Goal: Information Seeking & Learning: Learn about a topic

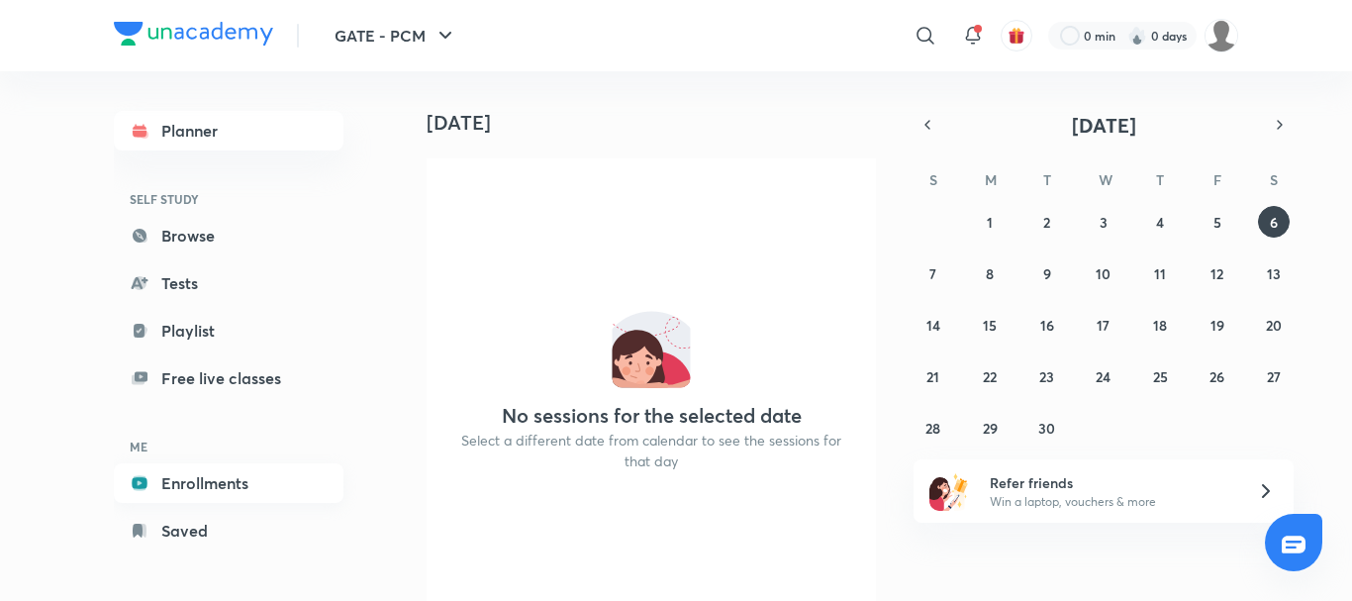
click at [237, 492] on link "Enrollments" at bounding box center [229, 483] width 230 height 40
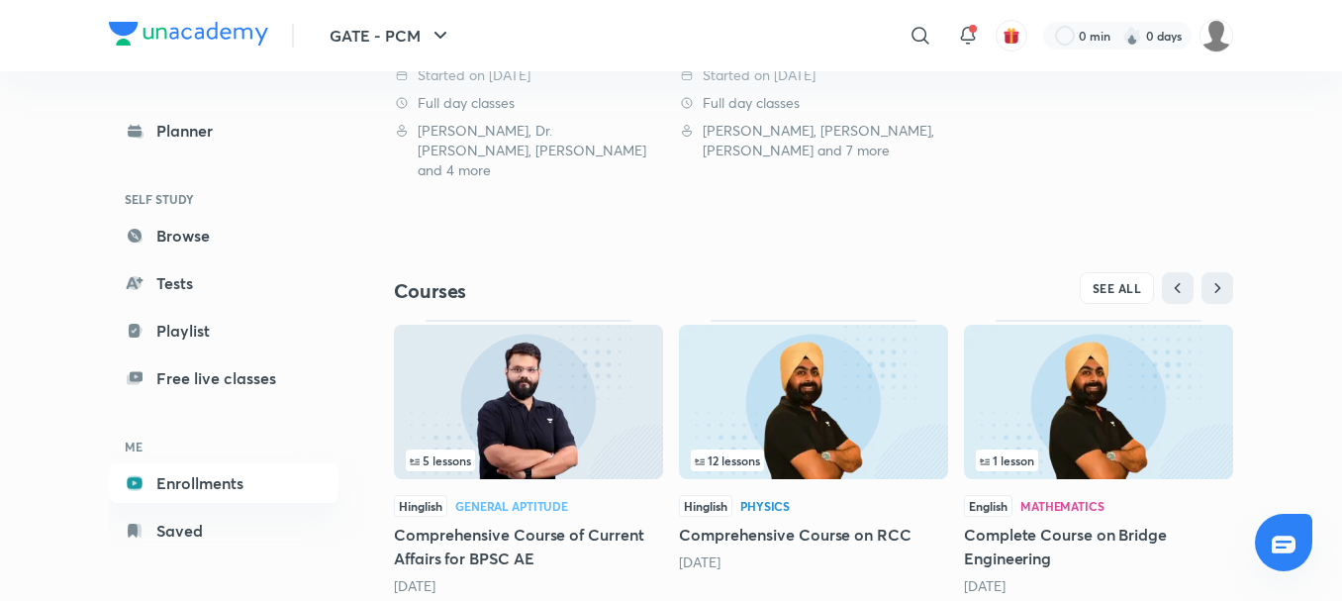
scroll to position [761, 0]
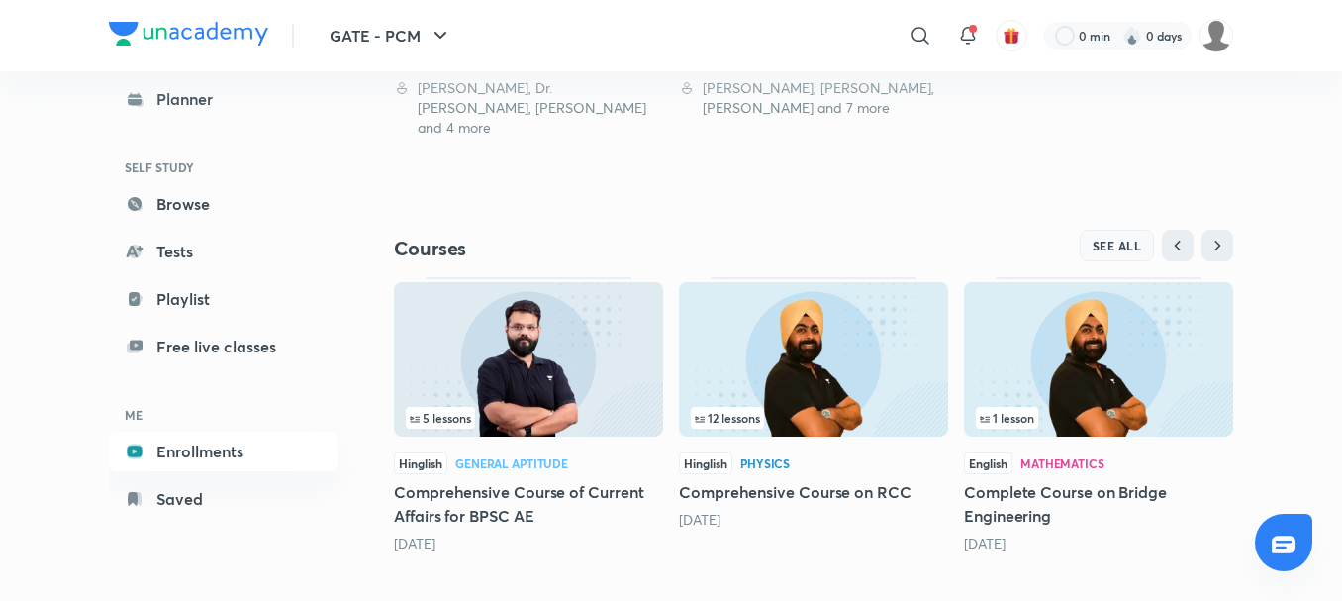
click at [1127, 239] on span "SEE ALL" at bounding box center [1117, 246] width 49 height 14
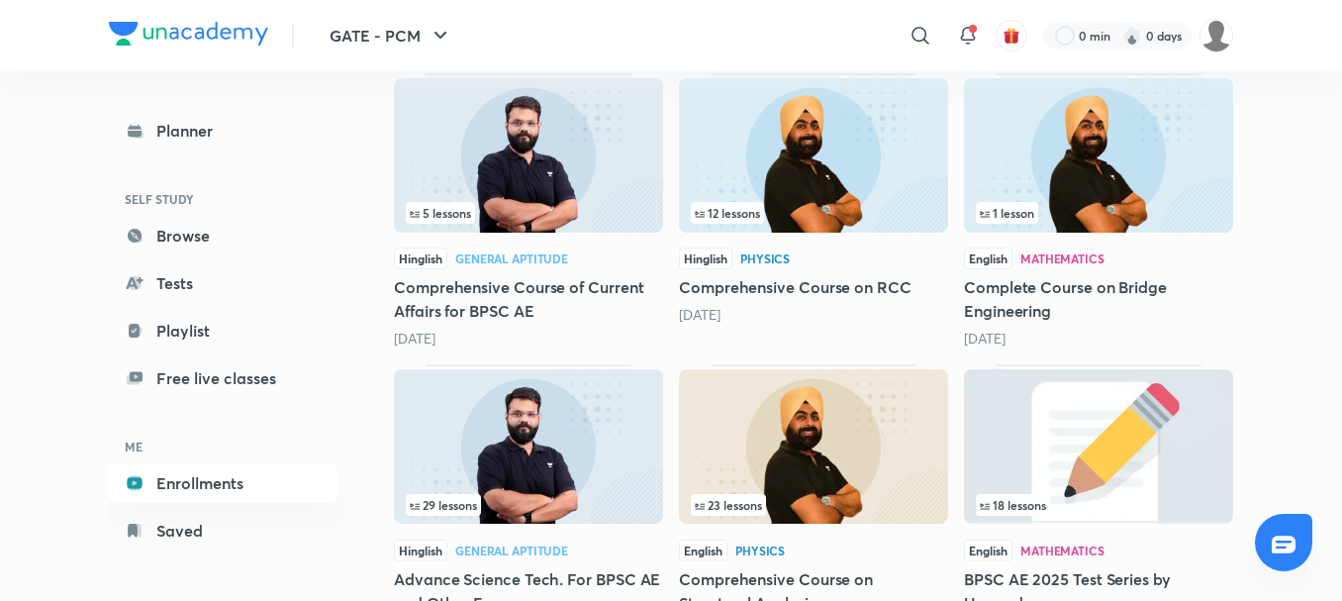
scroll to position [306, 0]
click at [179, 525] on link "Saved" at bounding box center [224, 531] width 230 height 40
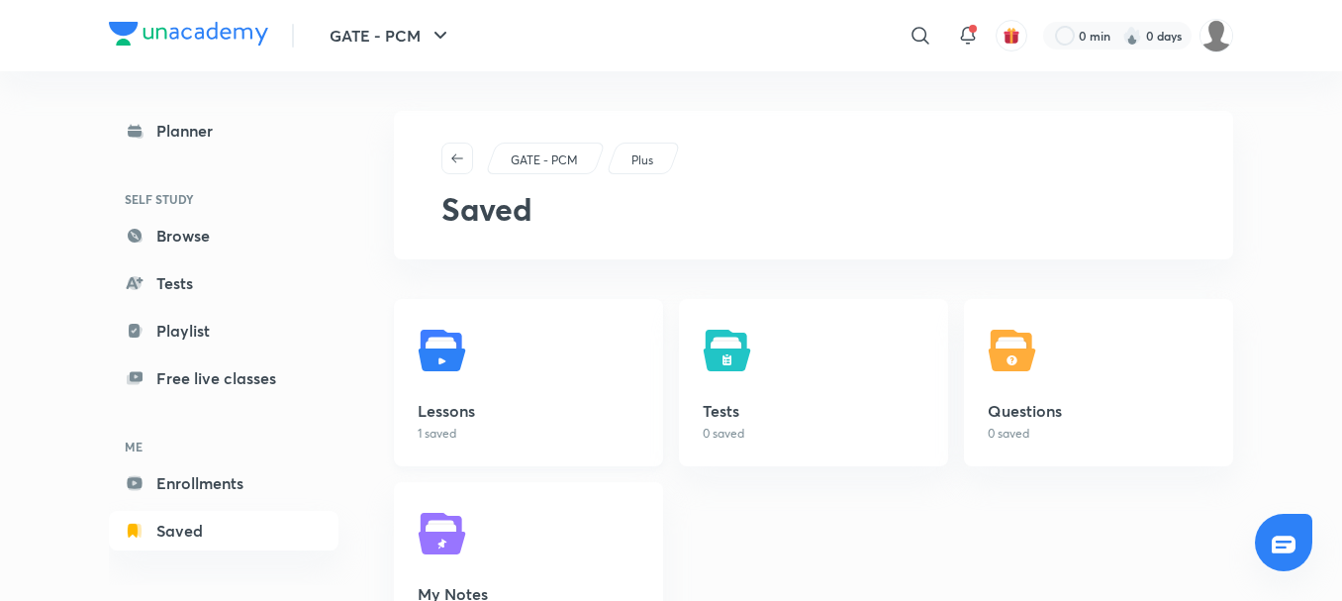
click at [473, 434] on p "1 saved" at bounding box center [529, 434] width 222 height 18
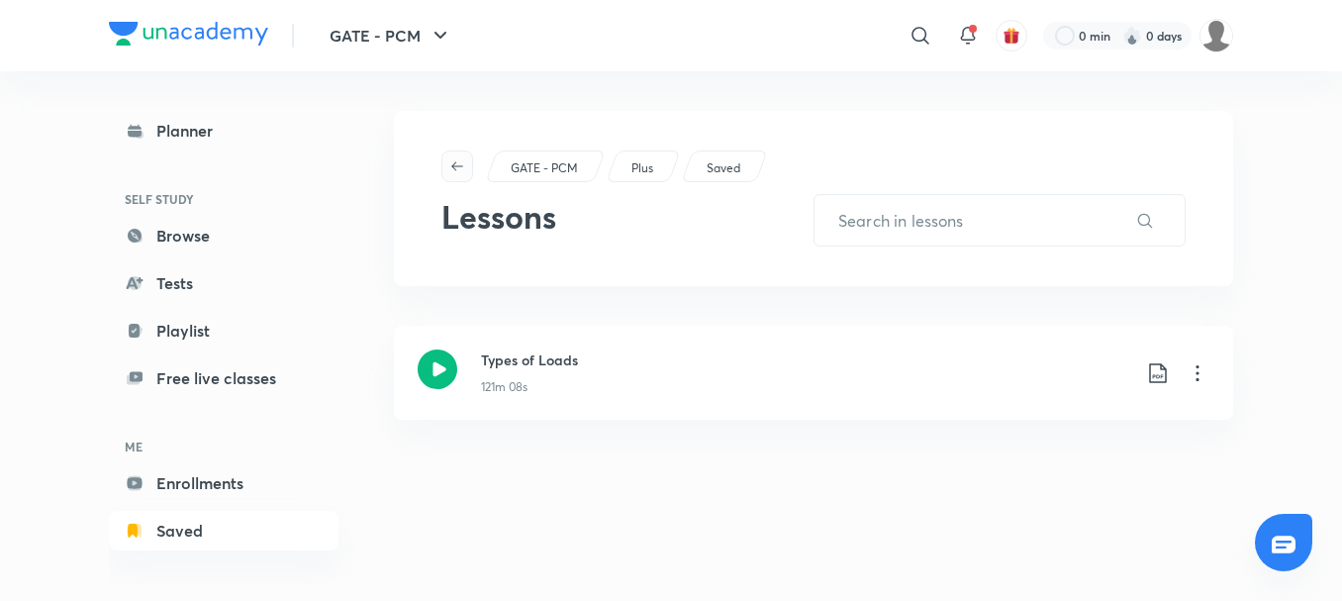
click at [454, 170] on icon "button" at bounding box center [457, 166] width 16 height 16
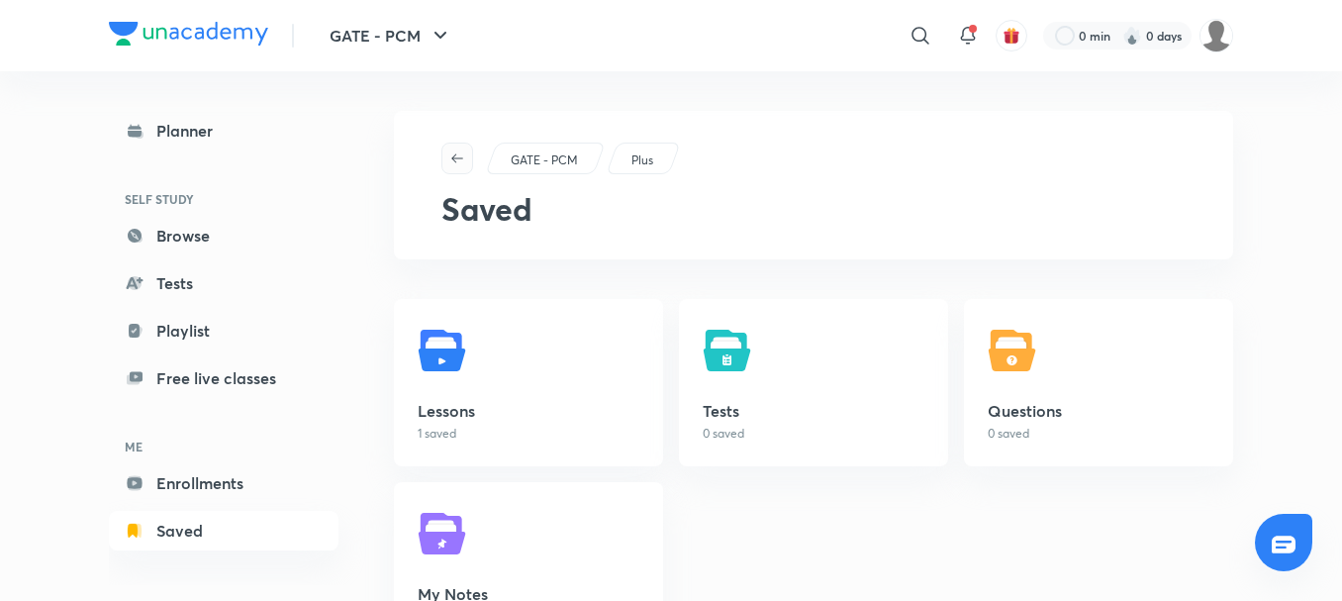
click at [460, 155] on icon "button" at bounding box center [457, 158] width 16 height 16
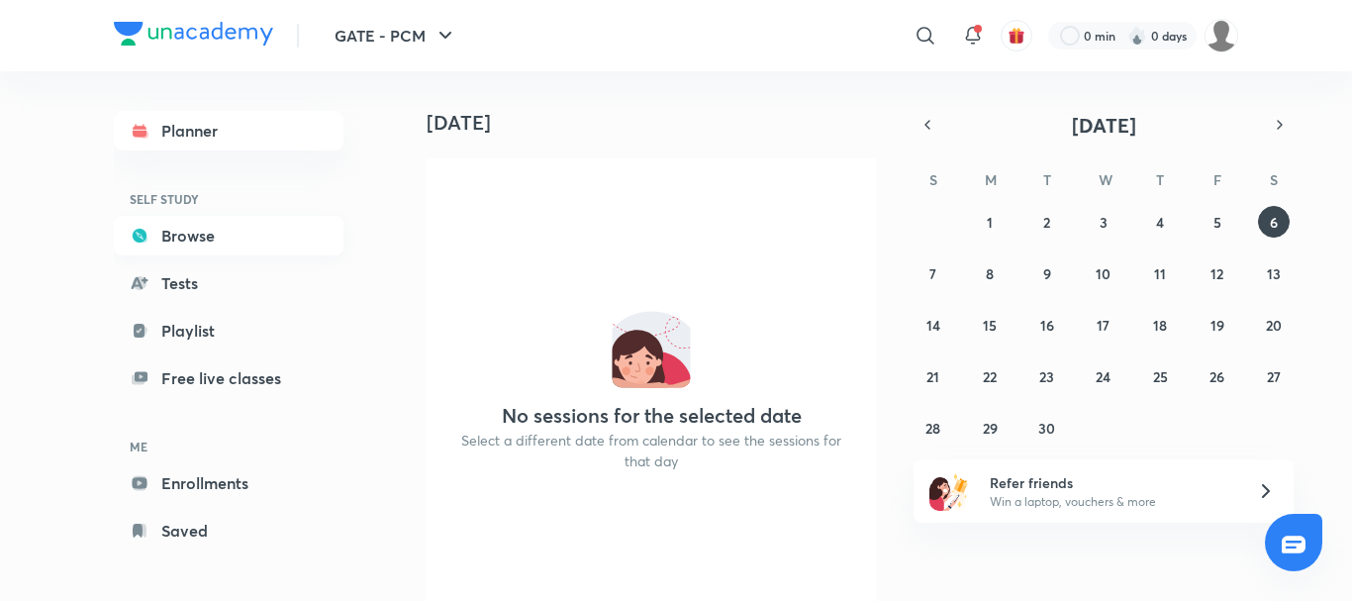
click at [186, 247] on link "Browse" at bounding box center [229, 236] width 230 height 40
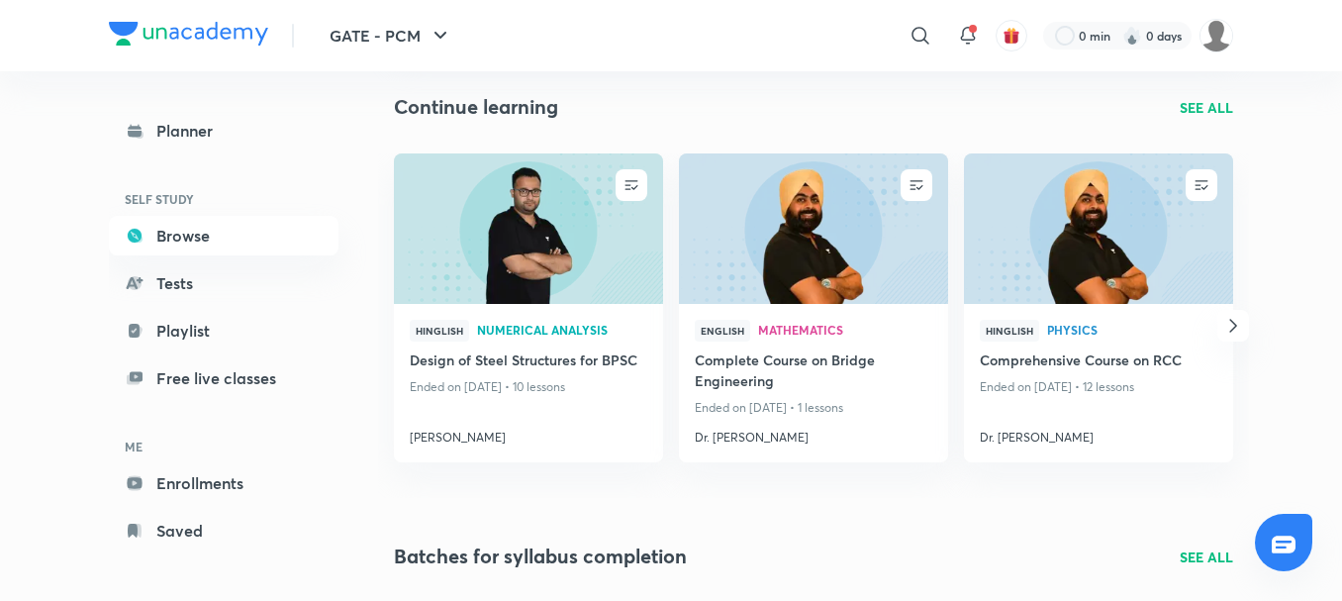
scroll to position [204, 0]
click at [217, 331] on link "Playlist" at bounding box center [224, 331] width 230 height 40
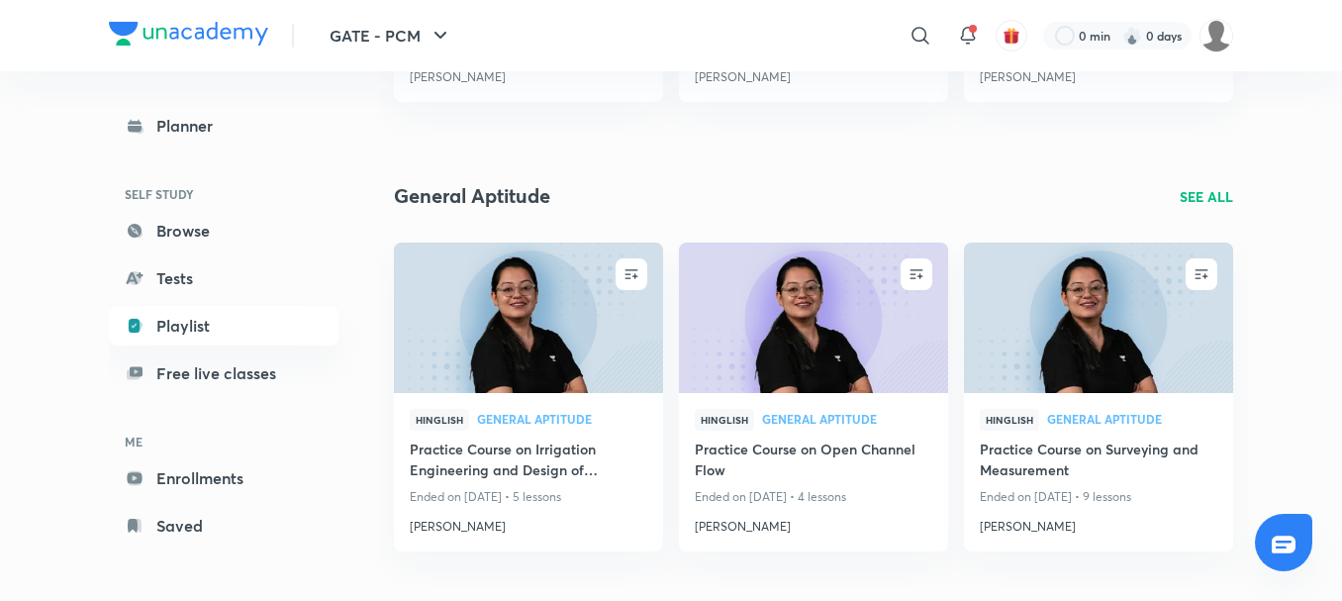
scroll to position [1729, 0]
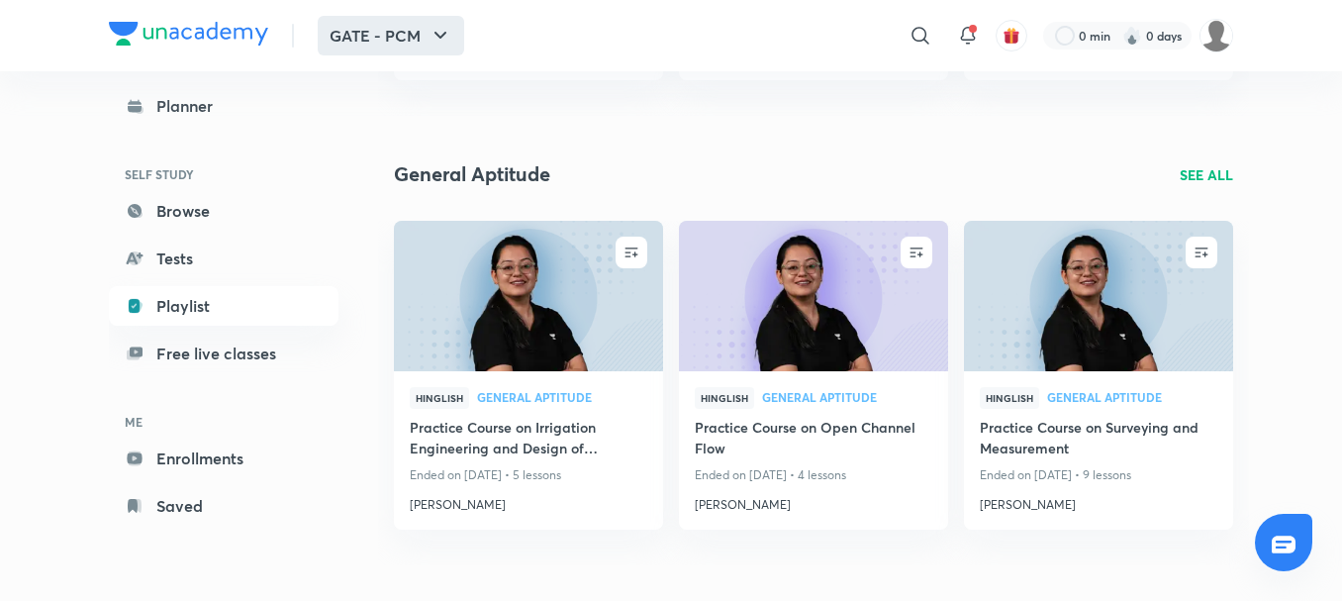
click at [416, 40] on button "GATE - PCM" at bounding box center [391, 36] width 146 height 40
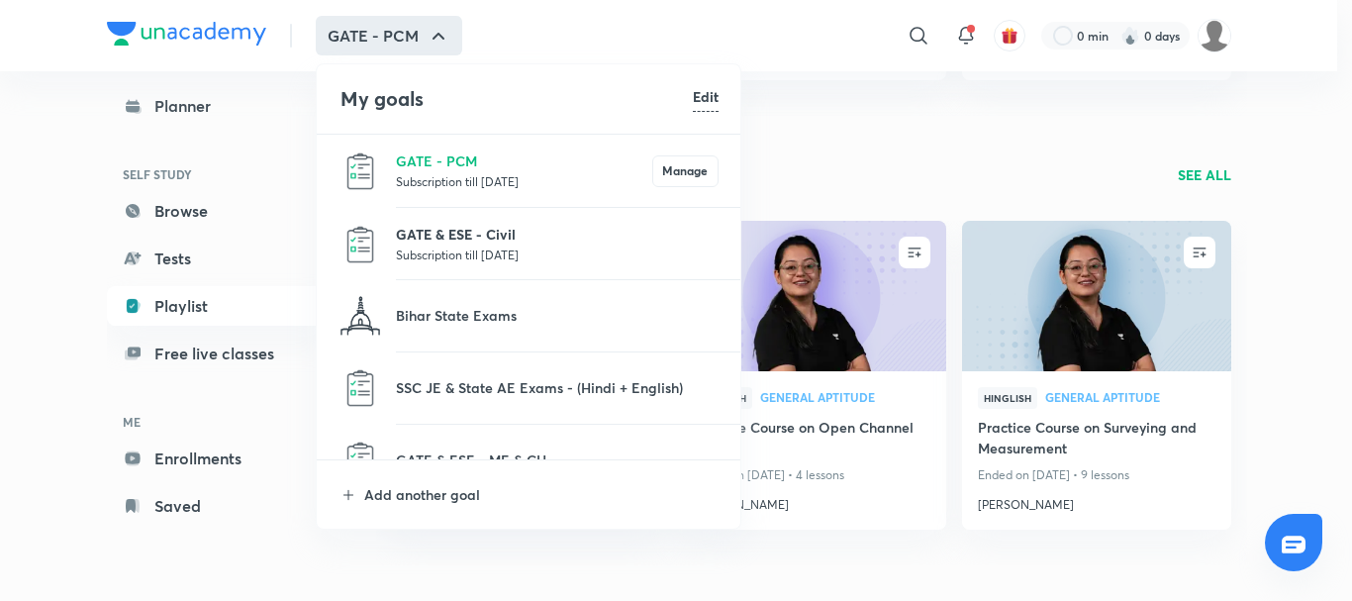
click at [421, 240] on p "GATE & ESE - Civil" at bounding box center [557, 234] width 323 height 21
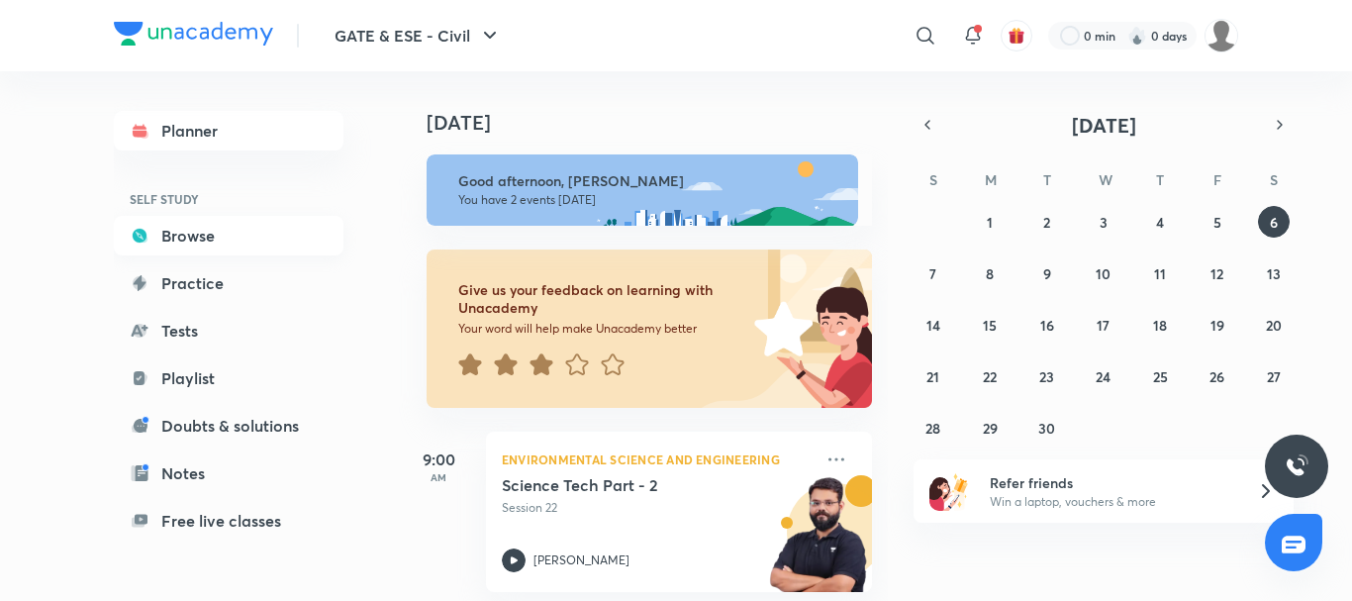
click at [212, 238] on link "Browse" at bounding box center [229, 236] width 230 height 40
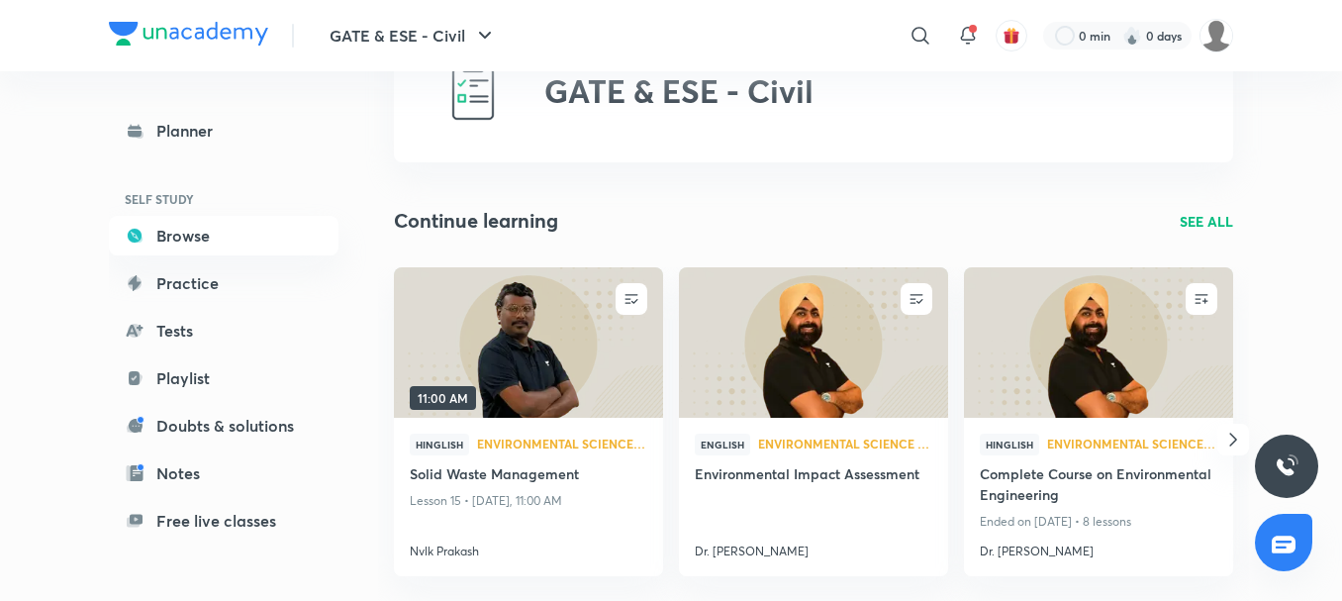
scroll to position [90, 0]
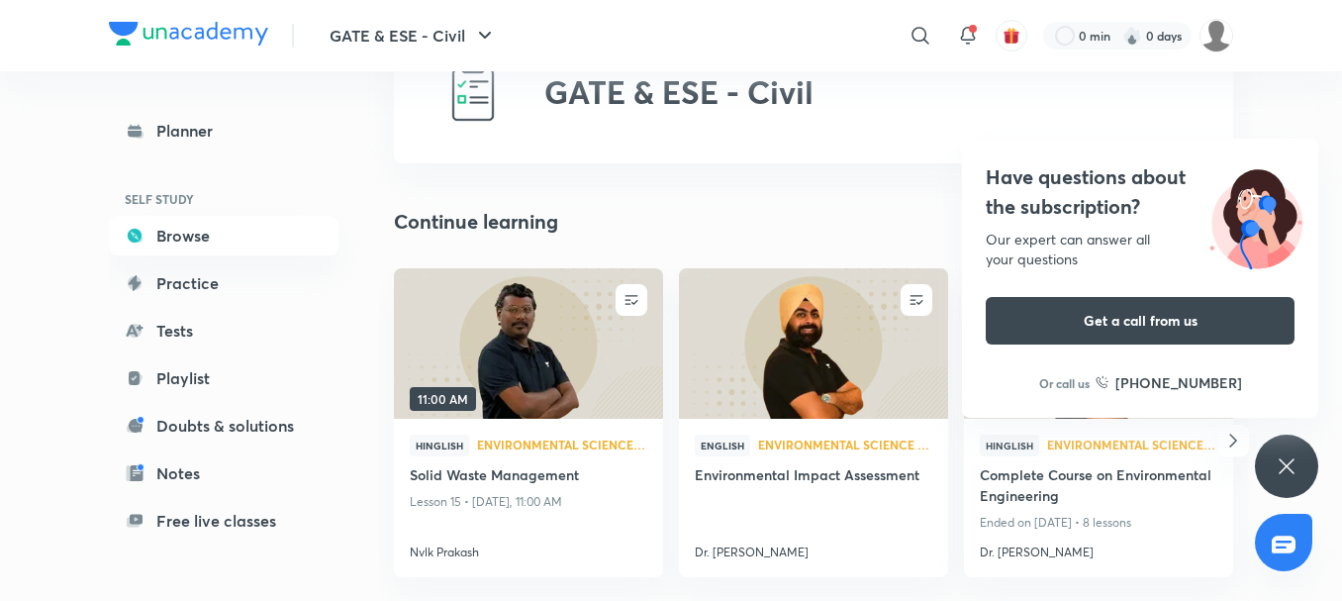
click at [1287, 467] on icon at bounding box center [1286, 465] width 15 height 15
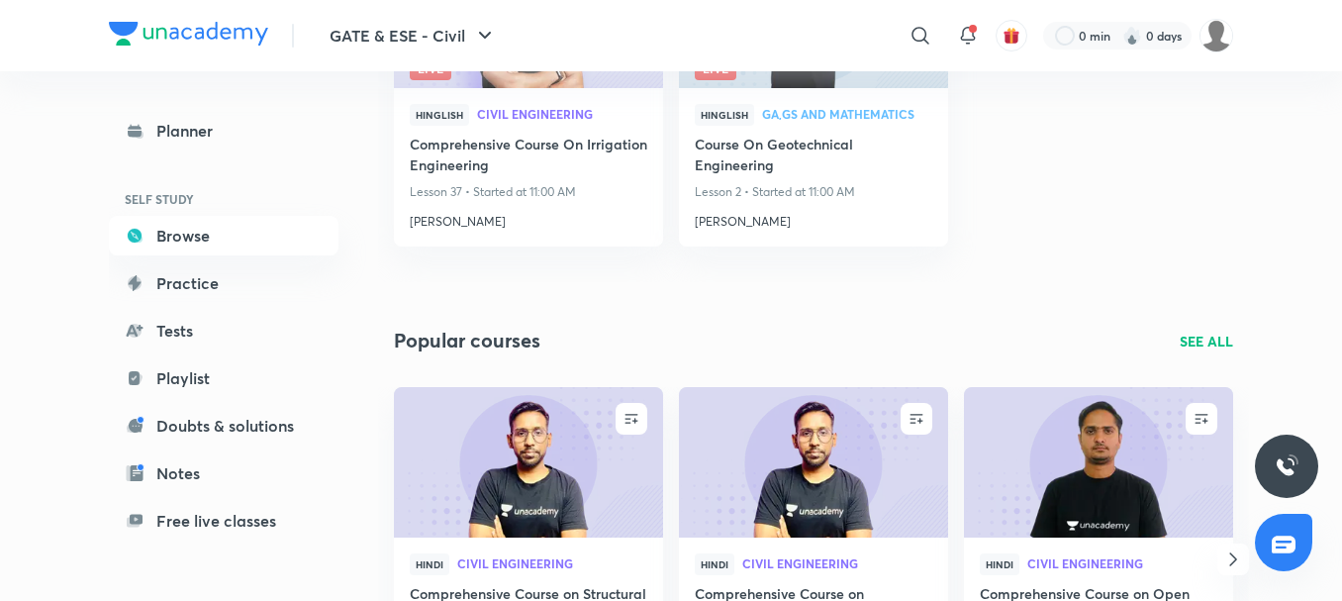
scroll to position [1930, 0]
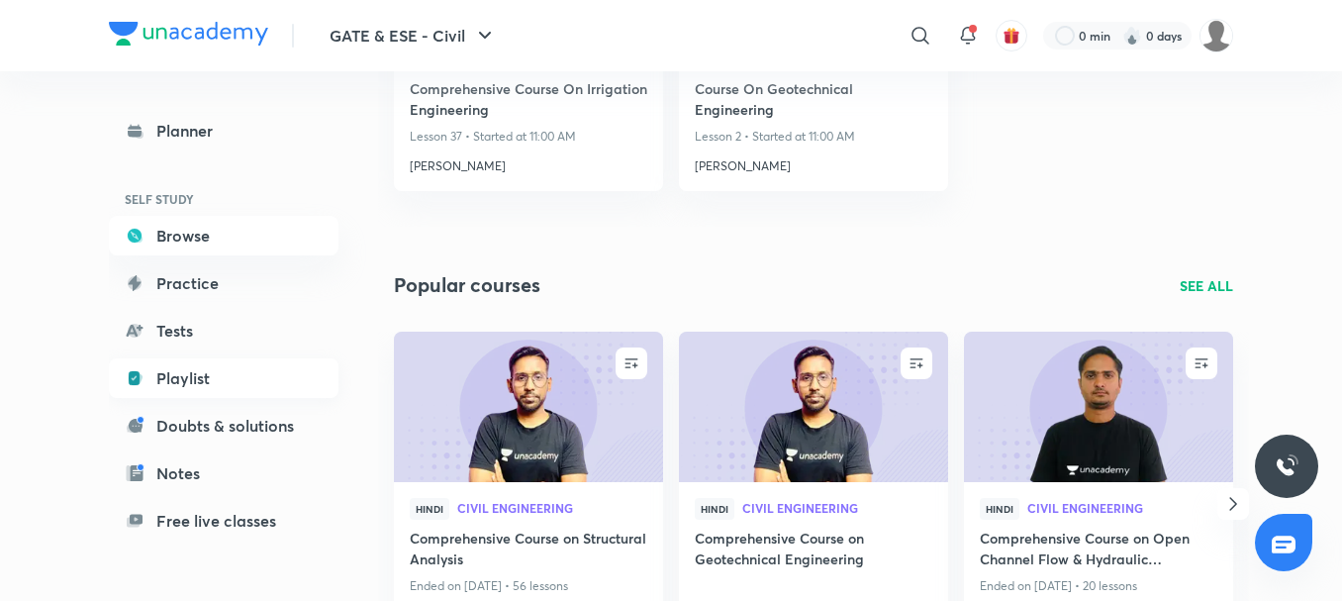
click at [195, 390] on link "Playlist" at bounding box center [224, 378] width 230 height 40
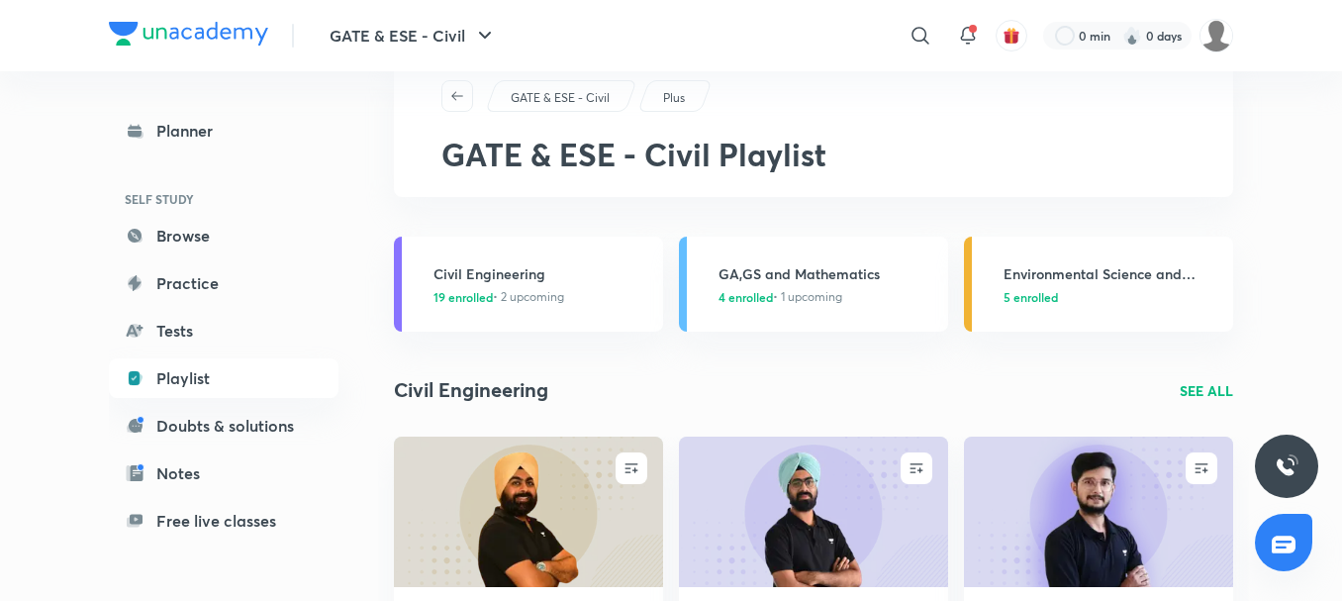
scroll to position [14, 0]
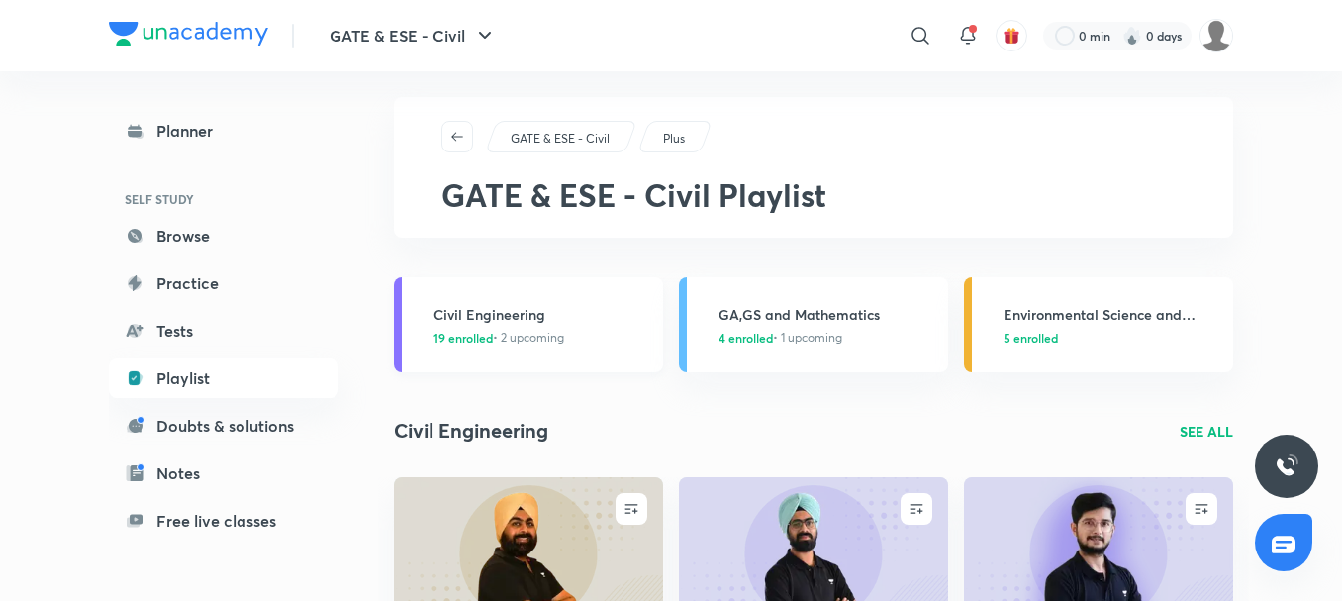
click at [545, 337] on span "19 enrolled • 2 upcoming" at bounding box center [498, 338] width 131 height 18
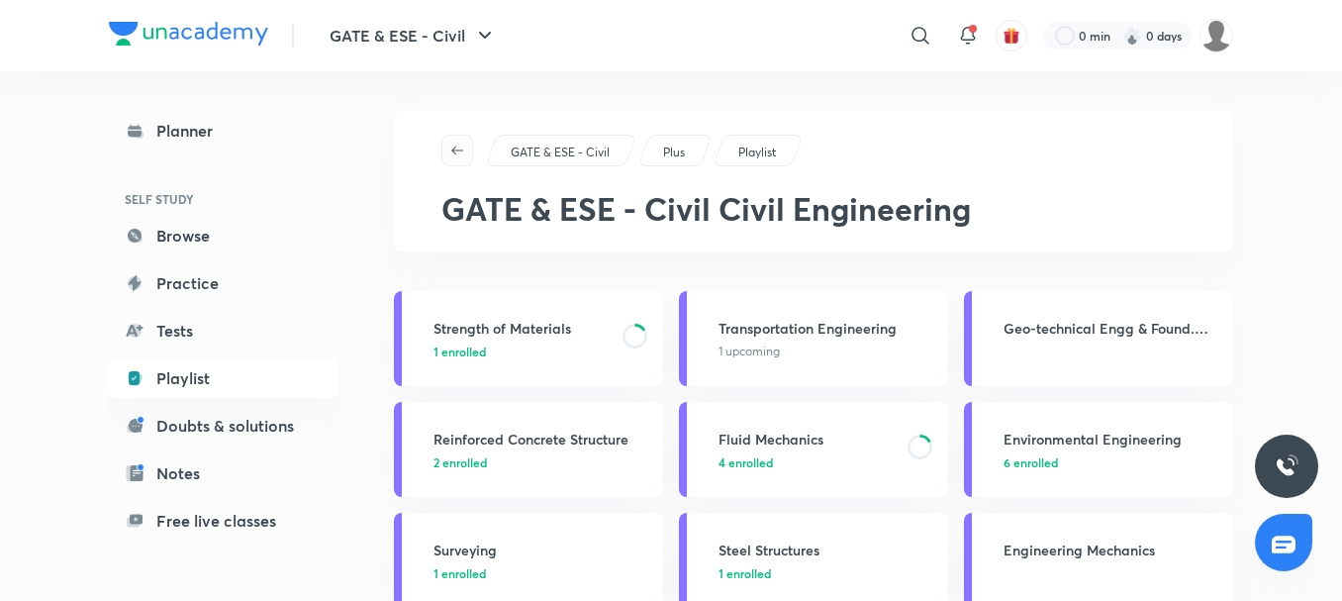
click at [448, 157] on span "button" at bounding box center [457, 151] width 30 height 16
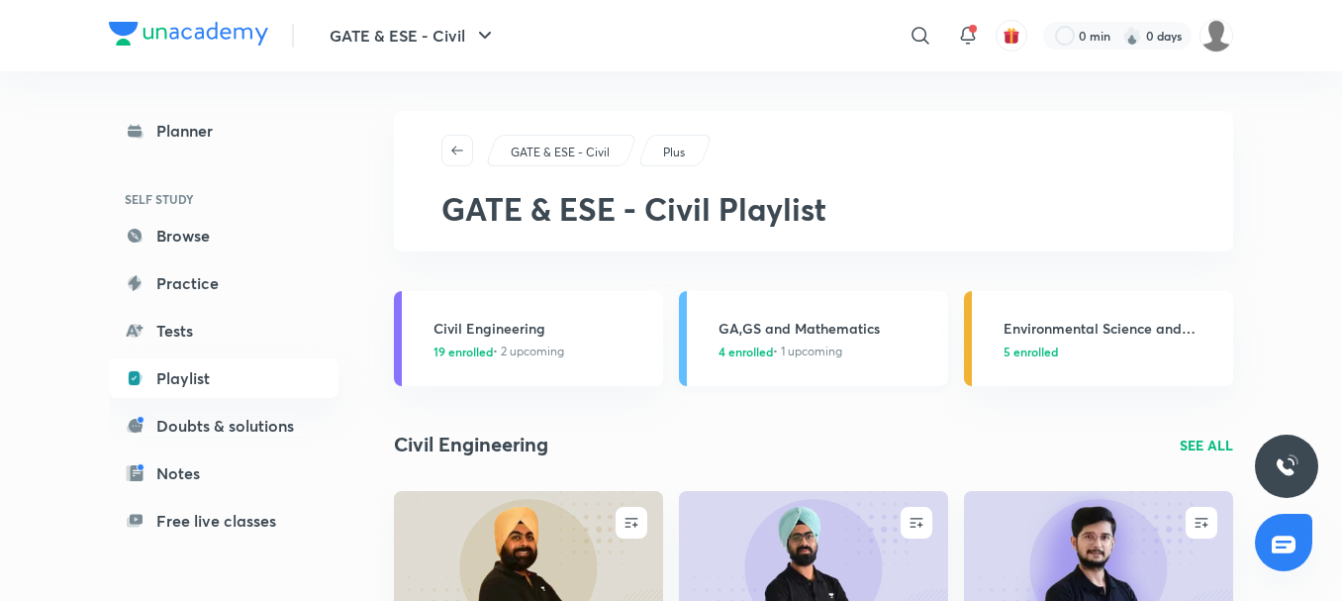
click at [841, 323] on h3 "GA,GS and Mathematics" at bounding box center [828, 328] width 218 height 21
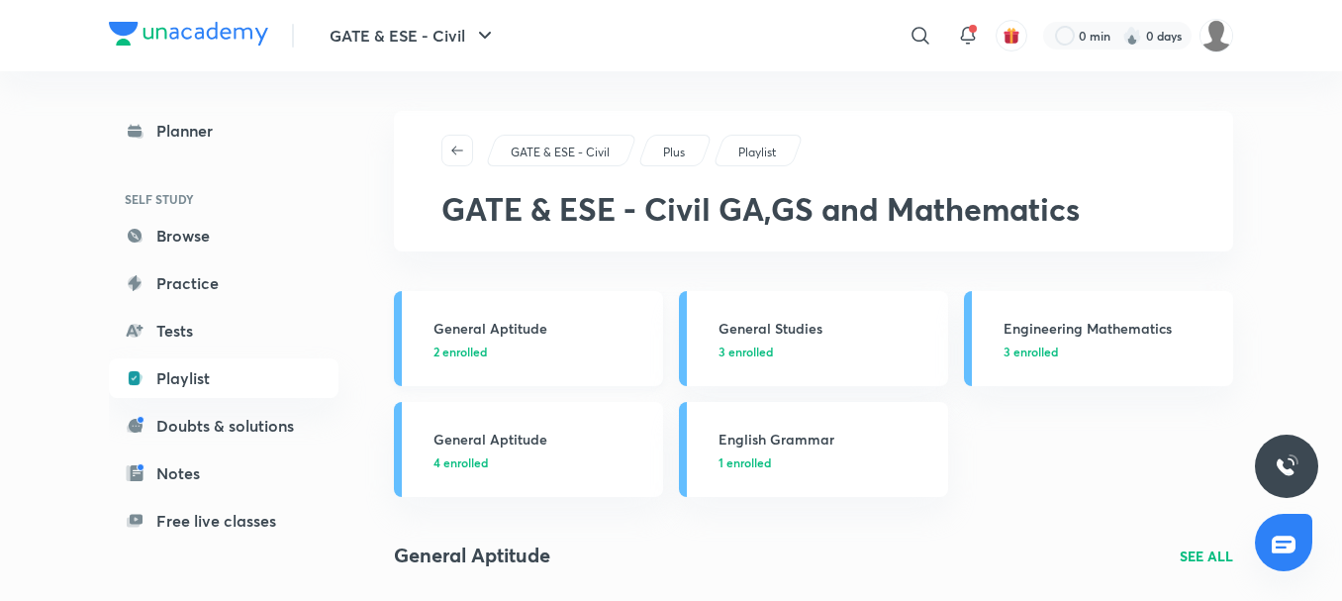
click at [551, 328] on h3 "General Aptitude" at bounding box center [542, 328] width 218 height 21
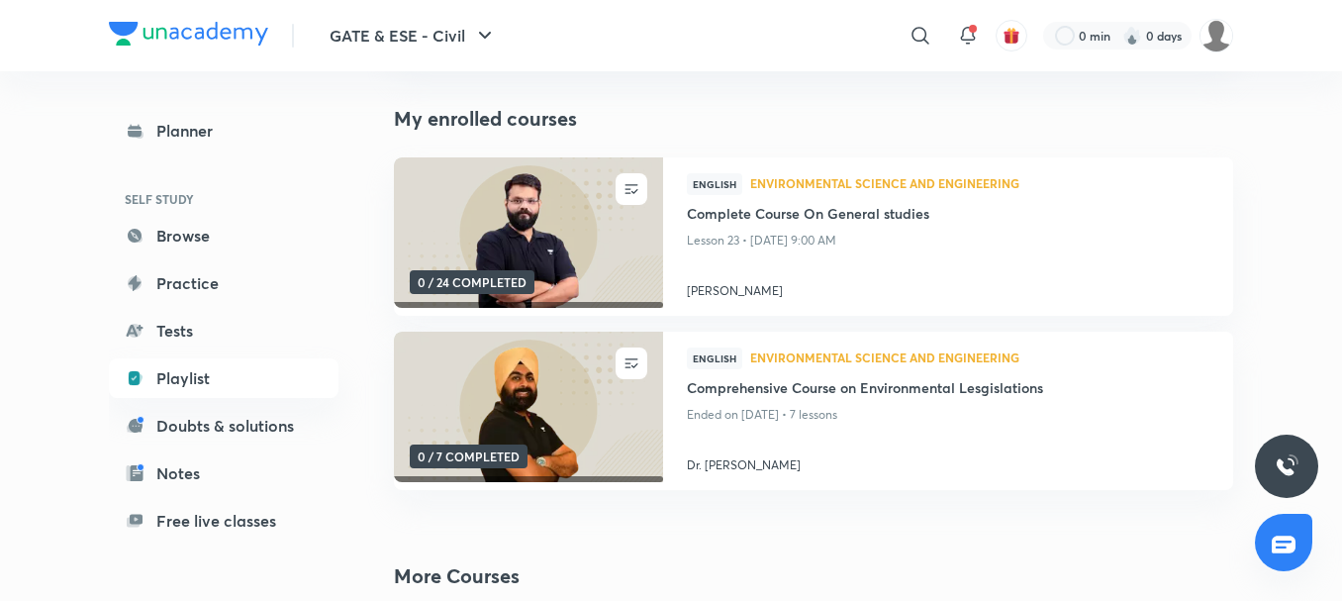
scroll to position [192, 0]
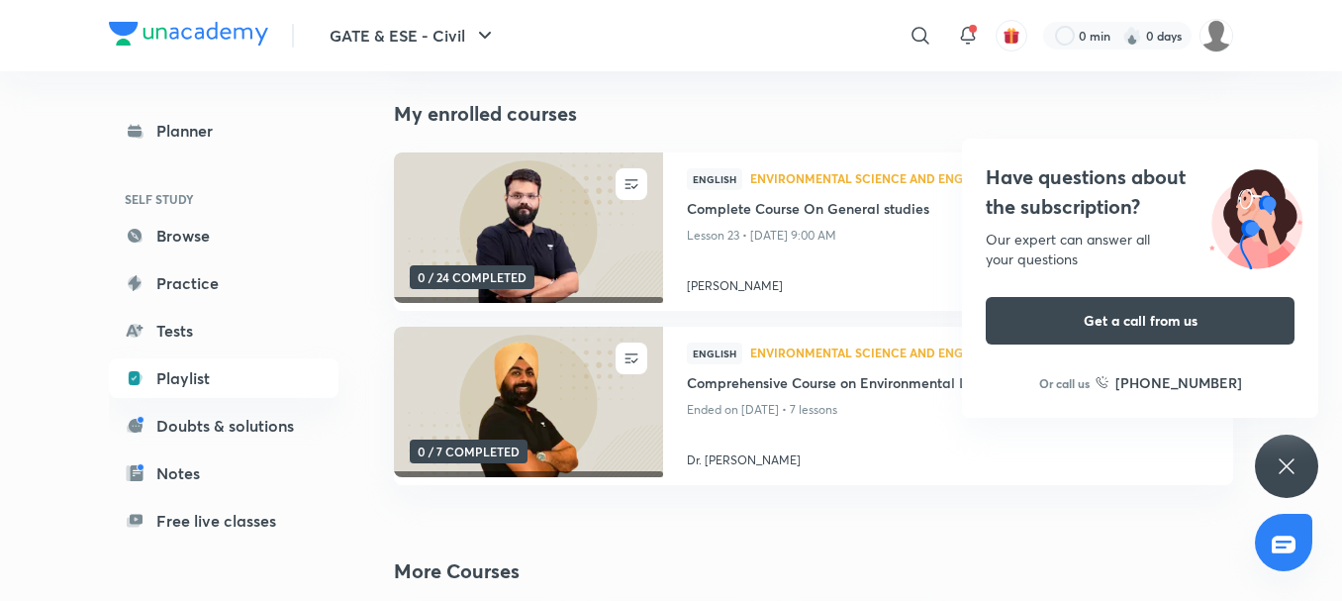
click at [1272, 482] on div "Have questions about the subscription? Our expert can answer all your questions…" at bounding box center [1286, 465] width 63 height 63
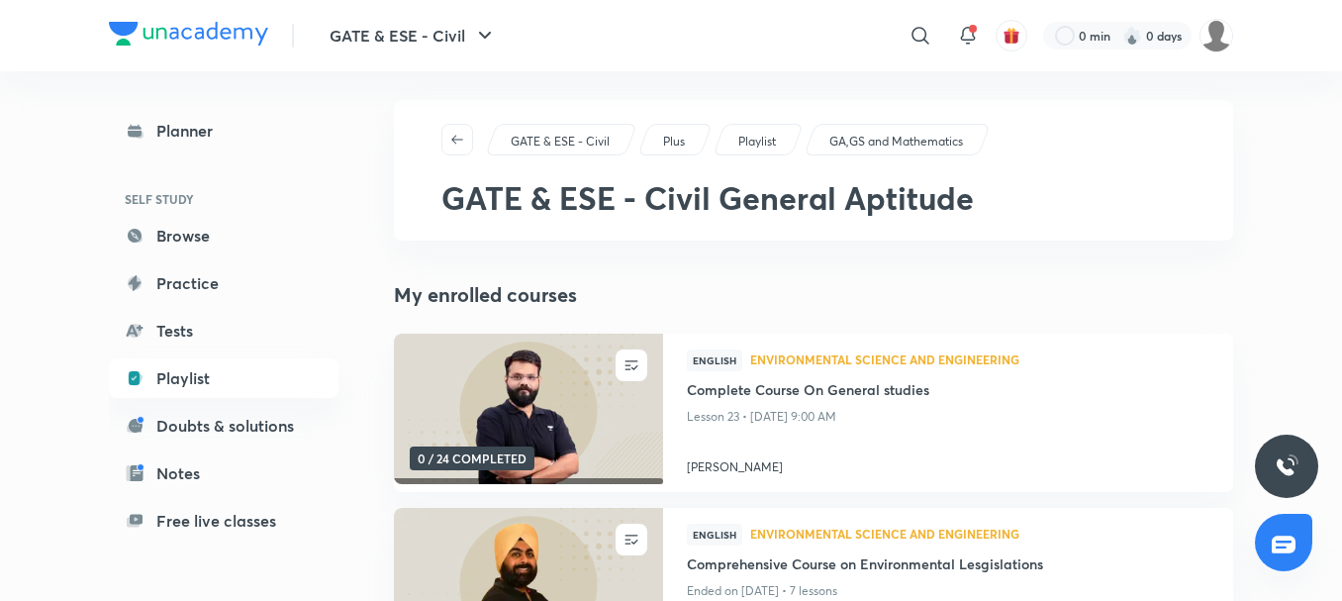
scroll to position [0, 0]
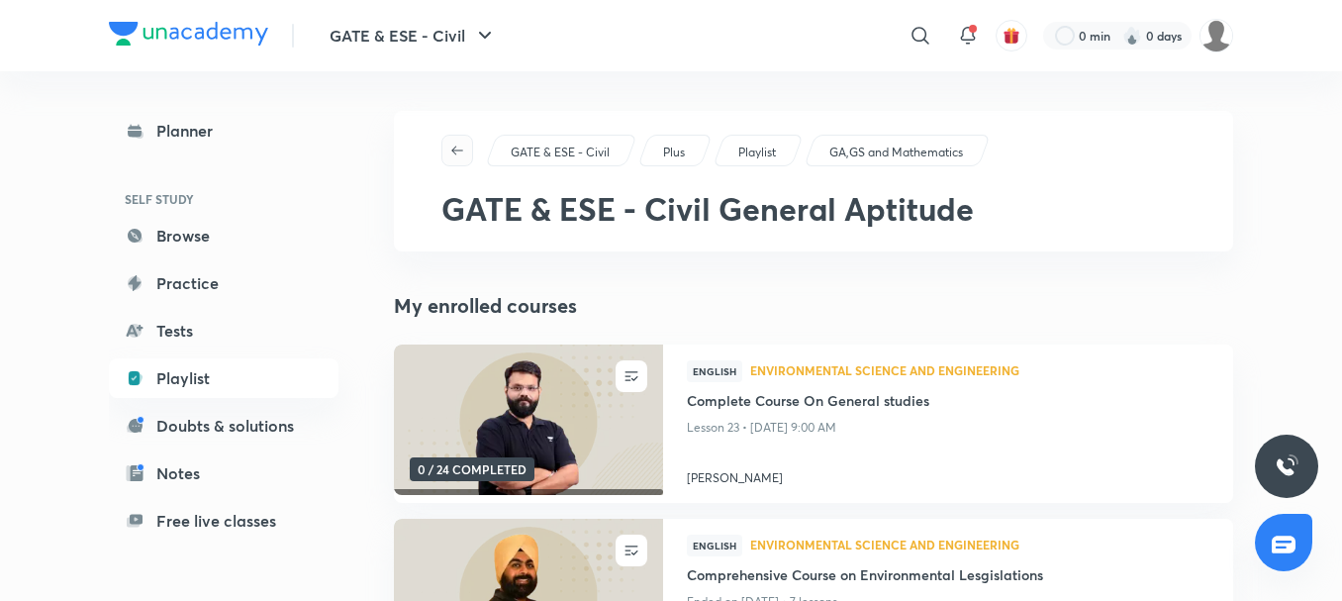
click at [456, 158] on button "button" at bounding box center [457, 151] width 32 height 32
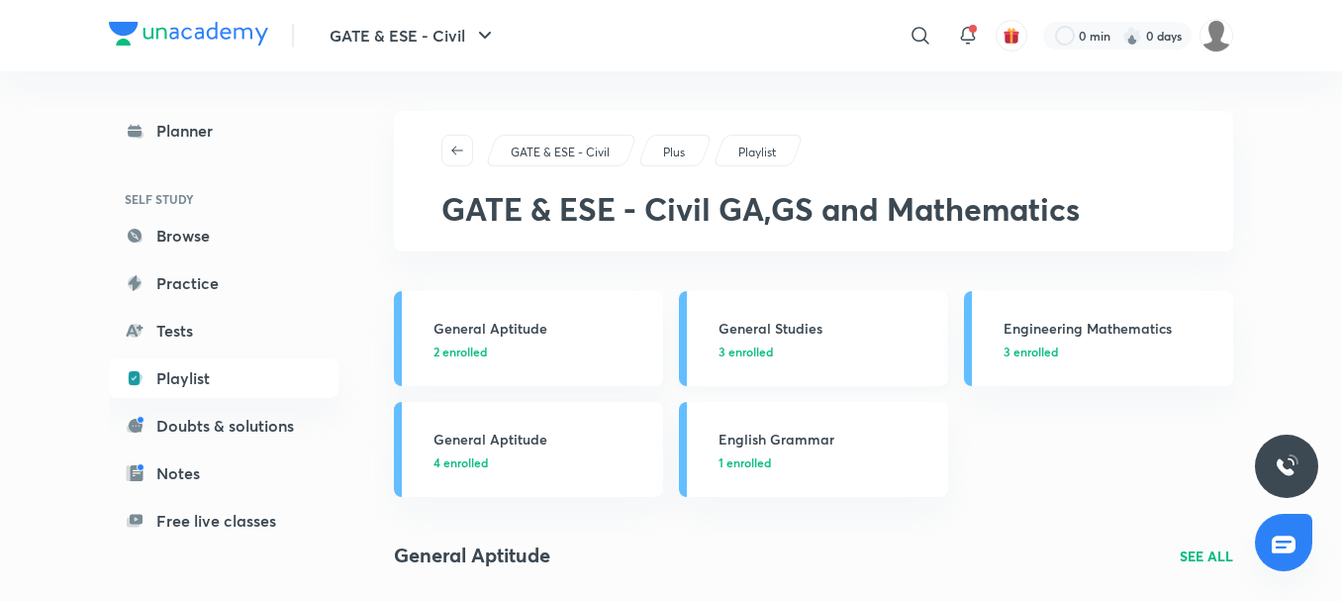
click at [818, 344] on p "3 enrolled" at bounding box center [828, 351] width 218 height 18
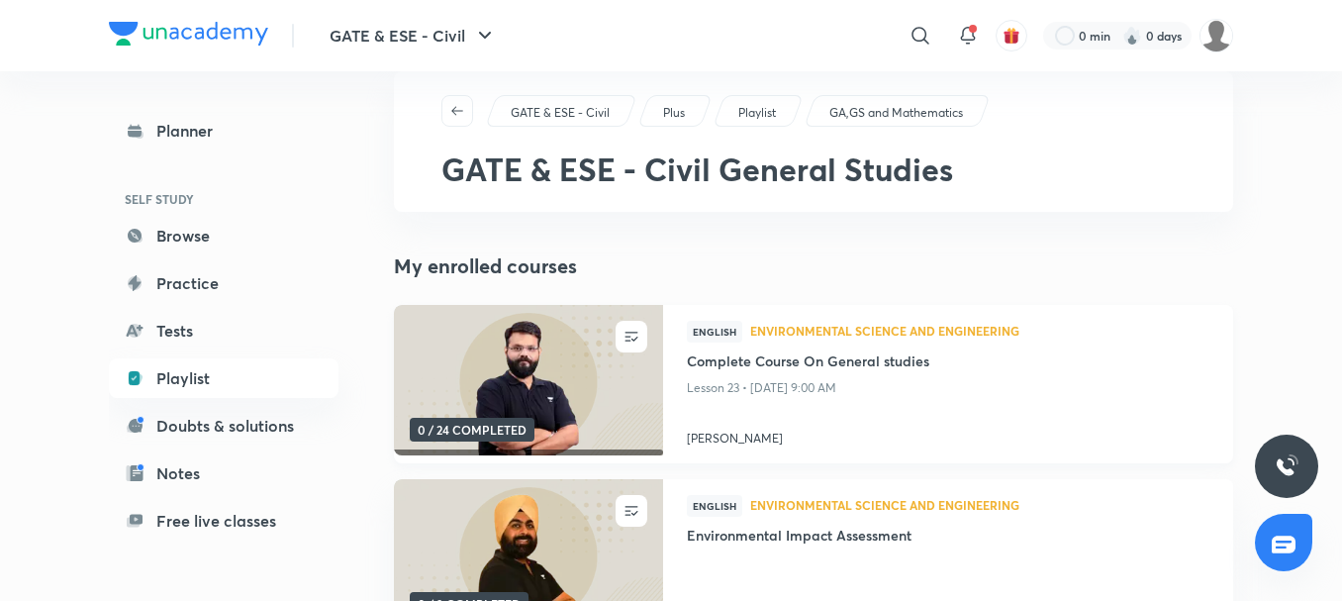
scroll to position [12, 0]
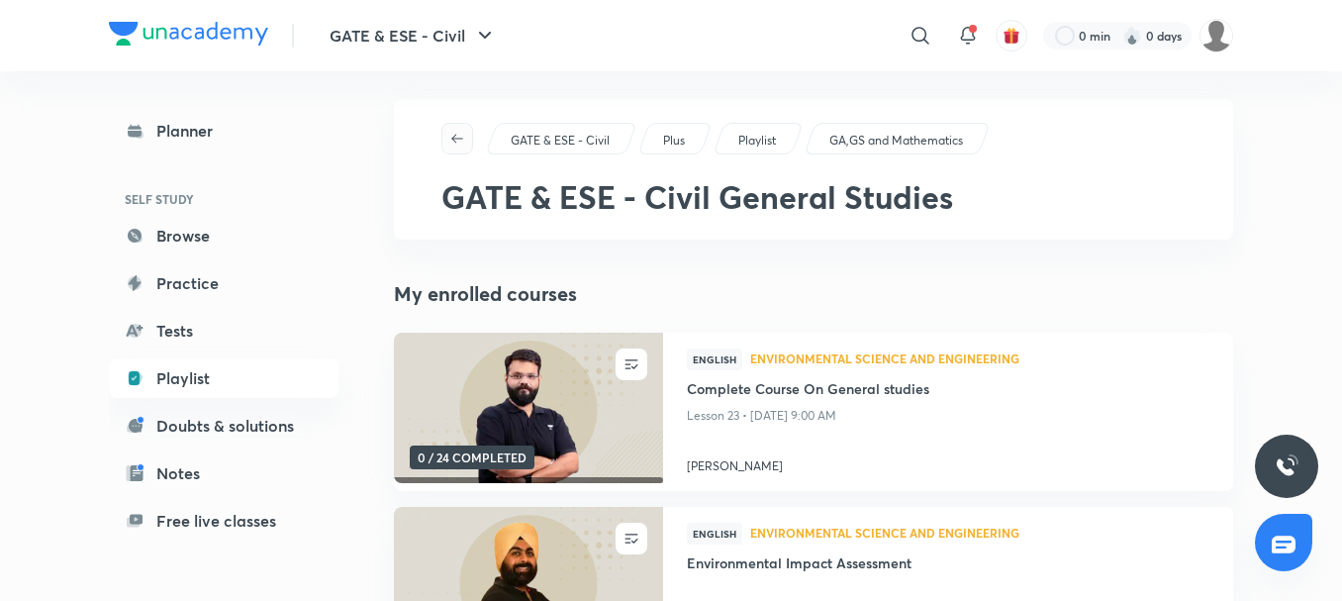
click at [450, 125] on button "button" at bounding box center [457, 139] width 32 height 32
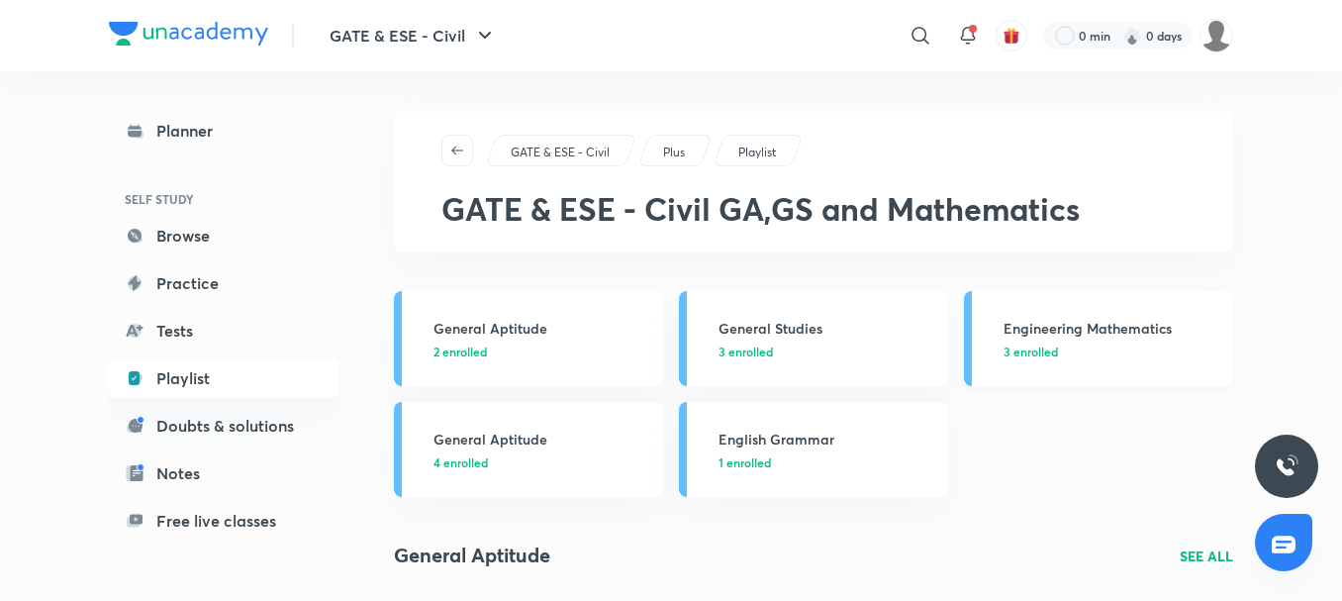
click at [1037, 331] on h3 "Engineering Mathematics" at bounding box center [1113, 328] width 218 height 21
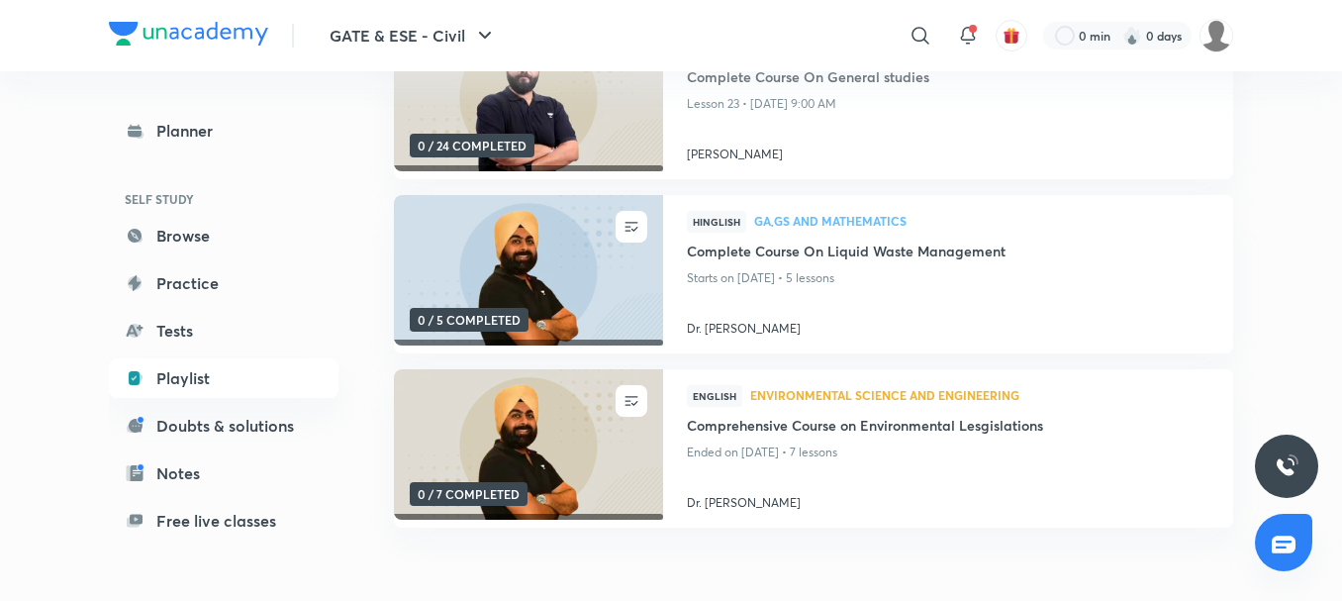
scroll to position [322, 0]
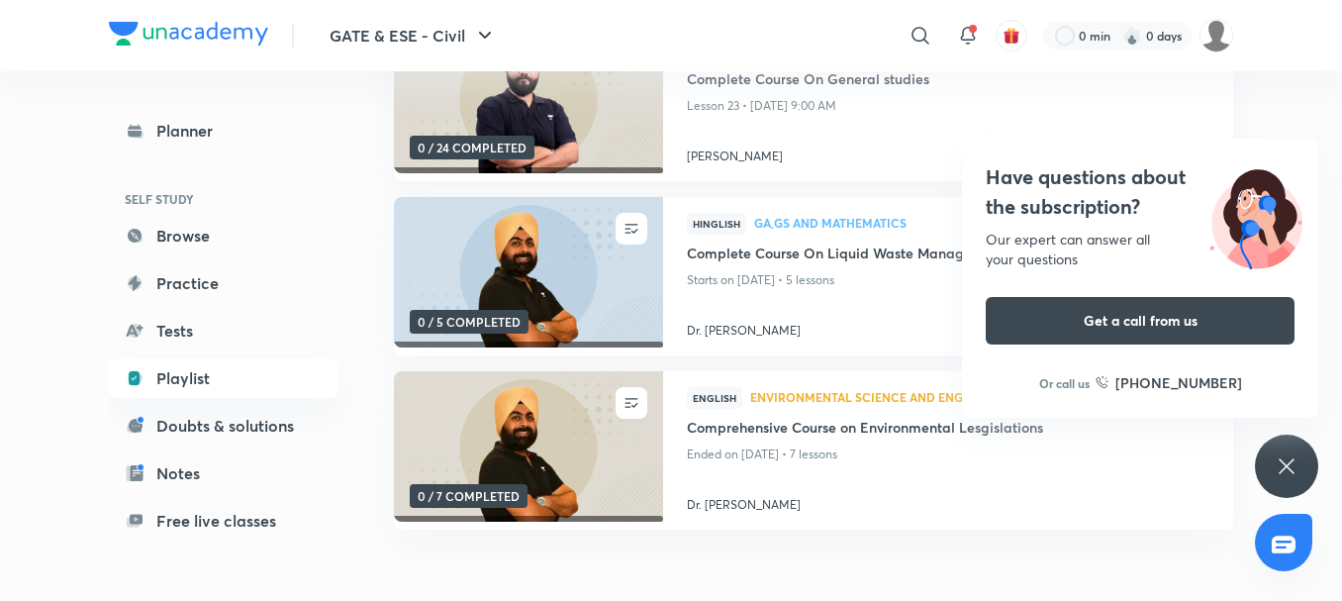
click at [1295, 447] on div "Have questions about the subscription? Our expert can answer all your questions…" at bounding box center [1286, 465] width 63 height 63
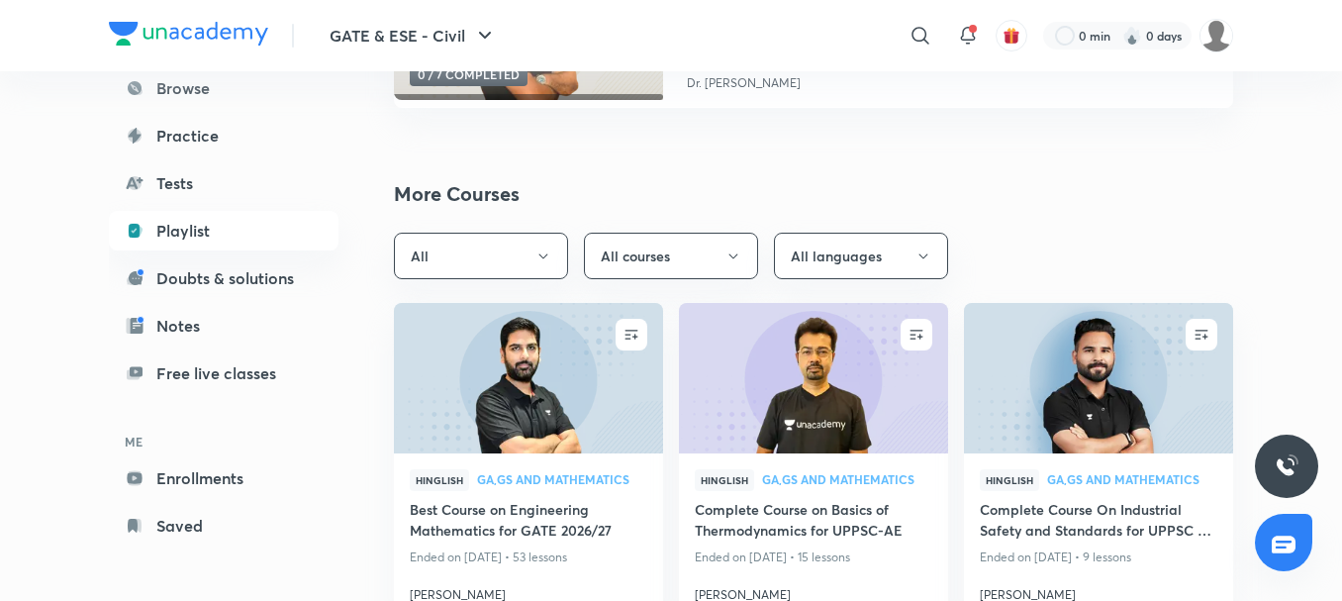
scroll to position [748, 0]
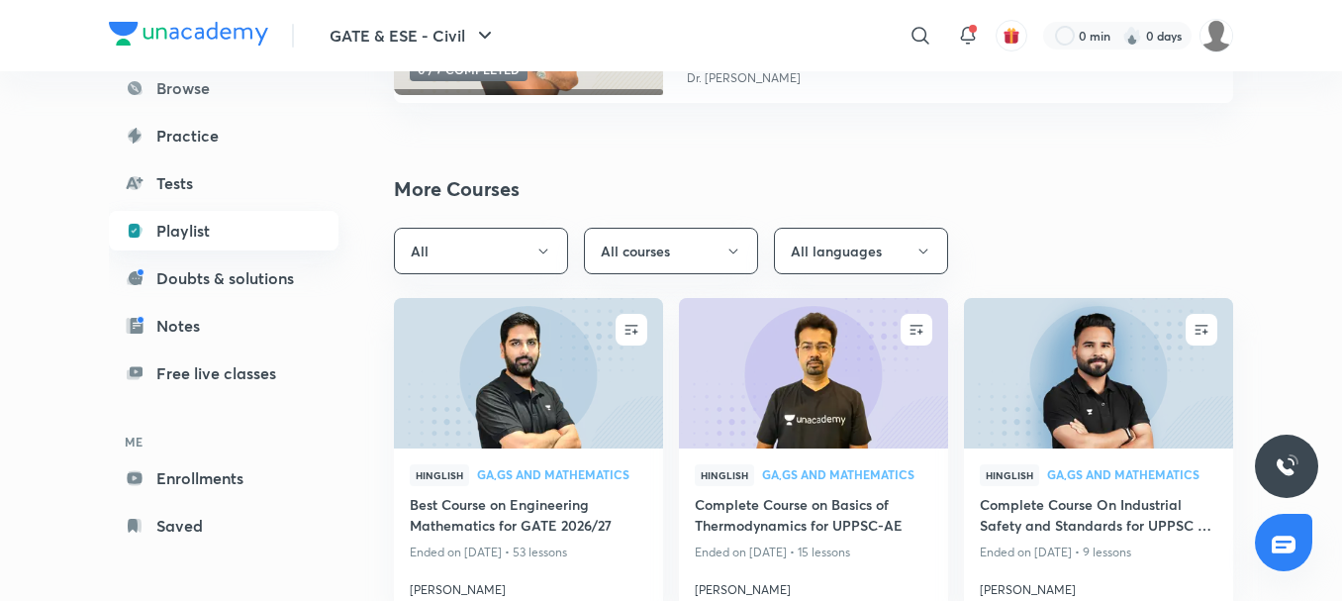
click at [158, 233] on link "Playlist" at bounding box center [224, 231] width 230 height 40
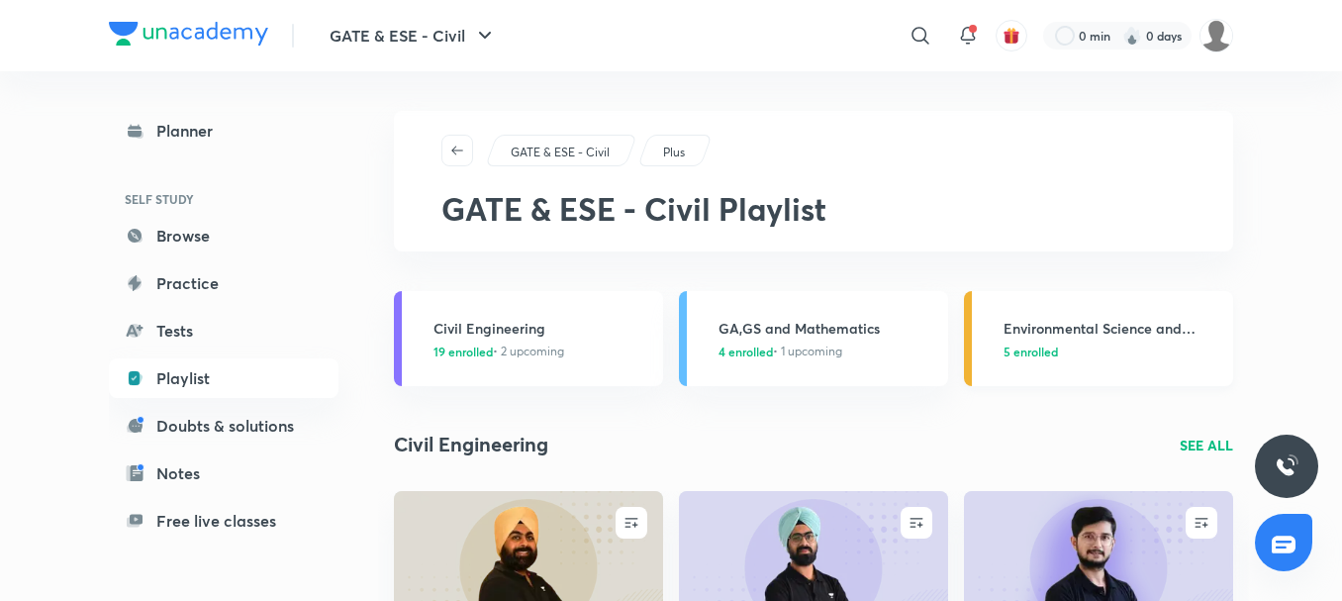
click at [1046, 371] on link "Environmental Science and Engineering 5 enrolled" at bounding box center [1098, 338] width 269 height 95
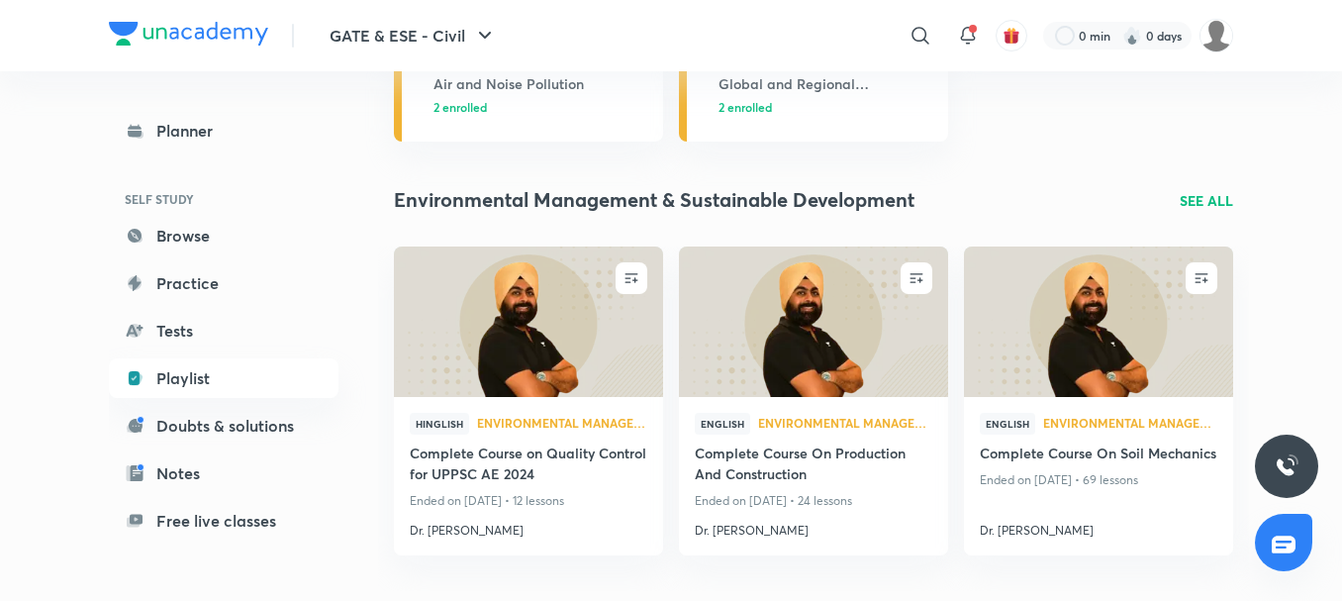
scroll to position [480, 0]
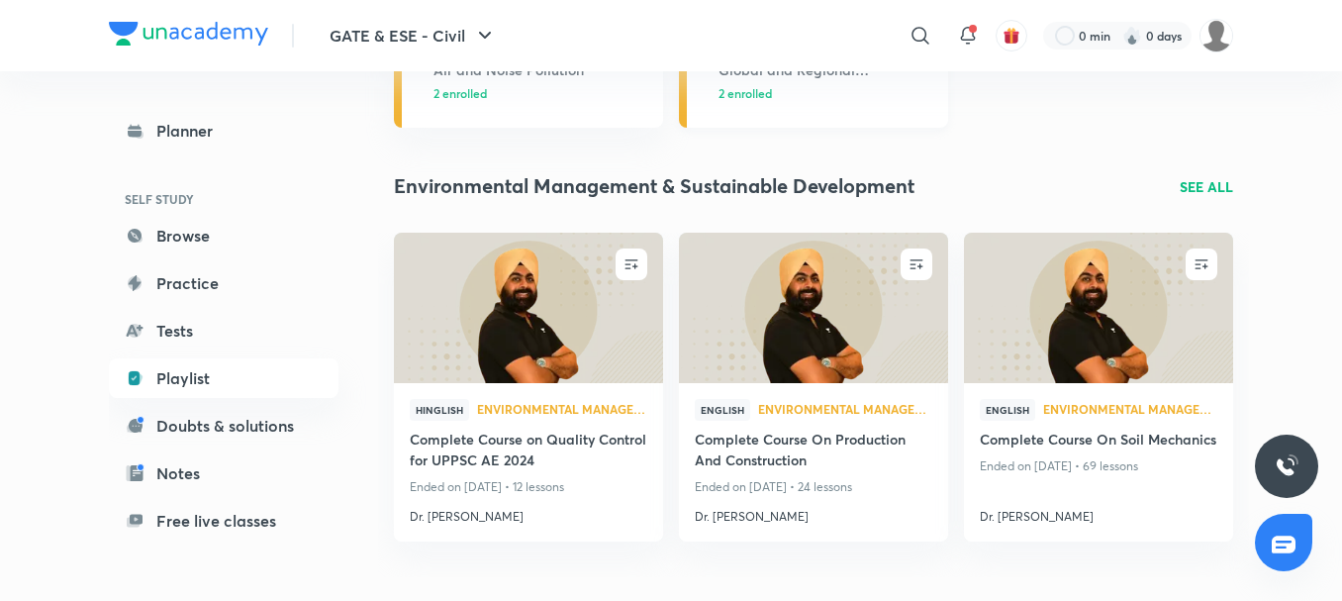
click at [755, 87] on span "2 enrolled" at bounding box center [745, 93] width 53 height 18
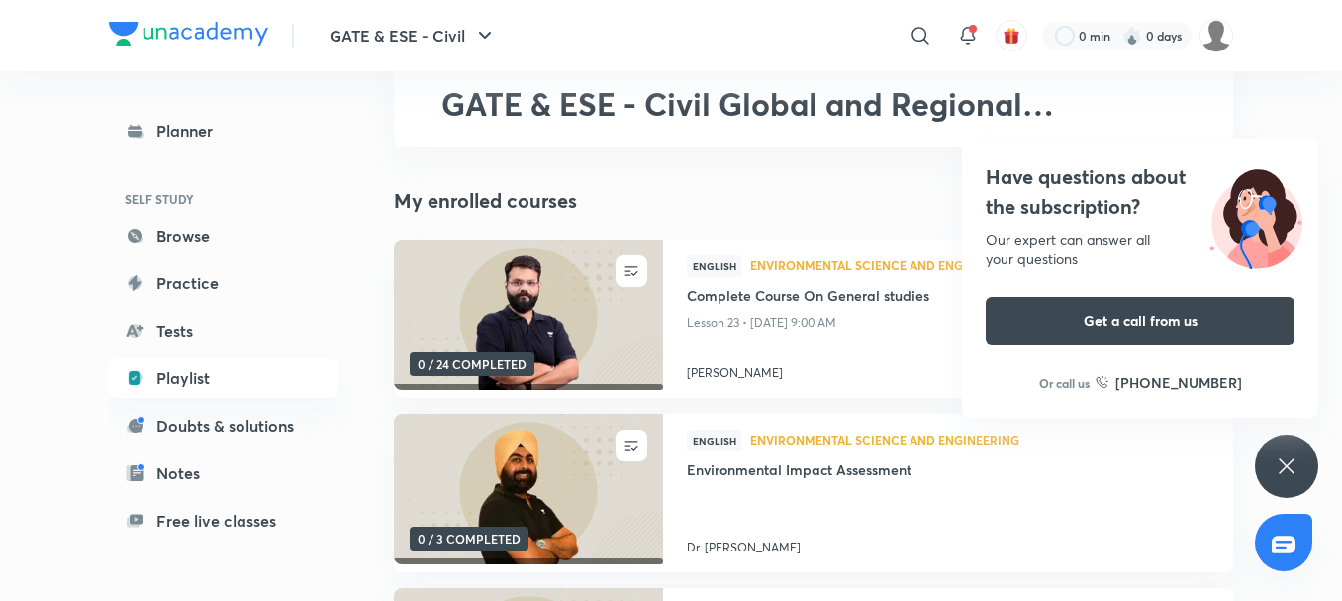
scroll to position [77, 0]
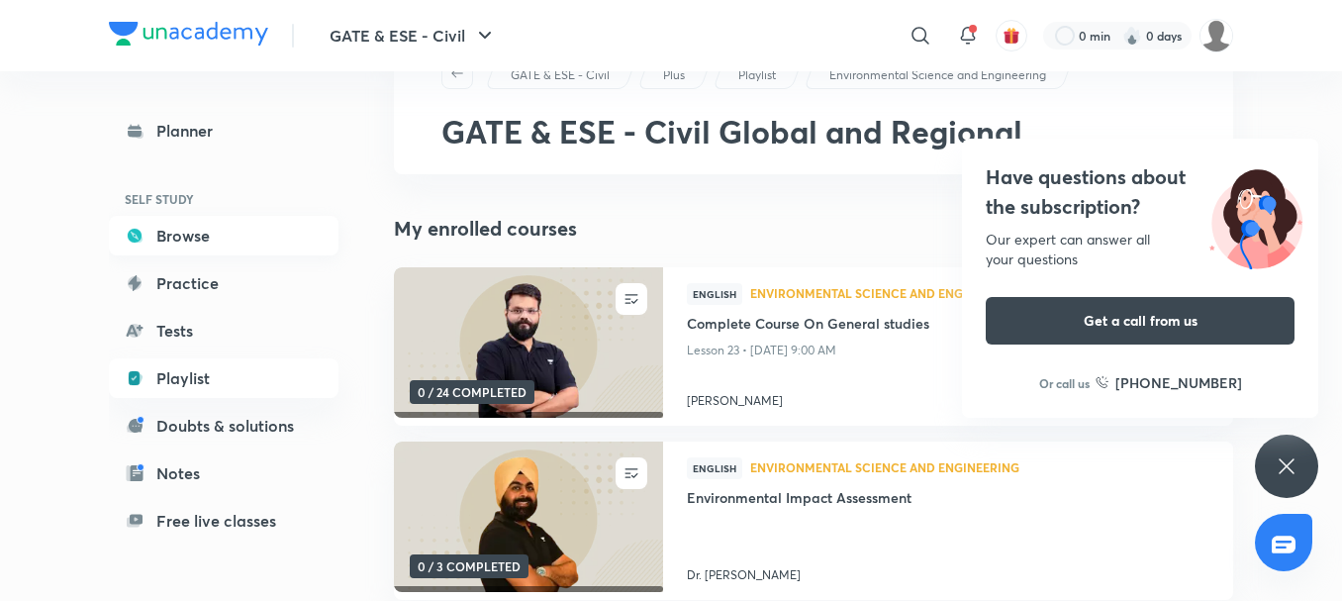
click at [213, 232] on link "Browse" at bounding box center [224, 236] width 230 height 40
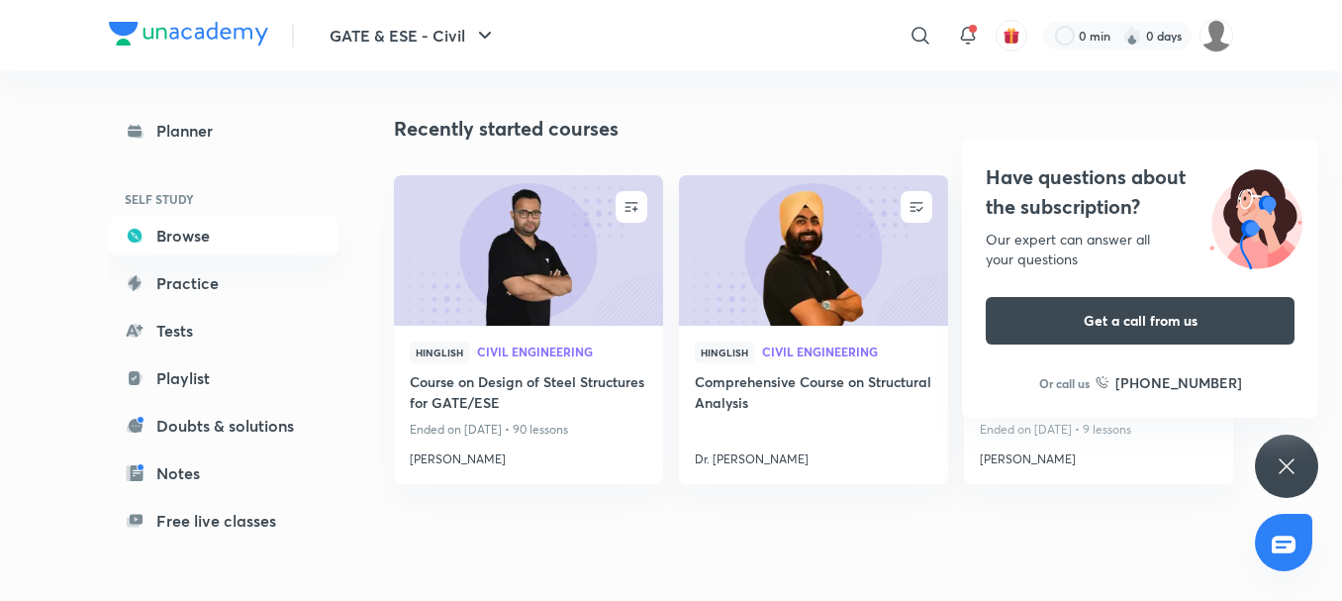
scroll to position [3701, 0]
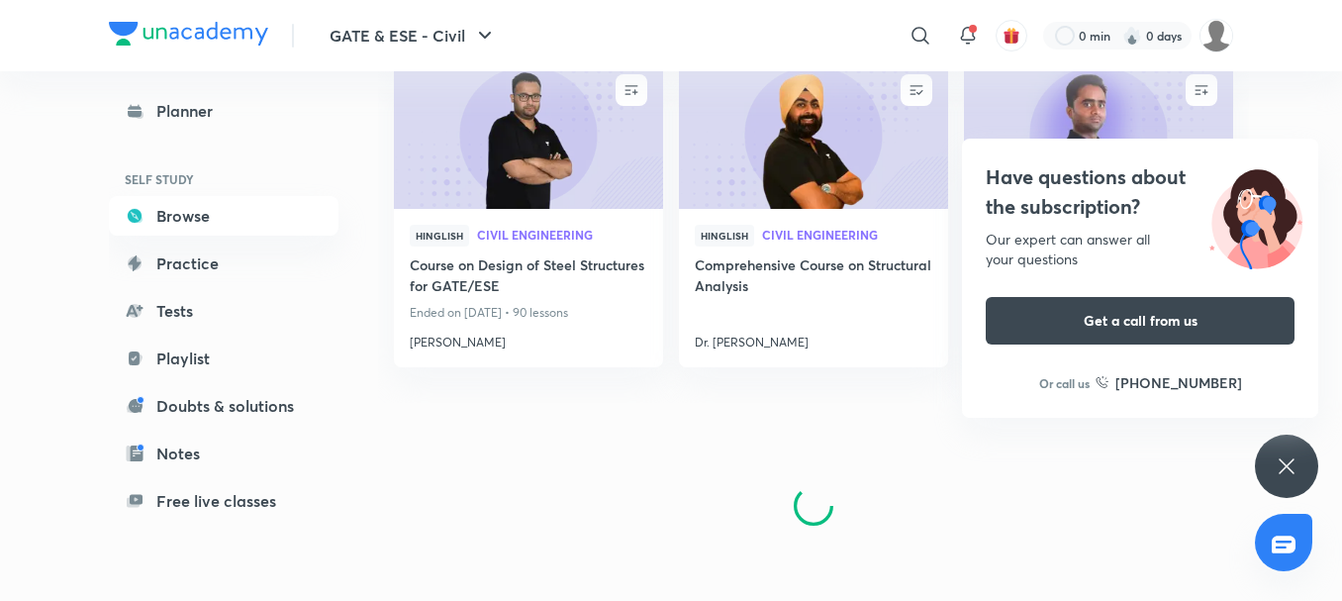
click at [1297, 448] on div "Have questions about the subscription? Our expert can answer all your questions…" at bounding box center [1286, 465] width 63 height 63
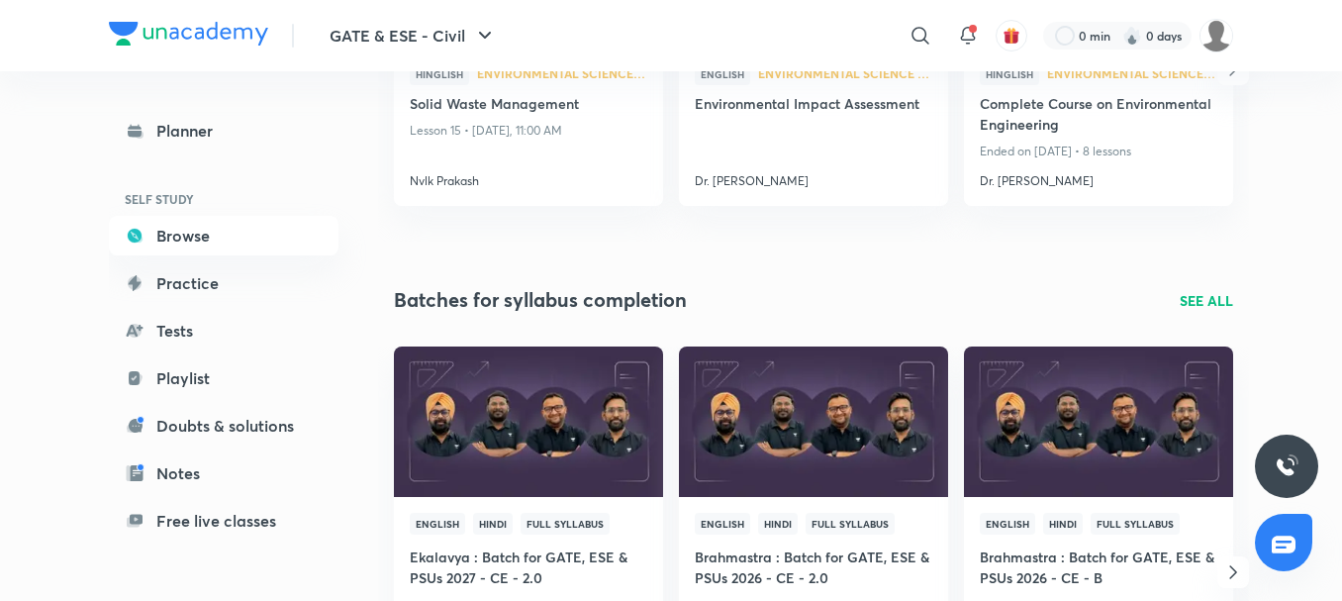
scroll to position [467, 0]
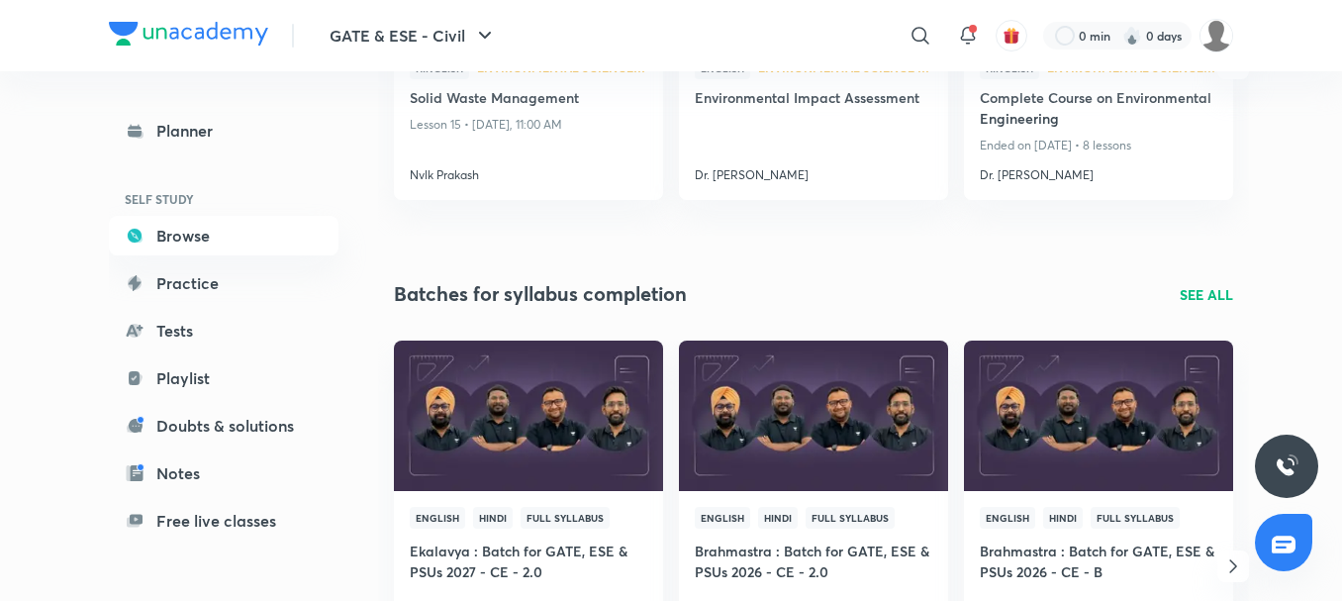
click at [1201, 295] on p "SEE ALL" at bounding box center [1206, 294] width 53 height 21
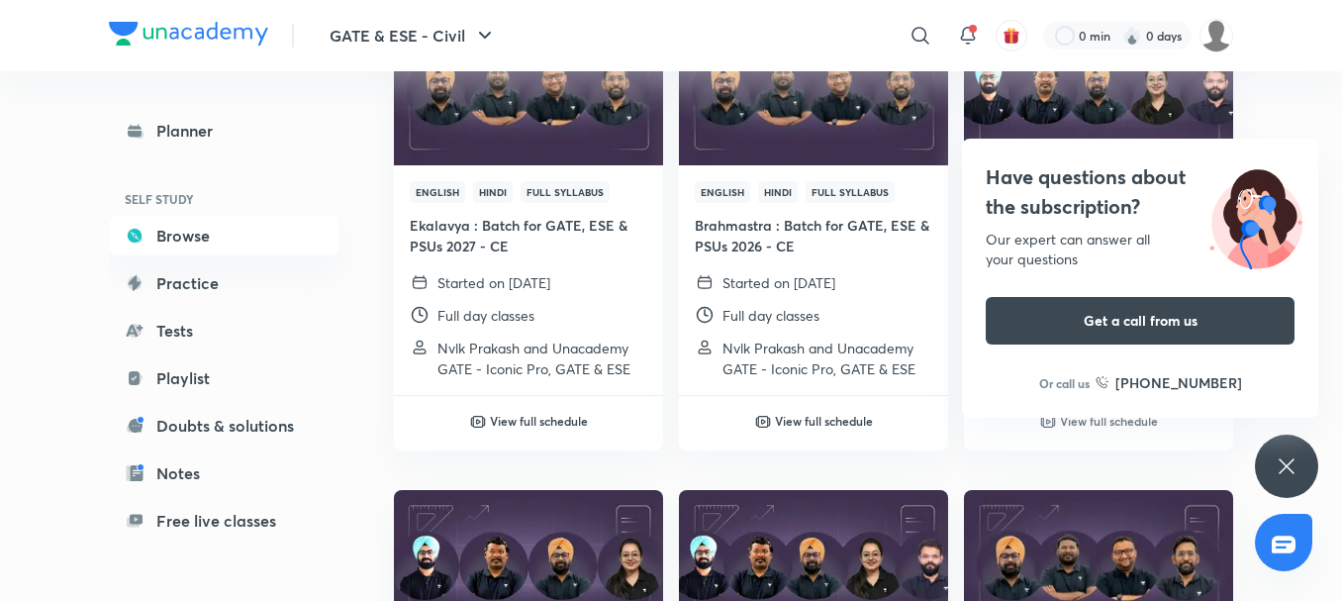
scroll to position [723, 0]
click at [1296, 463] on icon at bounding box center [1287, 466] width 24 height 24
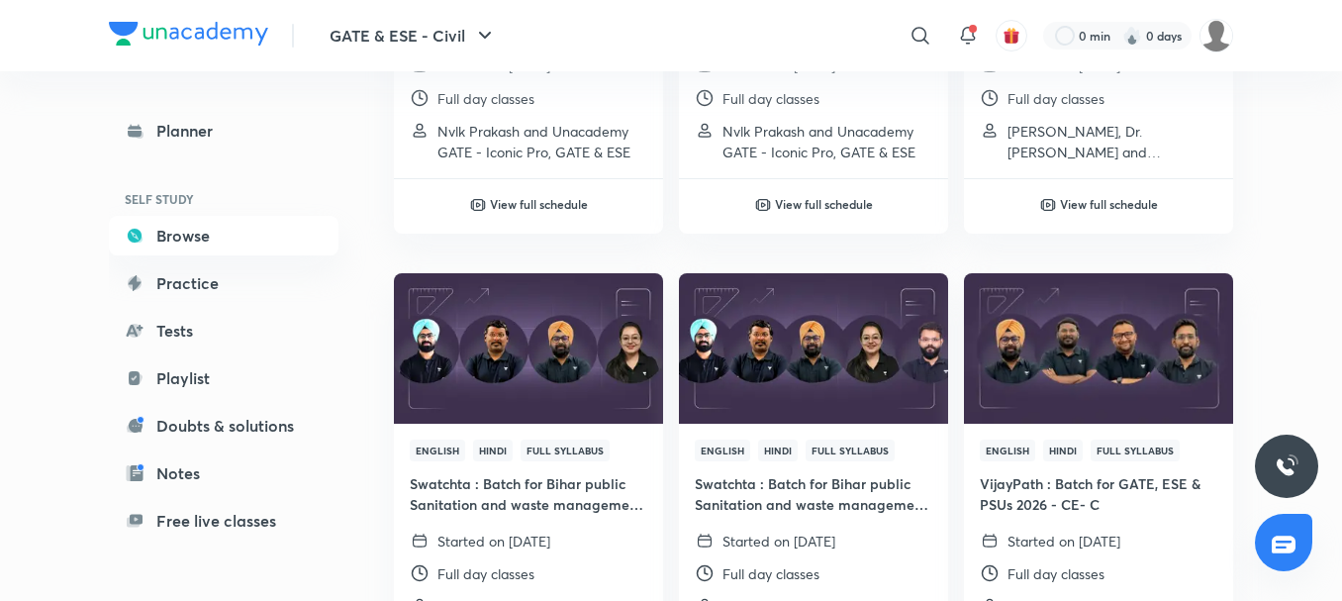
scroll to position [918, 0]
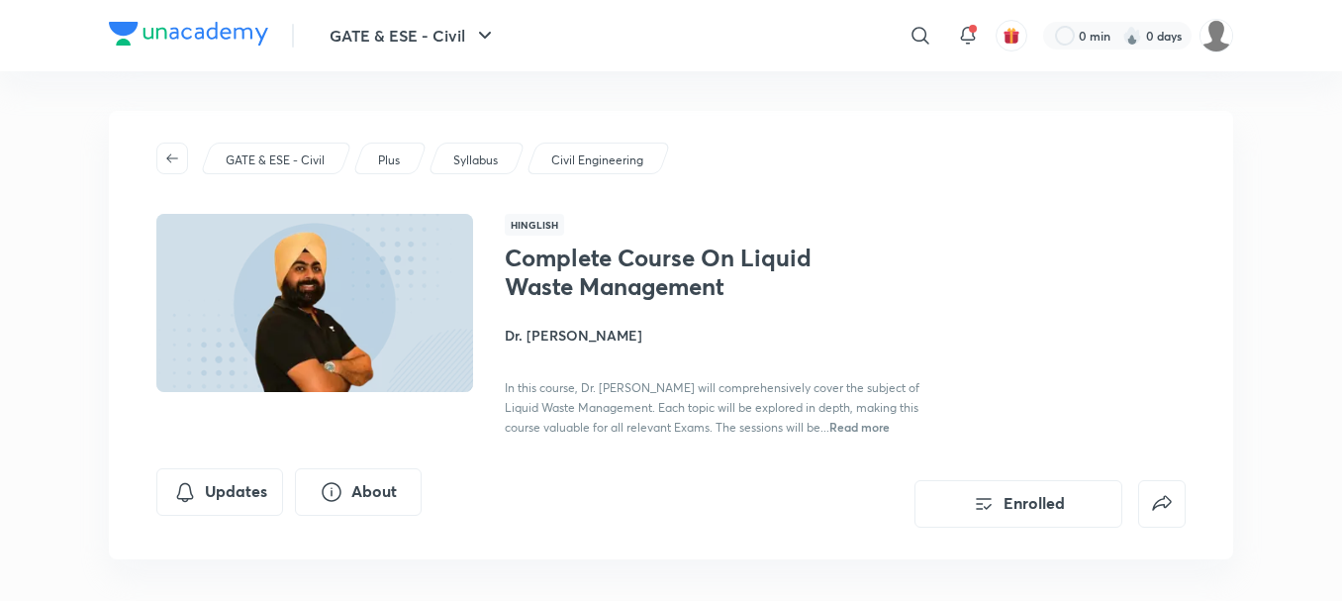
click at [829, 422] on span "Read more" at bounding box center [859, 427] width 60 height 16
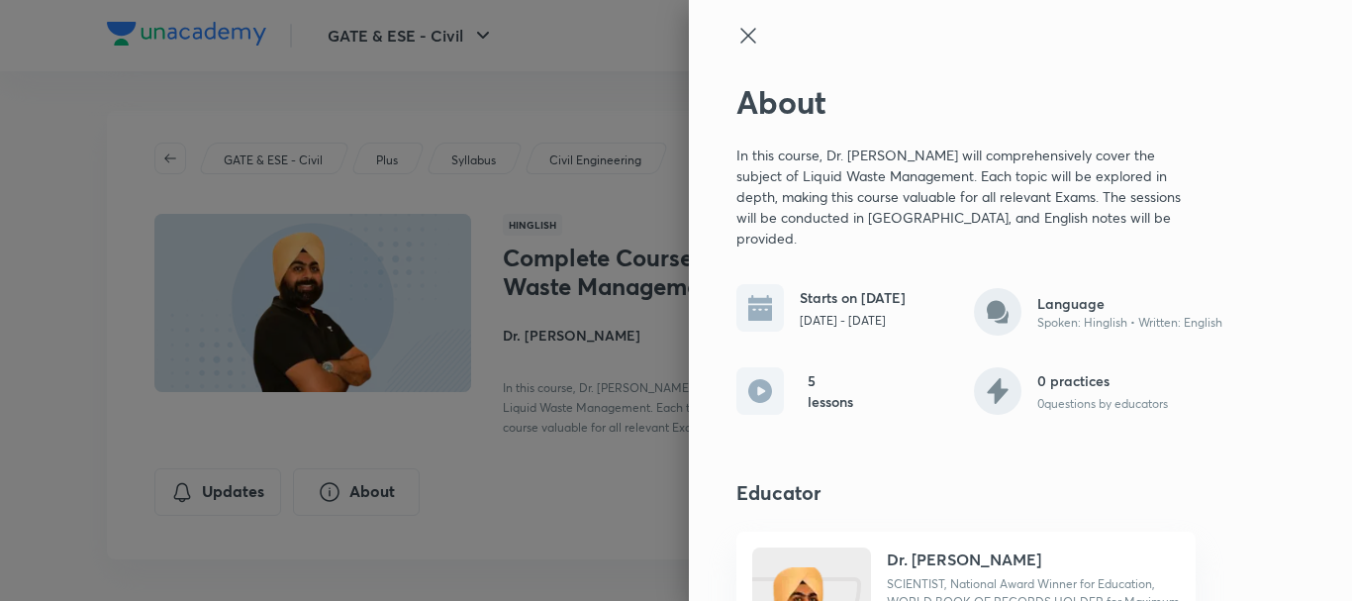
click at [736, 39] on icon at bounding box center [748, 36] width 24 height 24
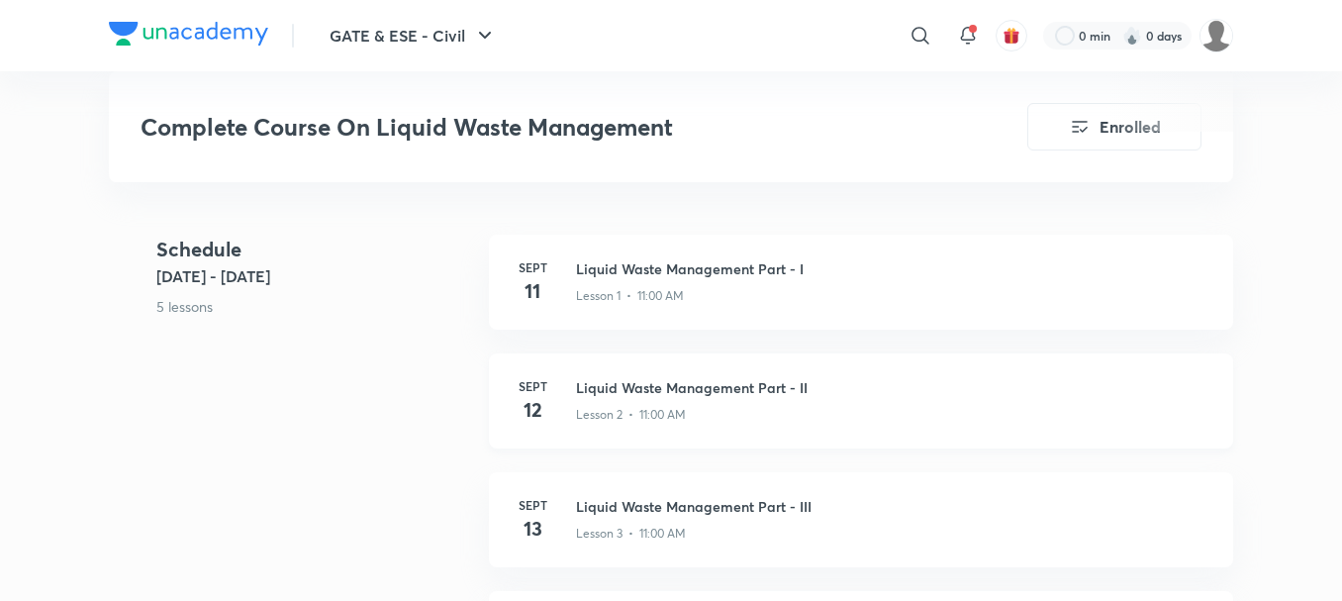
scroll to position [785, 0]
click at [639, 277] on h3 "Liquid Waste Management Part - I" at bounding box center [892, 267] width 633 height 21
click at [522, 288] on h4 "11" at bounding box center [533, 290] width 40 height 30
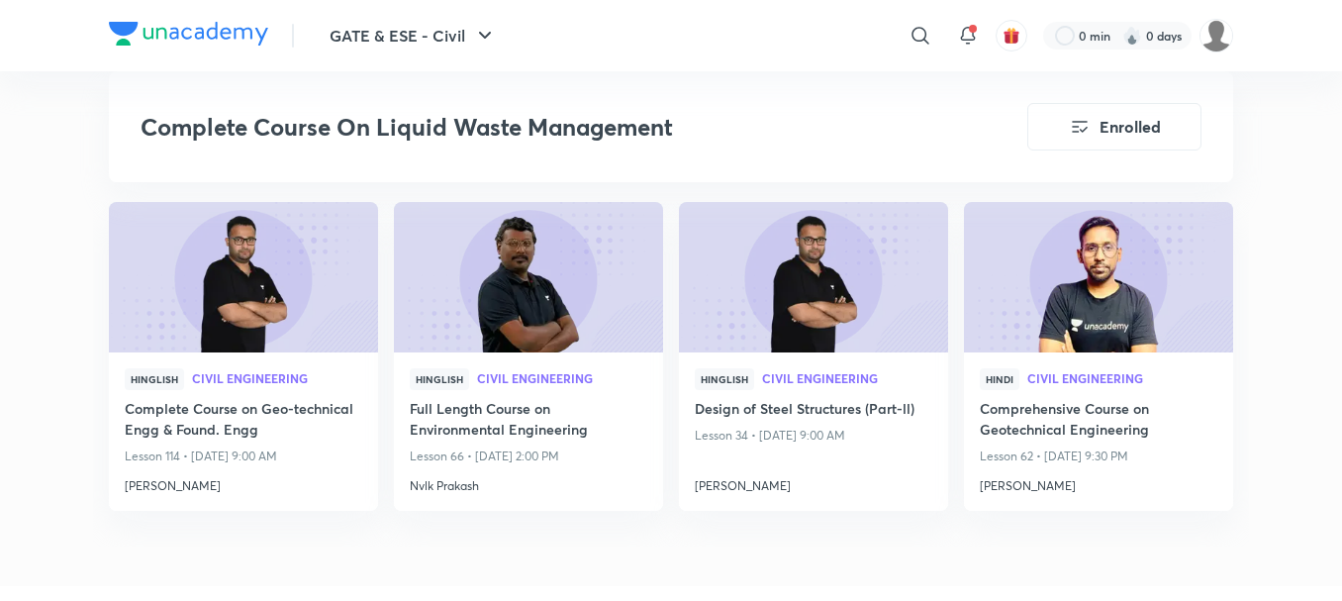
scroll to position [1559, 0]
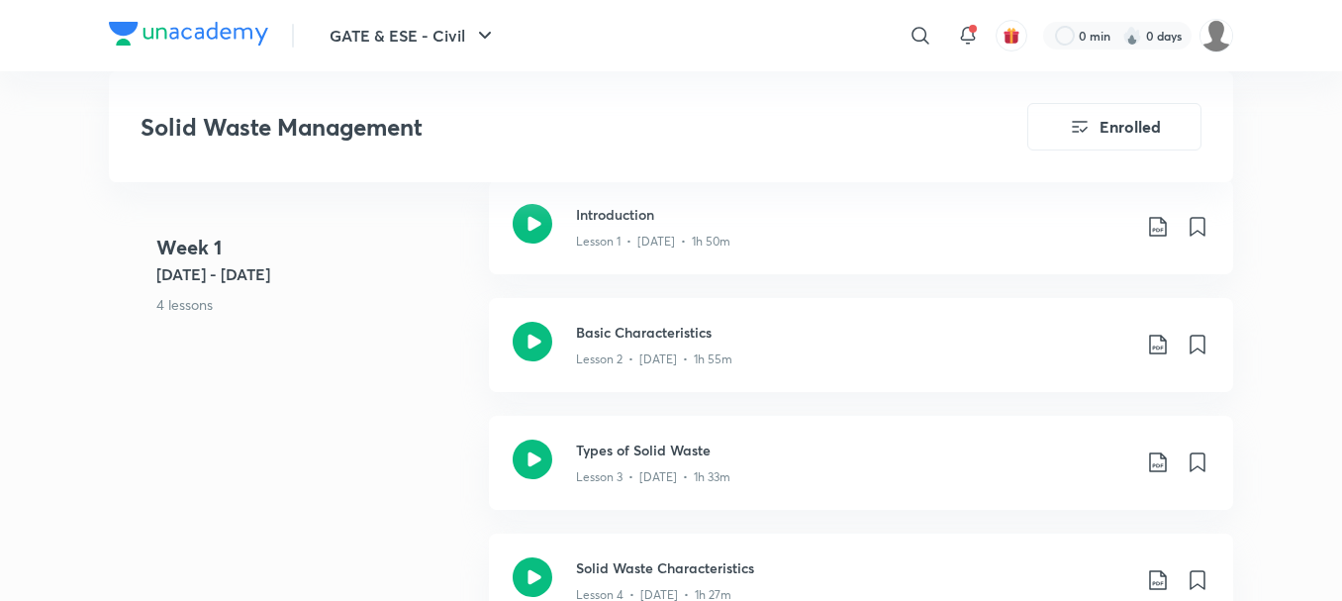
scroll to position [1057, 0]
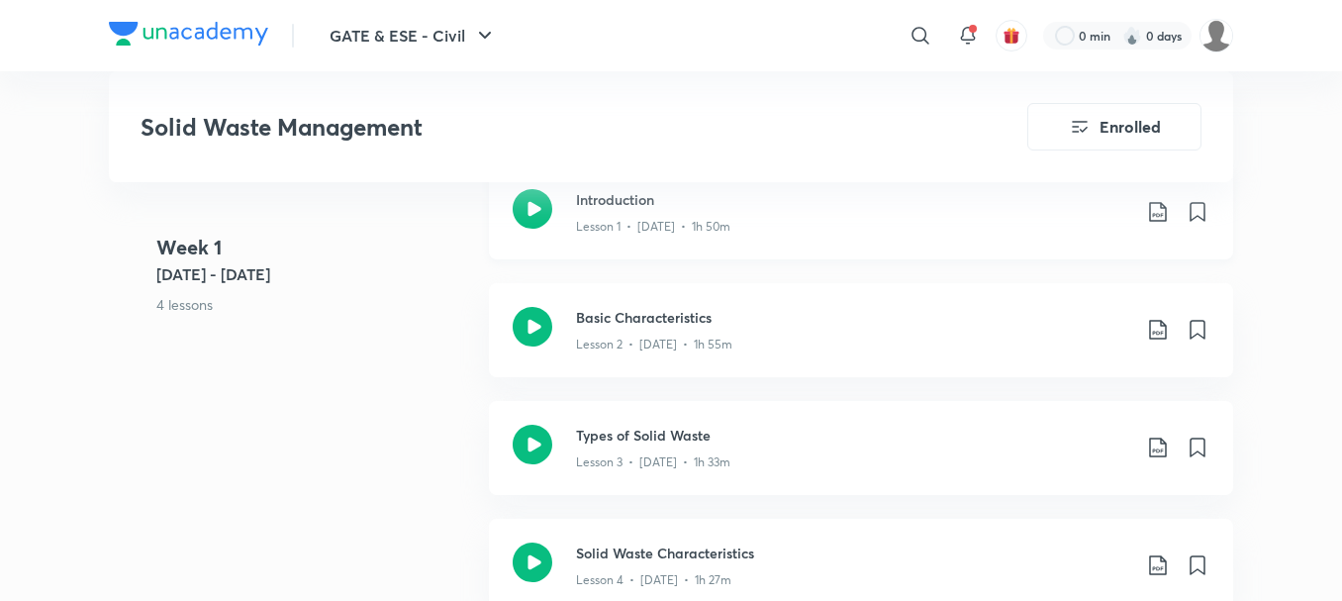
click at [1154, 215] on icon at bounding box center [1158, 212] width 24 height 24
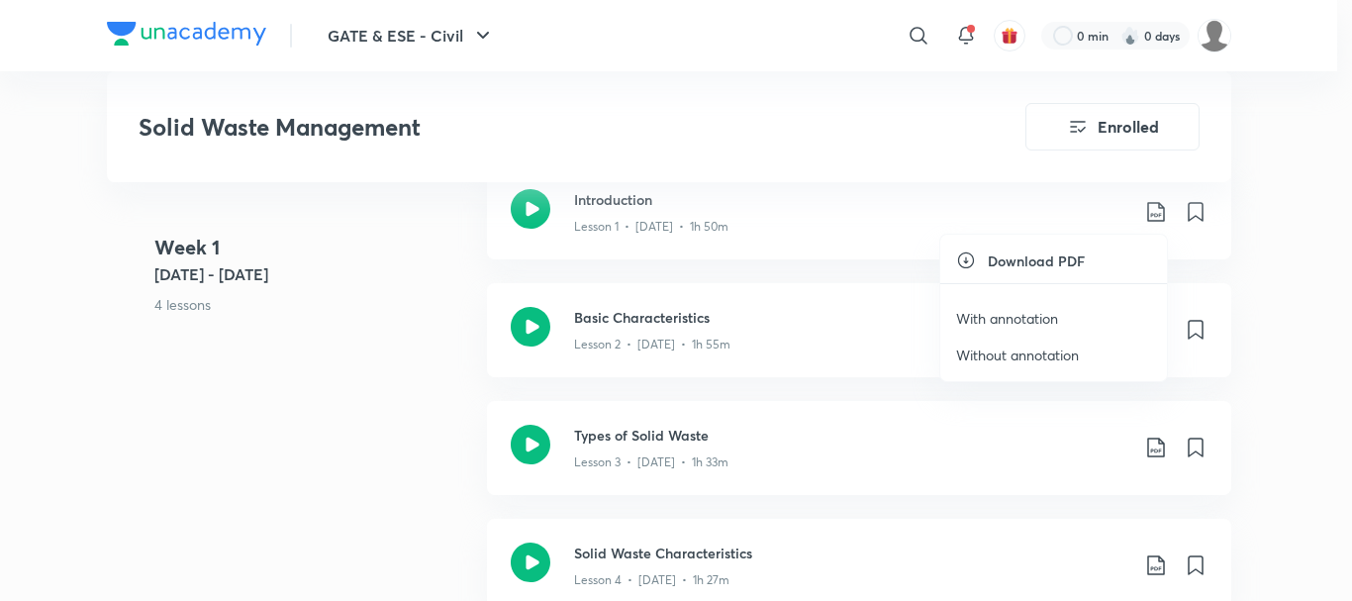
click at [1052, 317] on p "With annotation" at bounding box center [1007, 318] width 102 height 21
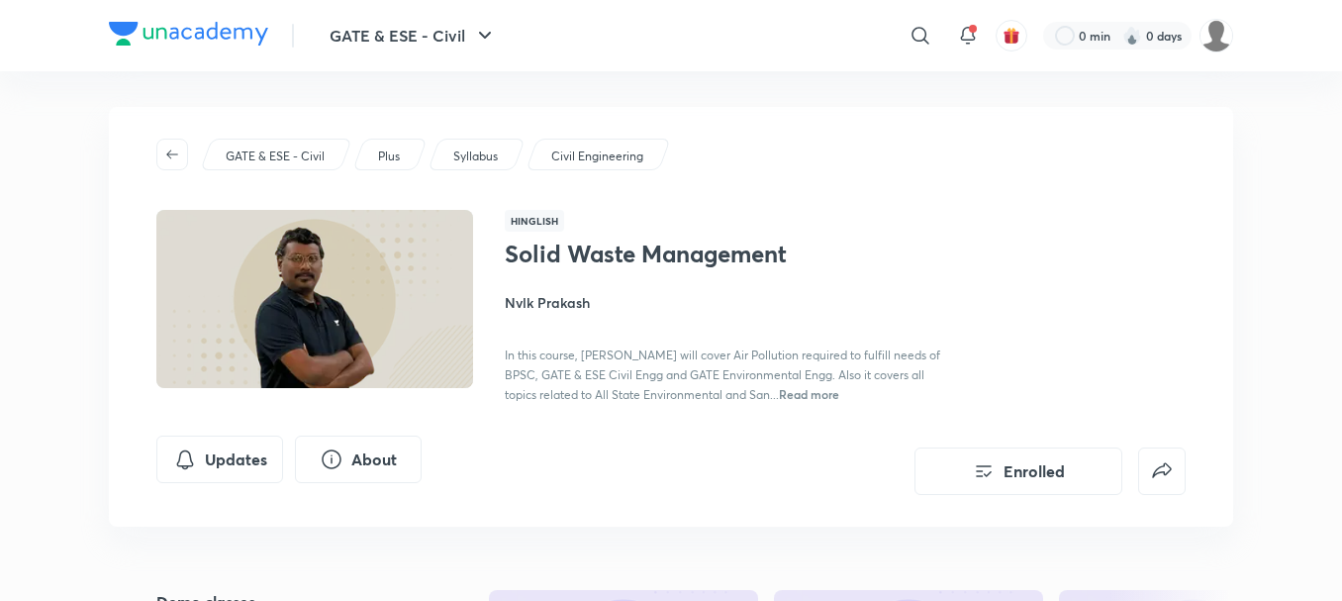
scroll to position [0, 0]
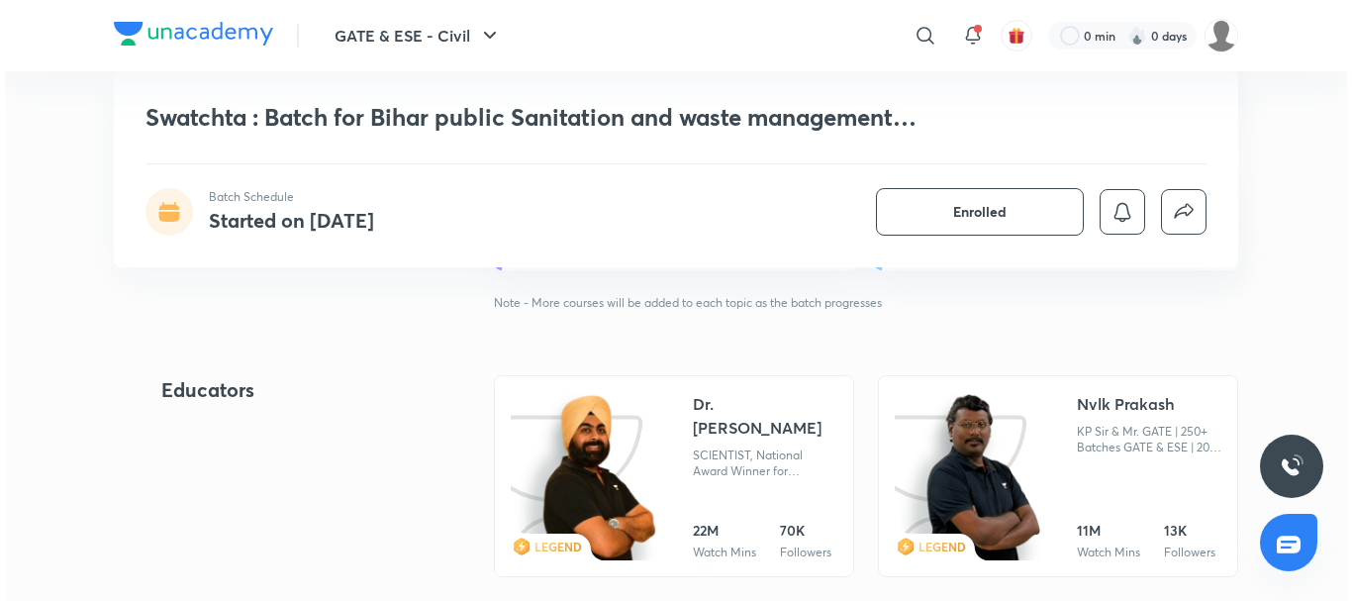
scroll to position [2058, 0]
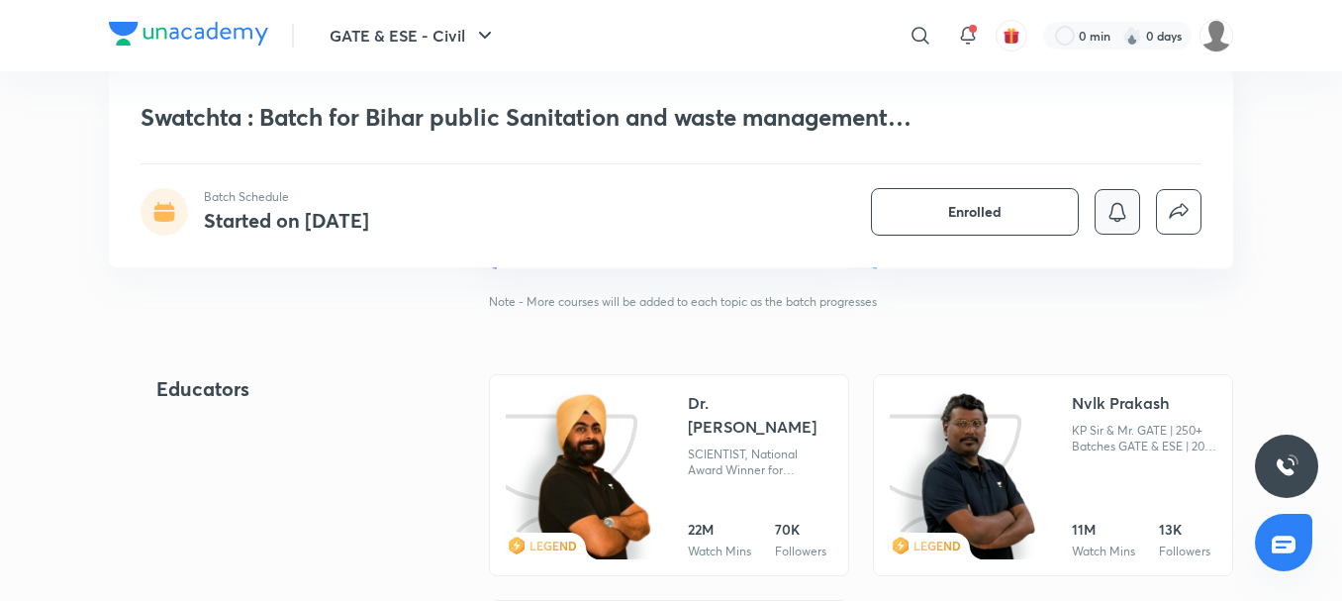
click at [1099, 213] on button "button" at bounding box center [1118, 212] width 46 height 46
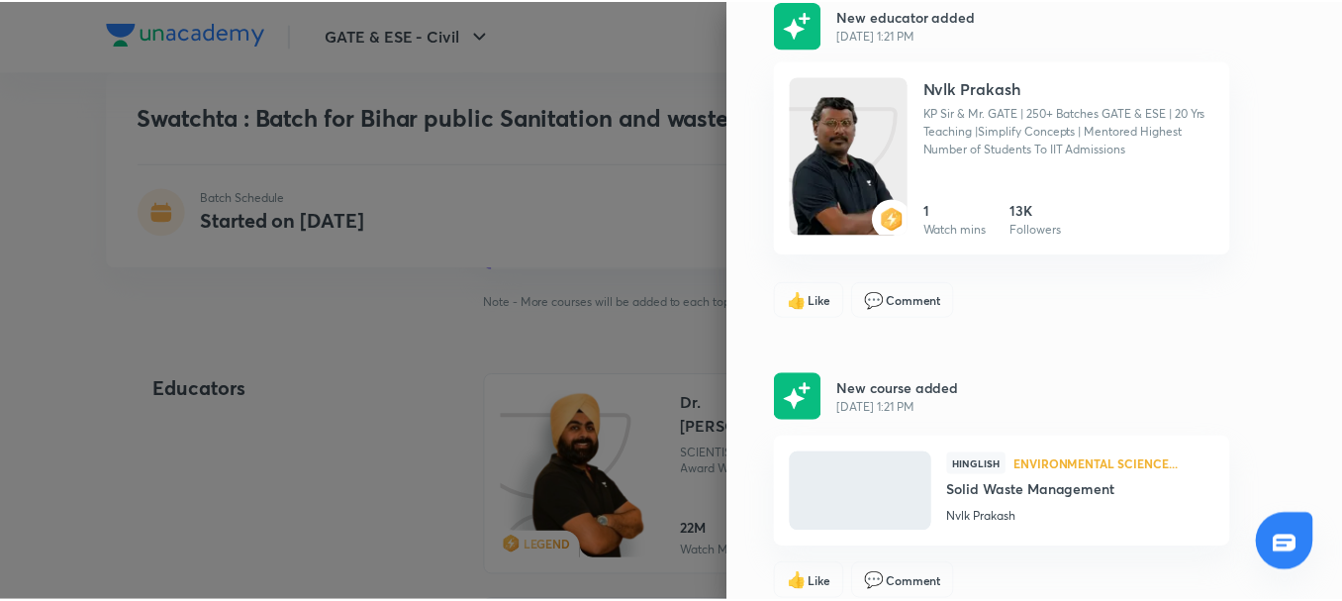
scroll to position [1899, 0]
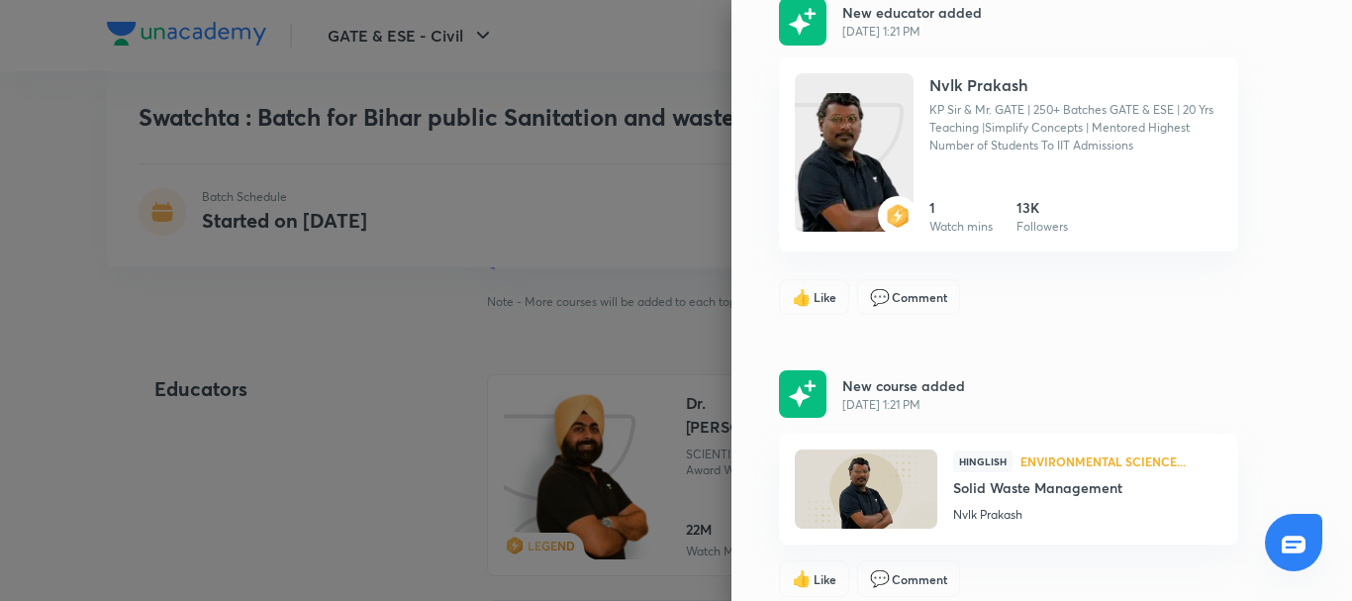
click at [583, 240] on div at bounding box center [676, 300] width 1352 height 601
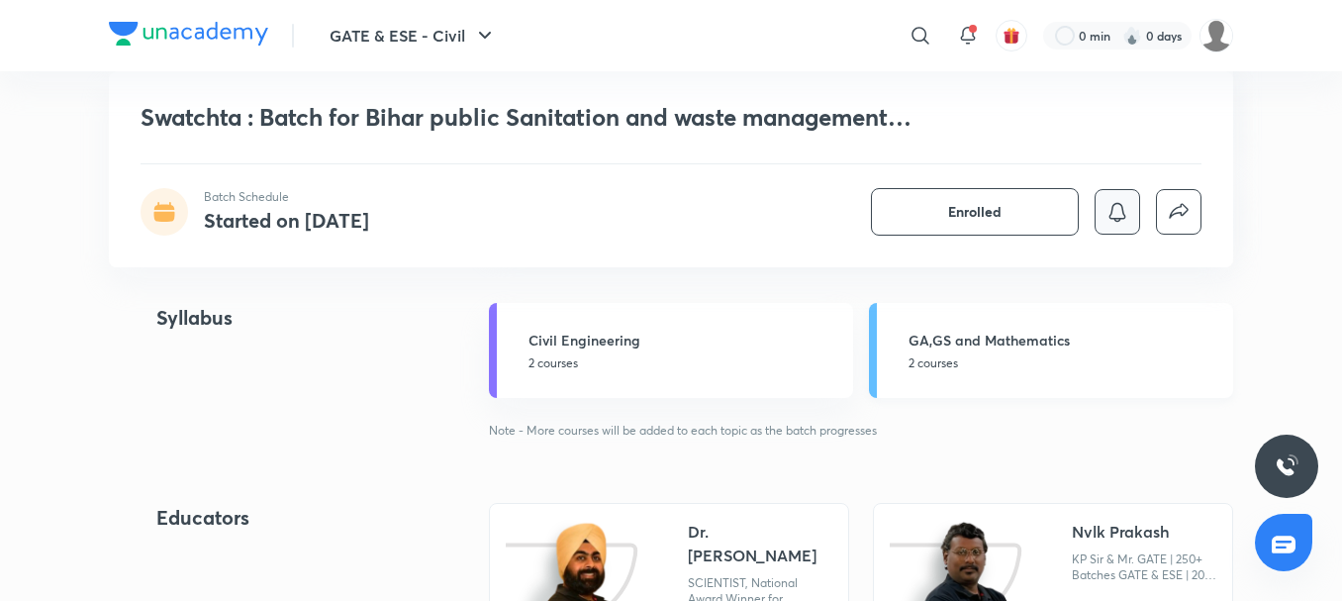
scroll to position [1807, 0]
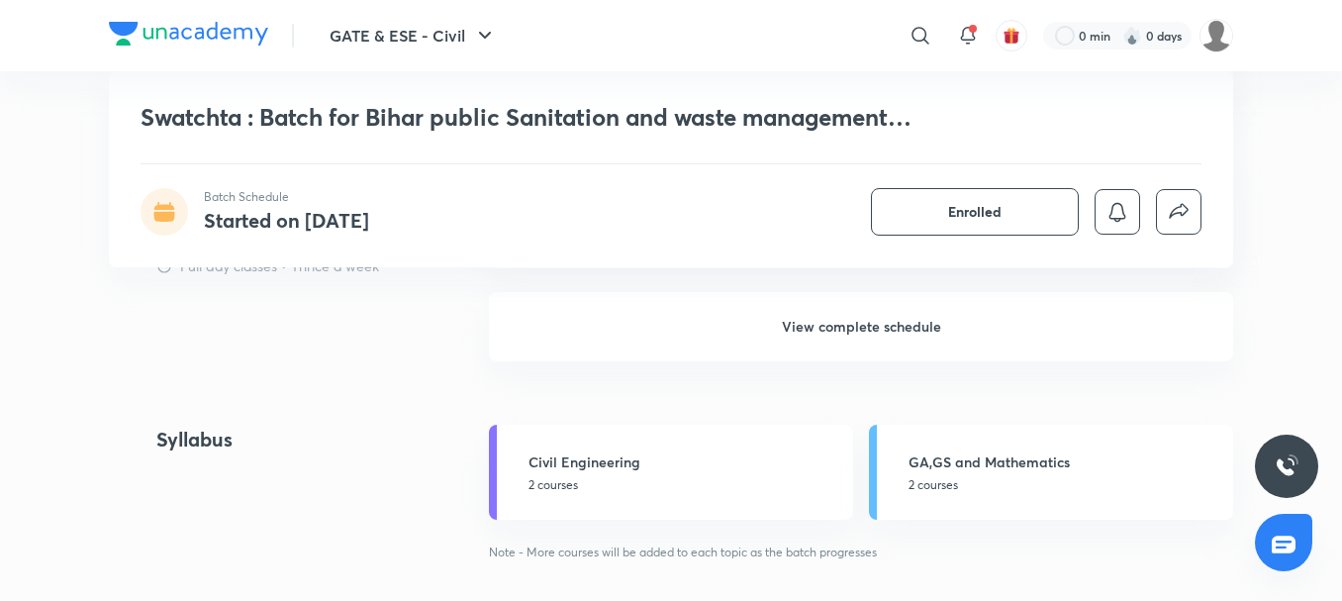
click at [913, 336] on h6 "View complete schedule" at bounding box center [861, 326] width 744 height 69
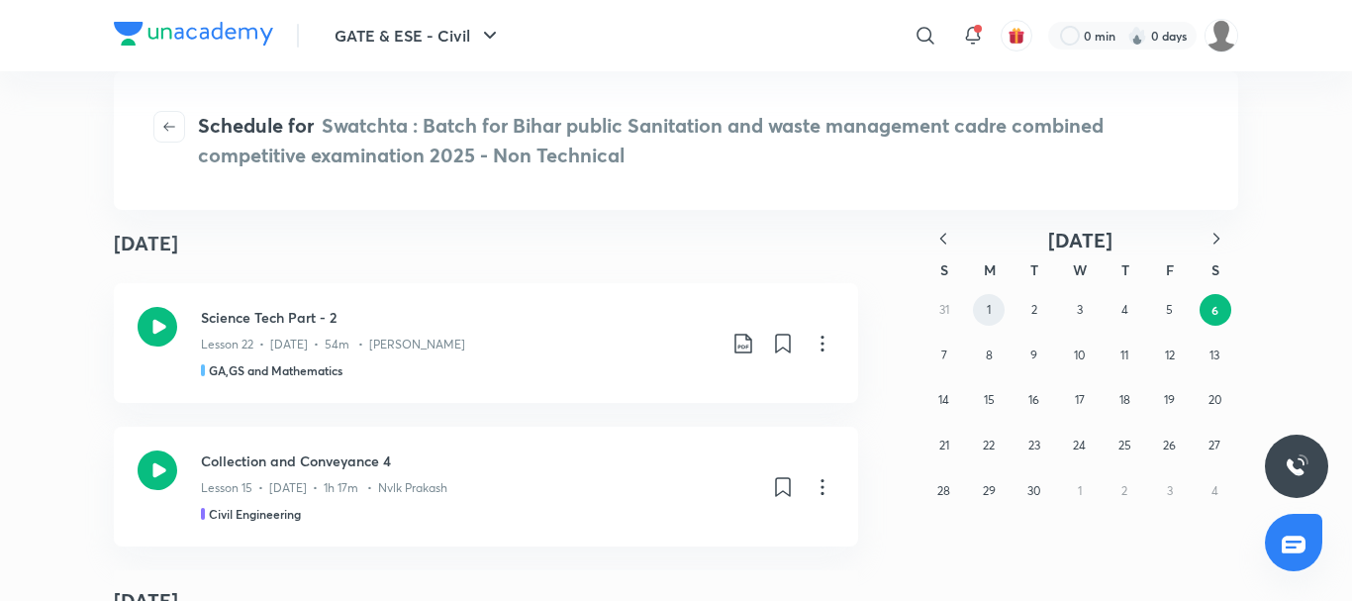
click at [991, 308] on abbr "1" at bounding box center [989, 309] width 4 height 15
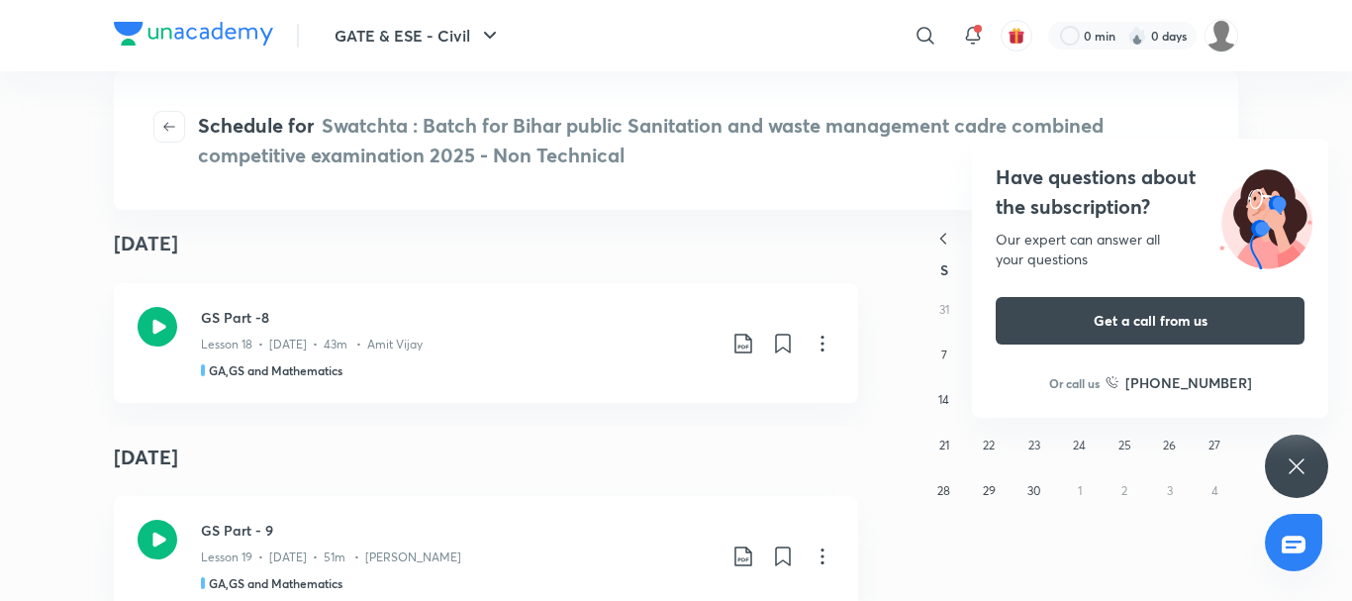
click at [1297, 486] on div "Have questions about the subscription? Our expert can answer all your questions…" at bounding box center [1296, 465] width 63 height 63
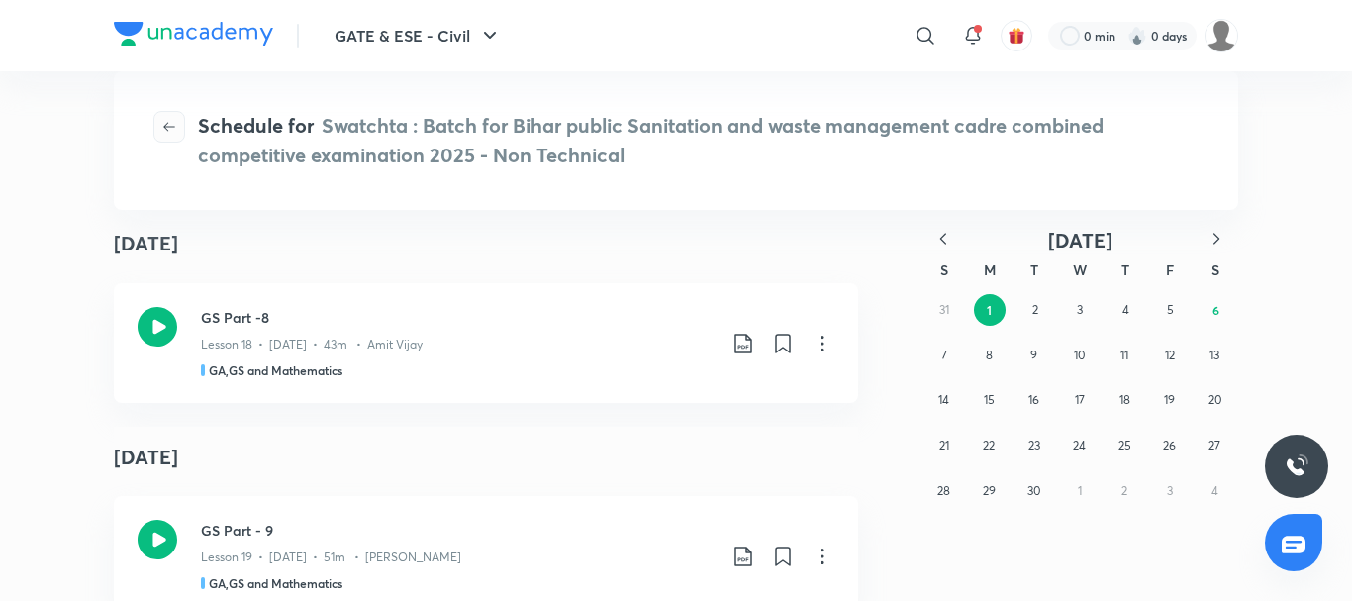
click at [162, 133] on icon "button" at bounding box center [169, 127] width 16 height 16
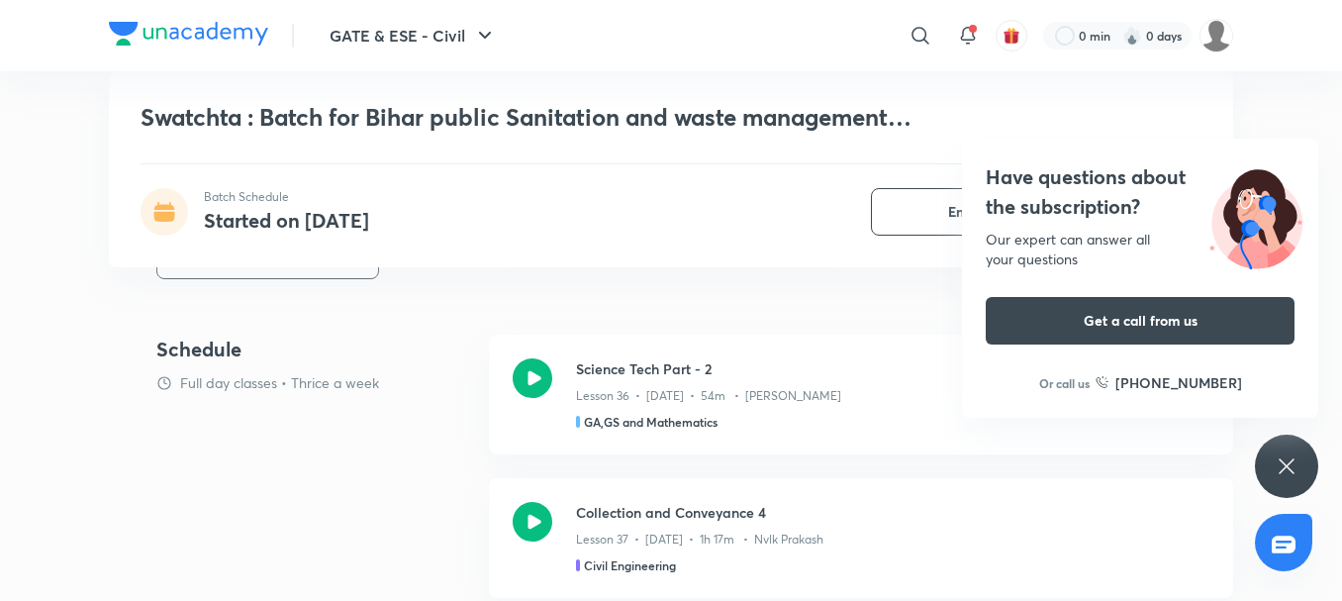
scroll to position [903, 0]
click at [1305, 458] on div "Have questions about the subscription? Our expert can answer all your questions…" at bounding box center [1286, 465] width 63 height 63
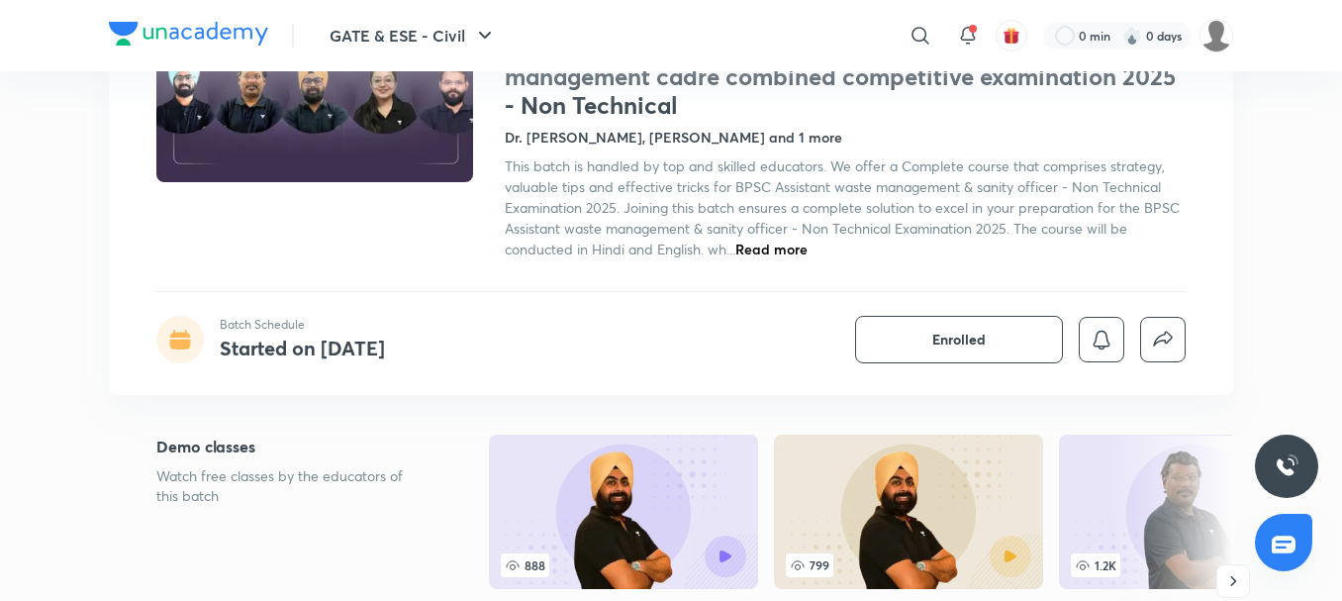
scroll to position [0, 0]
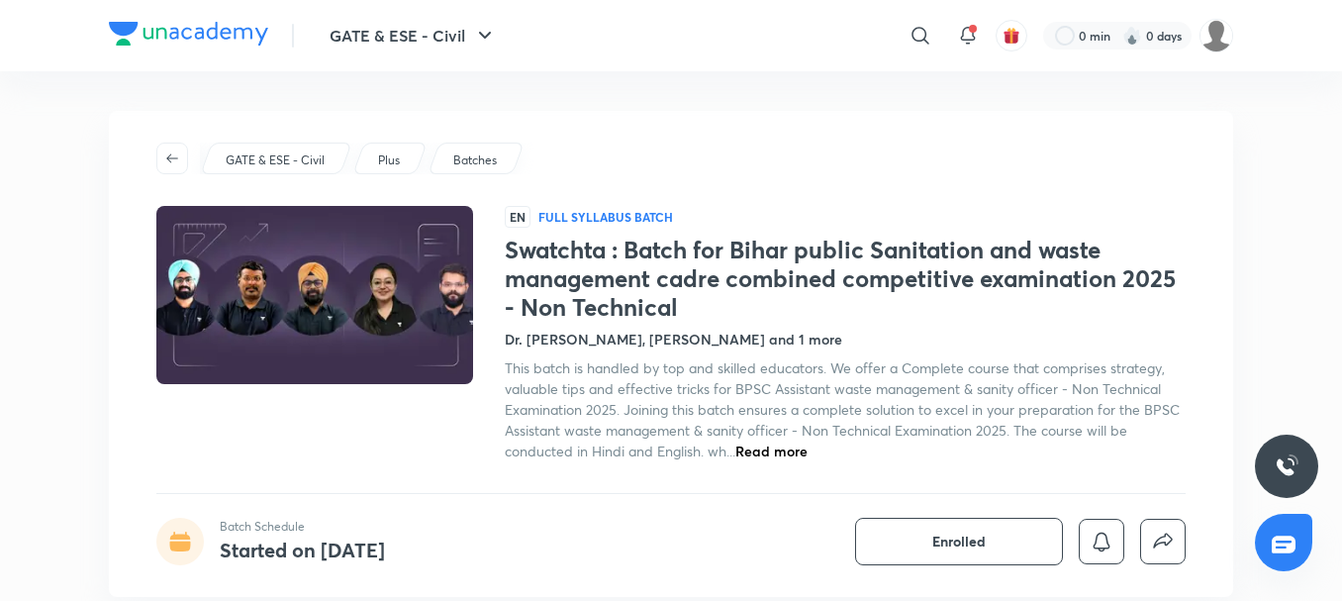
click at [585, 210] on p "Full Syllabus Batch" at bounding box center [605, 217] width 135 height 16
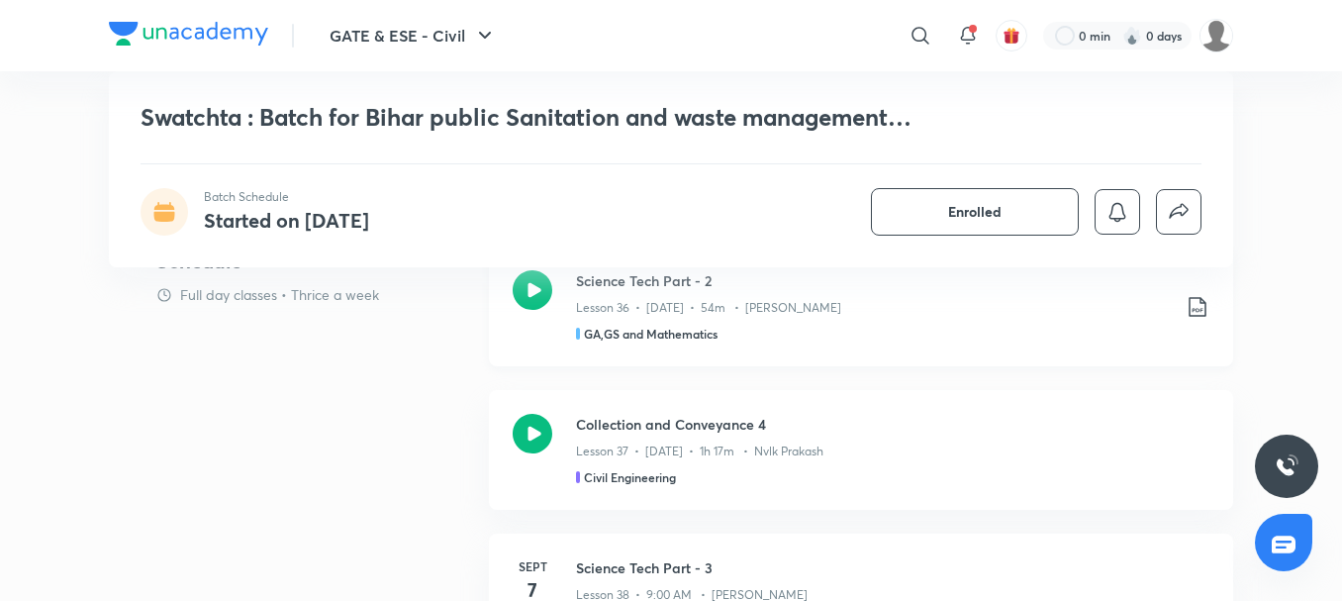
scroll to position [964, 0]
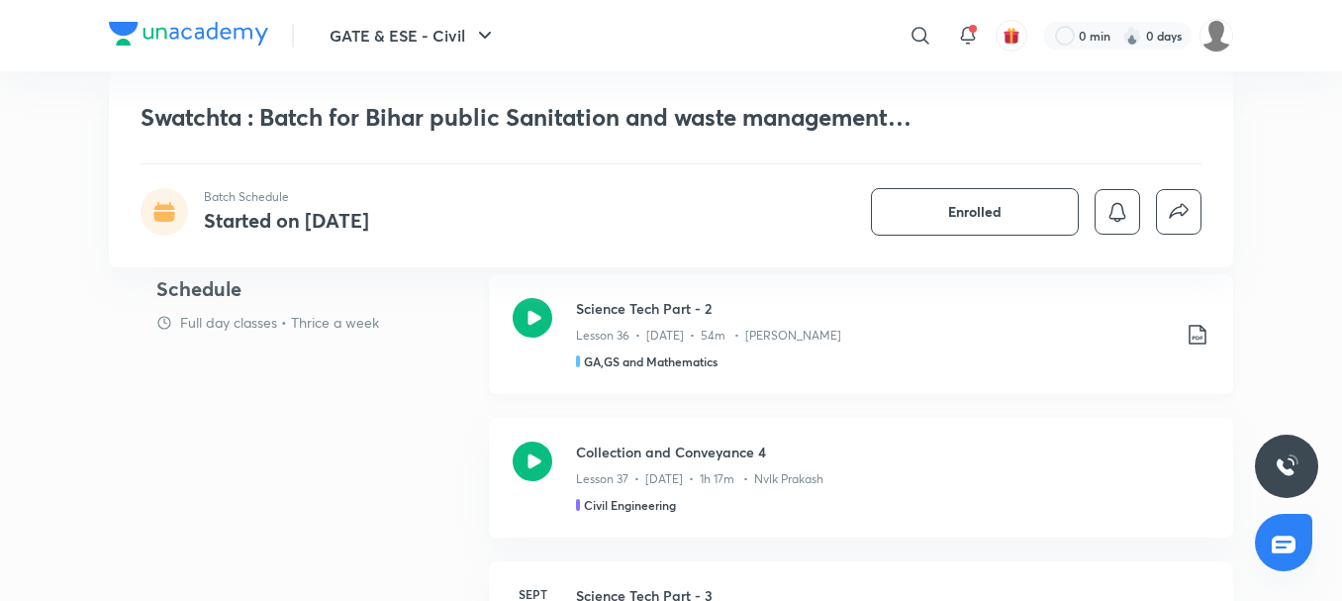
click at [768, 351] on div "Science Tech Part - 2 Lesson 36 • Sept 6 • 54m • Amit Vijay GA,GS and Mathemati…" at bounding box center [873, 334] width 594 height 72
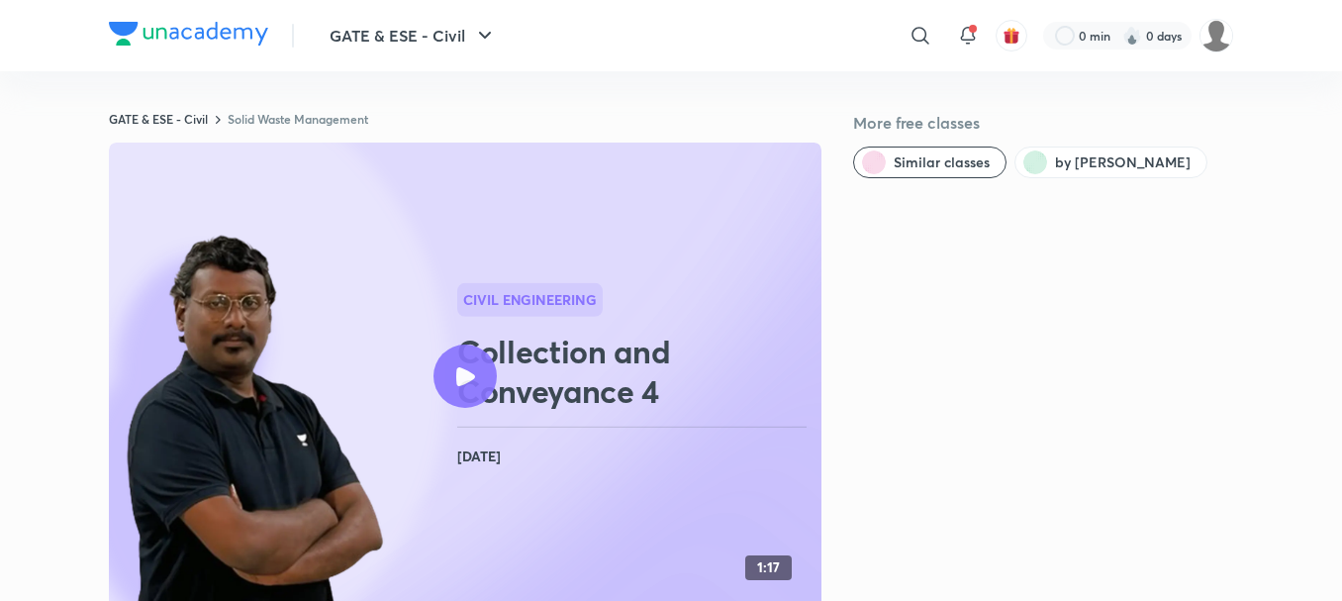
click at [296, 119] on link "Solid Waste Management" at bounding box center [298, 119] width 141 height 16
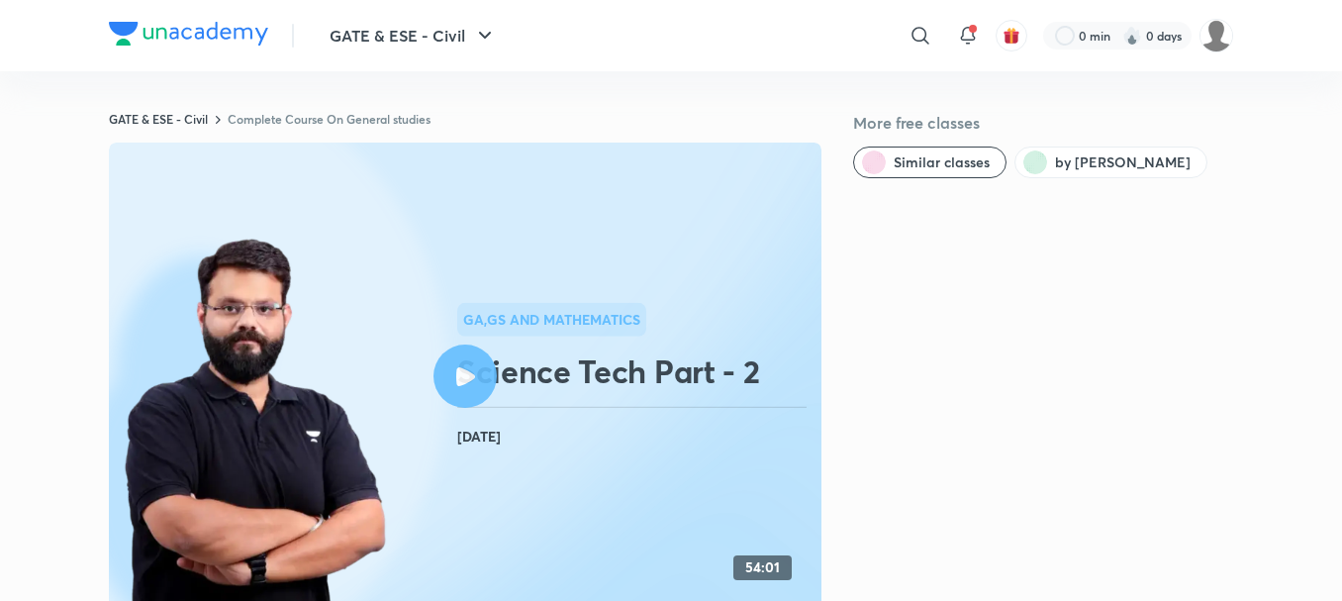
click at [339, 121] on link "Complete Course On General studies" at bounding box center [329, 119] width 203 height 16
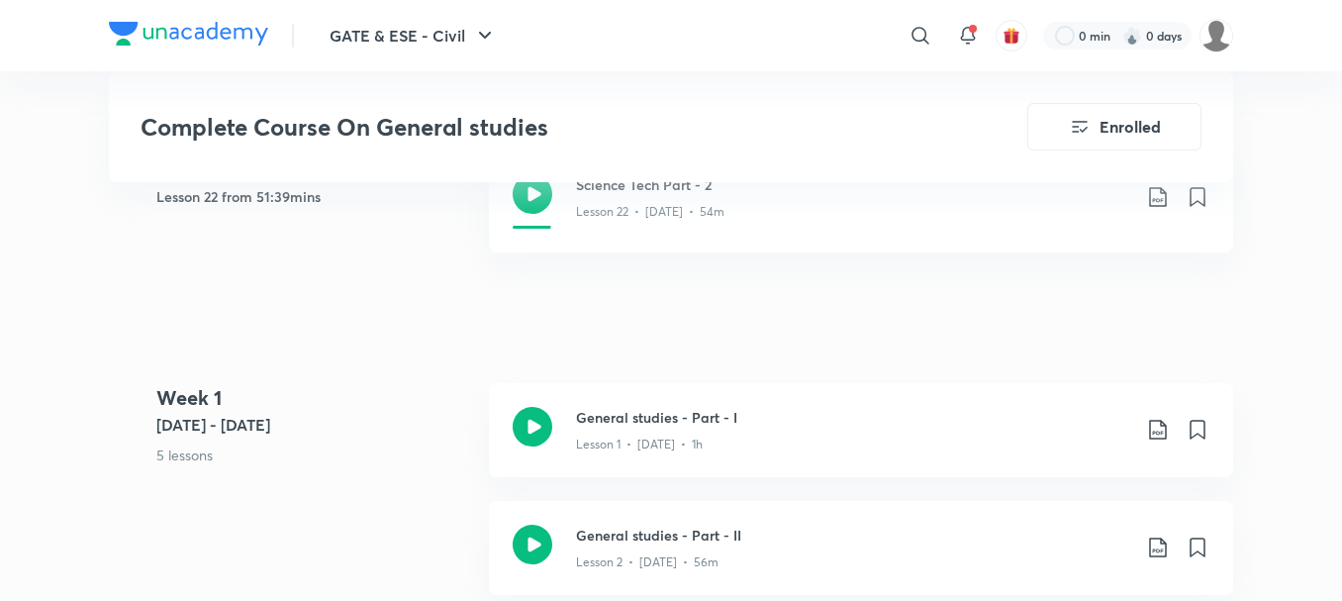
scroll to position [250, 0]
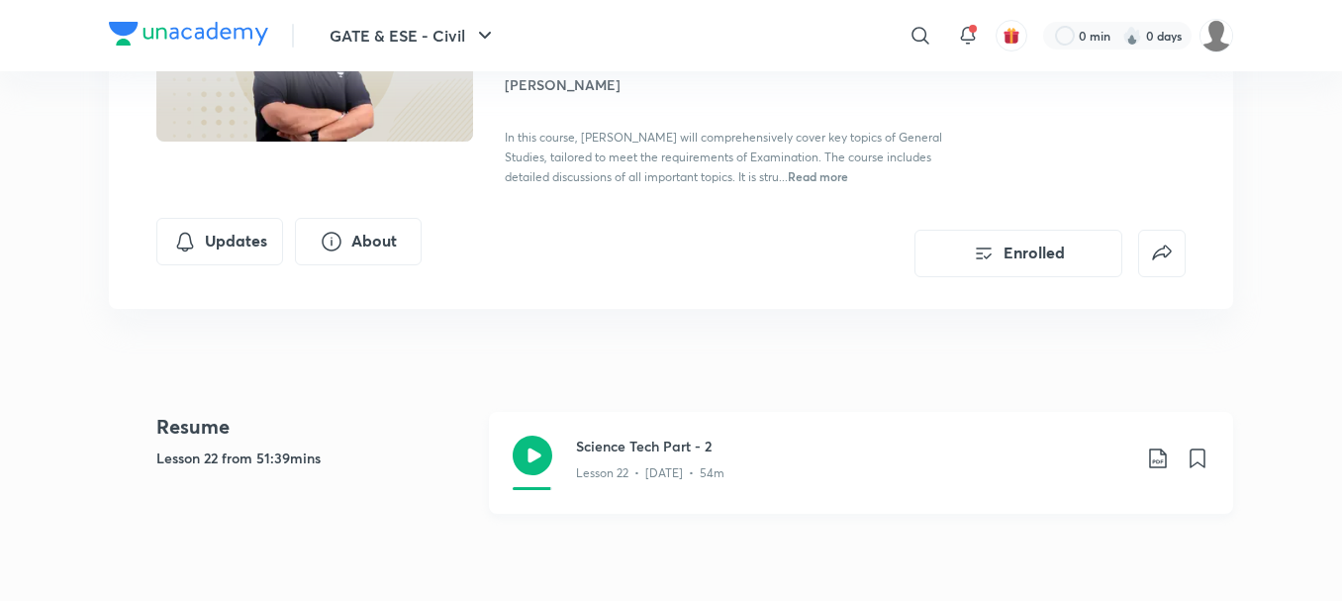
click at [1156, 458] on icon at bounding box center [1158, 458] width 24 height 24
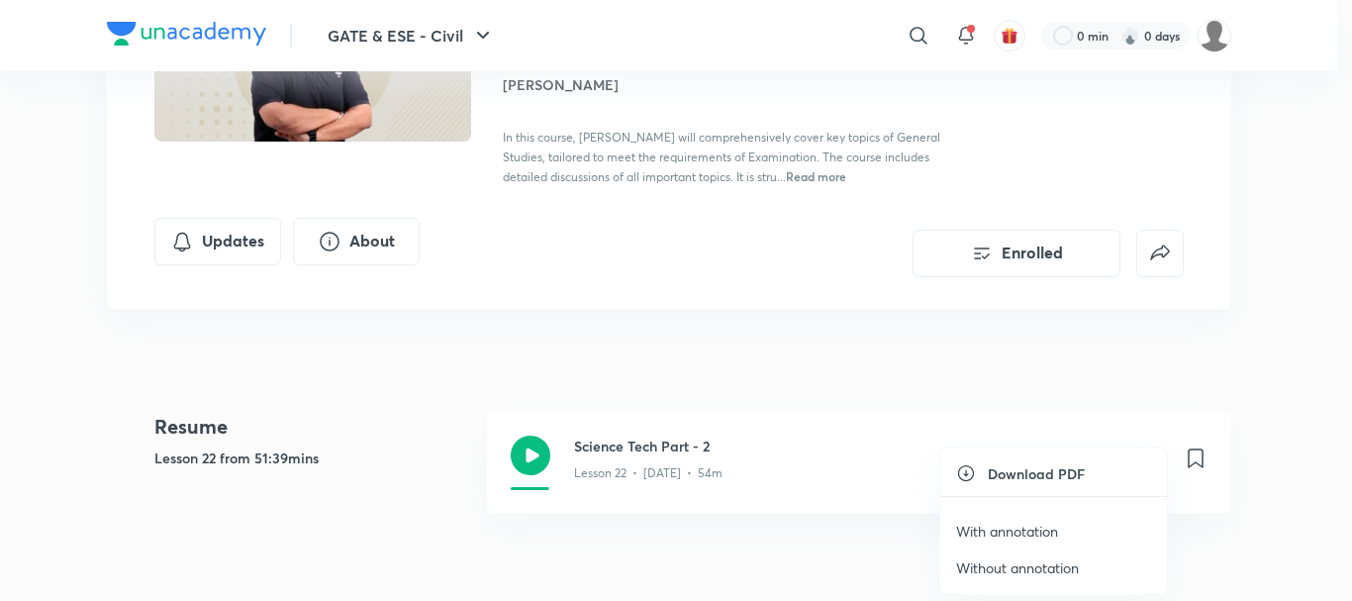
click at [1042, 520] on li "With annotation" at bounding box center [1053, 531] width 227 height 37
click at [1034, 526] on p "With annotation" at bounding box center [1007, 531] width 102 height 21
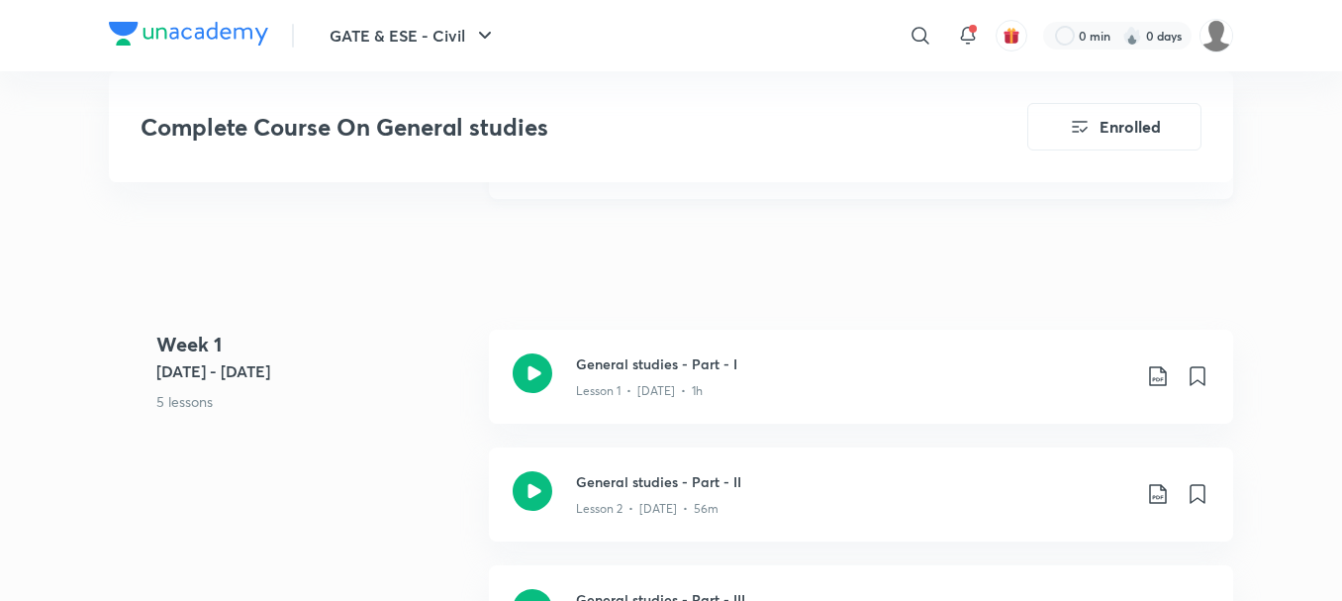
scroll to position [573, 0]
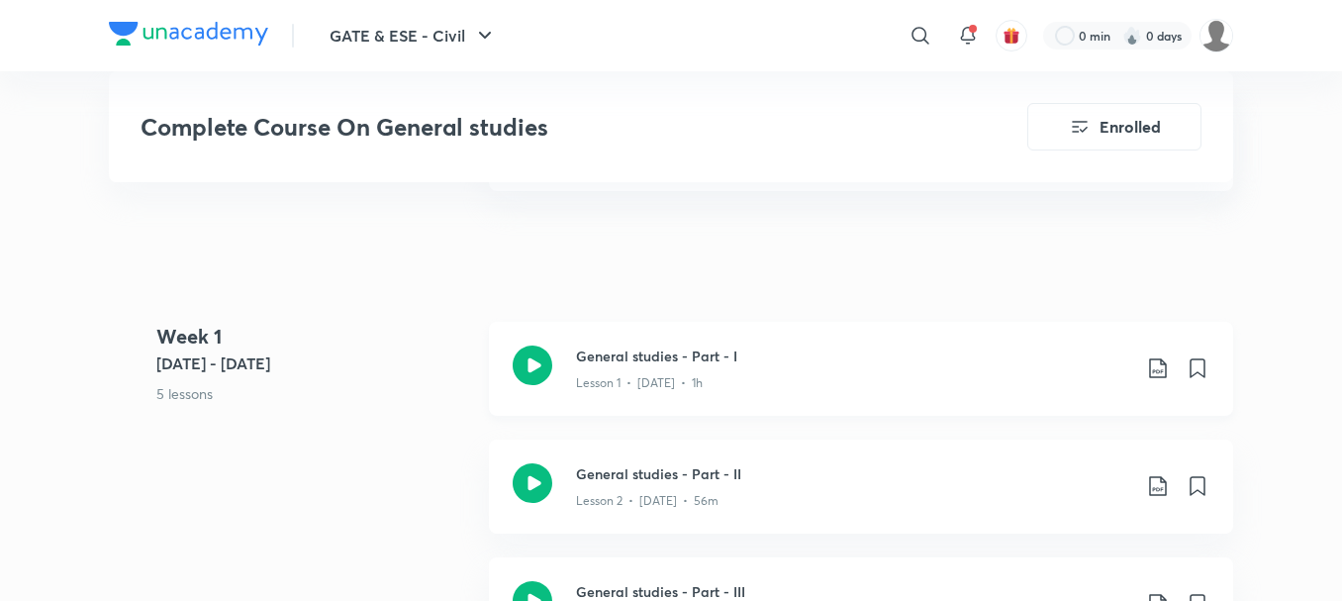
click at [1160, 372] on icon at bounding box center [1158, 368] width 24 height 24
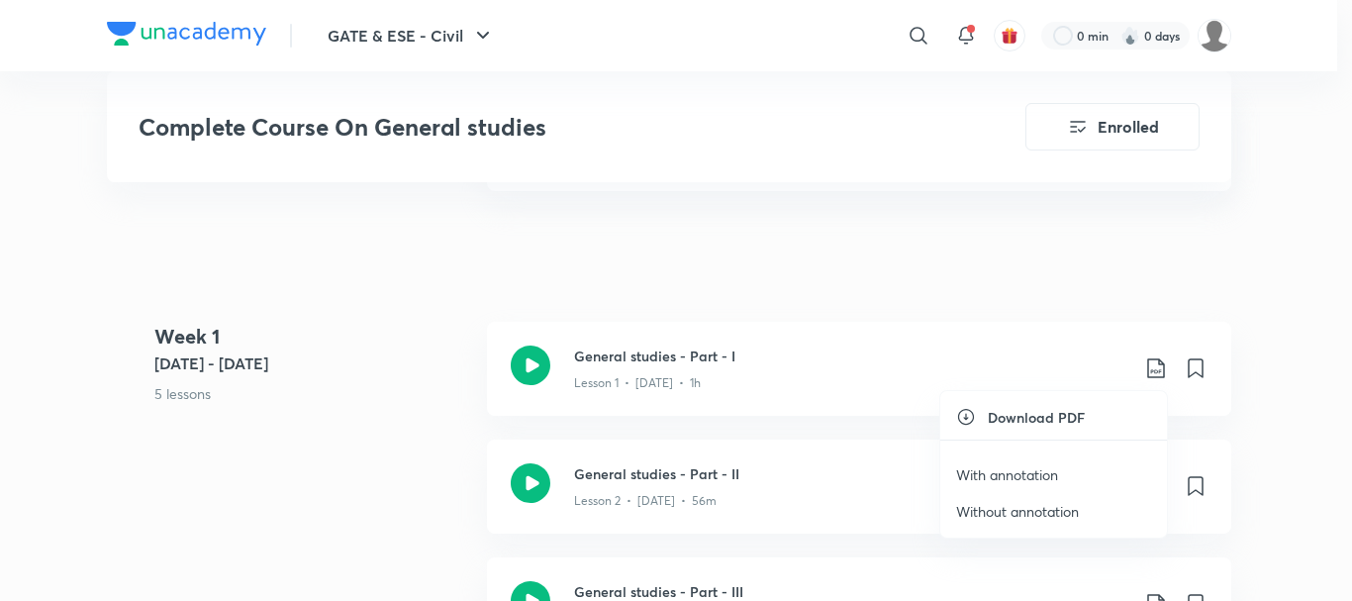
click at [1027, 478] on p "With annotation" at bounding box center [1007, 474] width 102 height 21
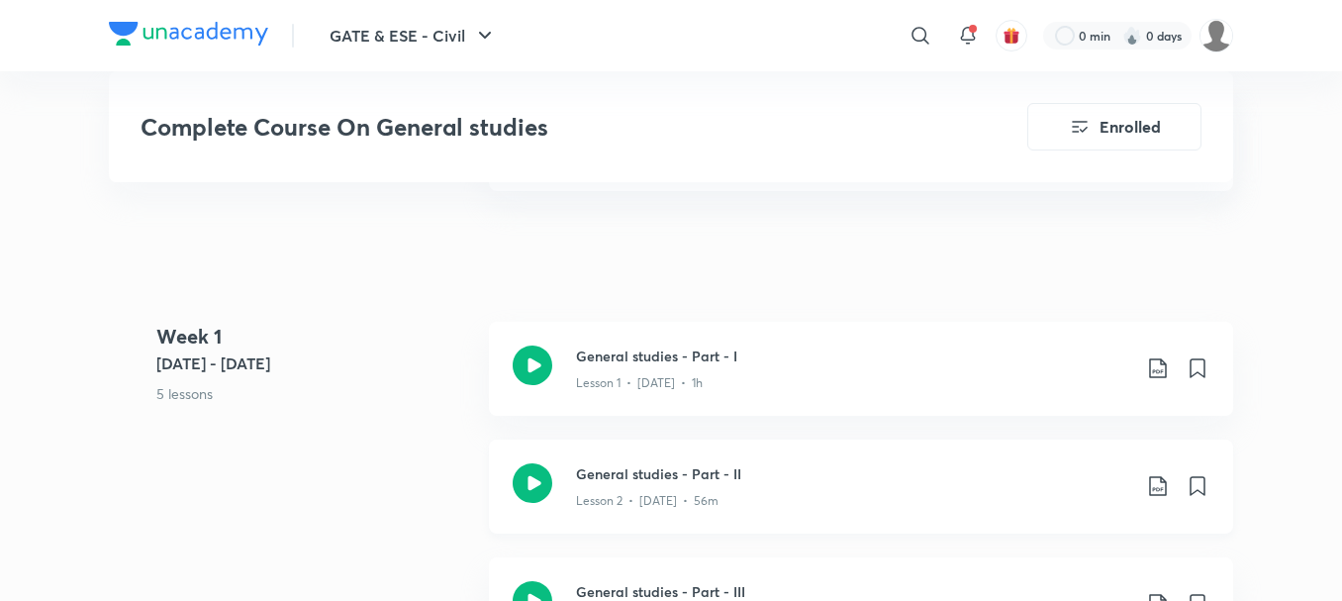
click at [1160, 483] on icon at bounding box center [1158, 486] width 24 height 24
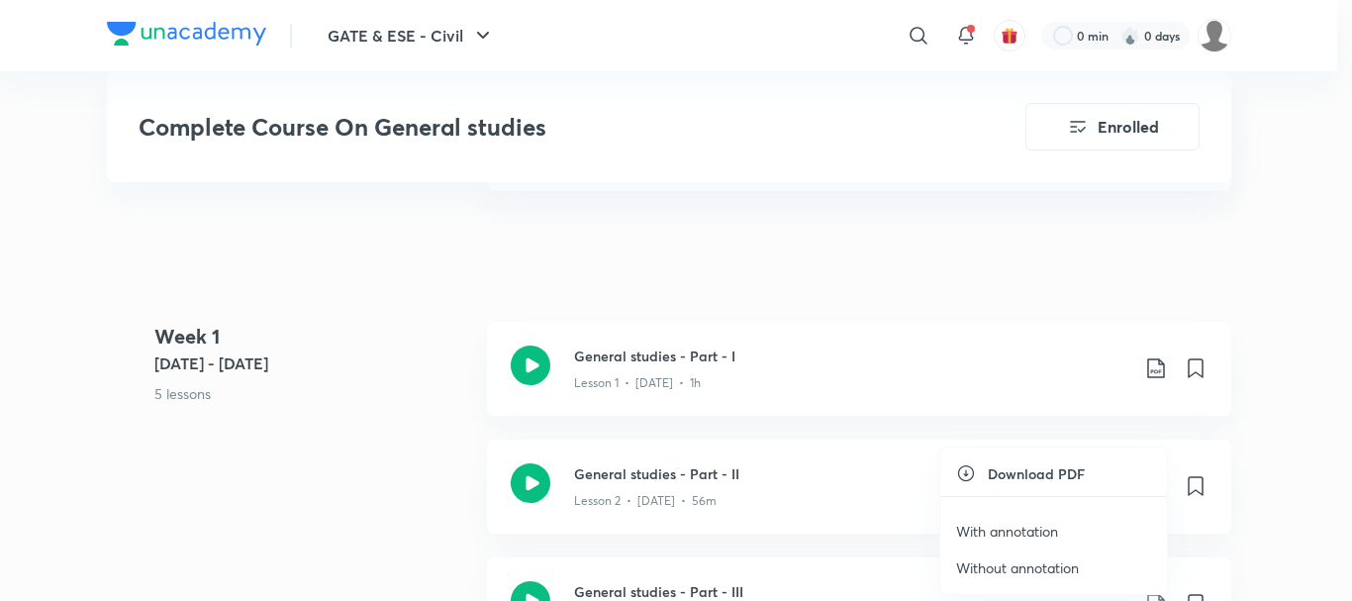
click at [1028, 533] on p "With annotation" at bounding box center [1007, 531] width 102 height 21
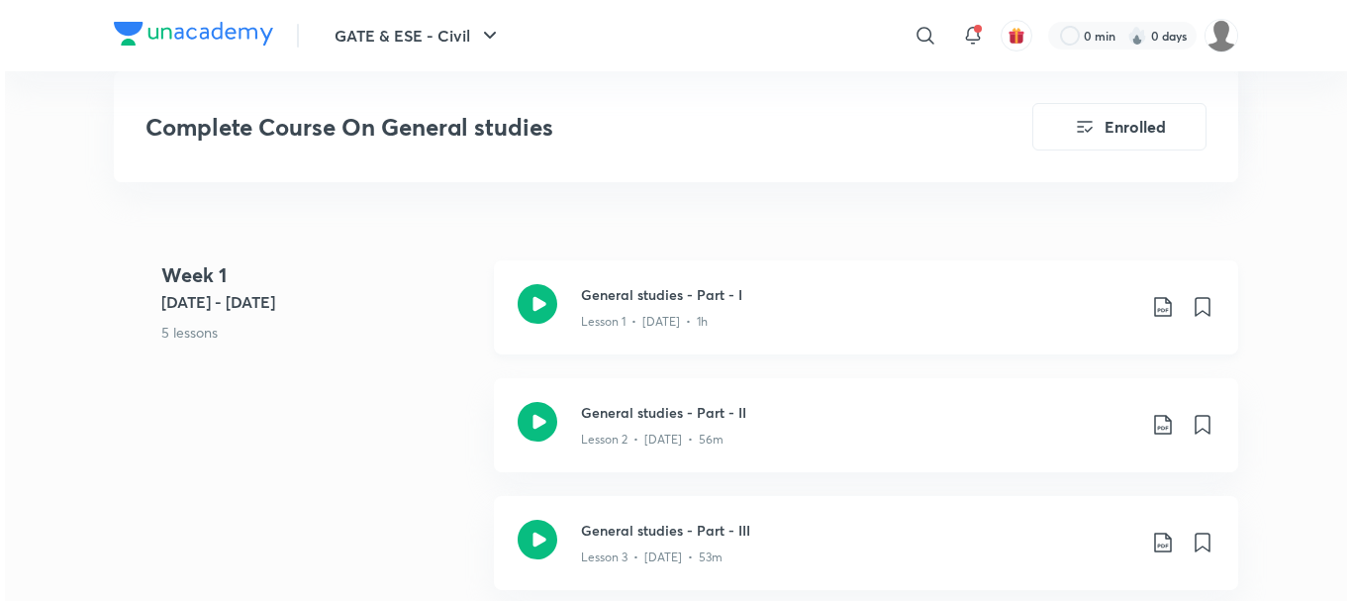
scroll to position [635, 0]
click at [1158, 538] on icon at bounding box center [1158, 541] width 24 height 24
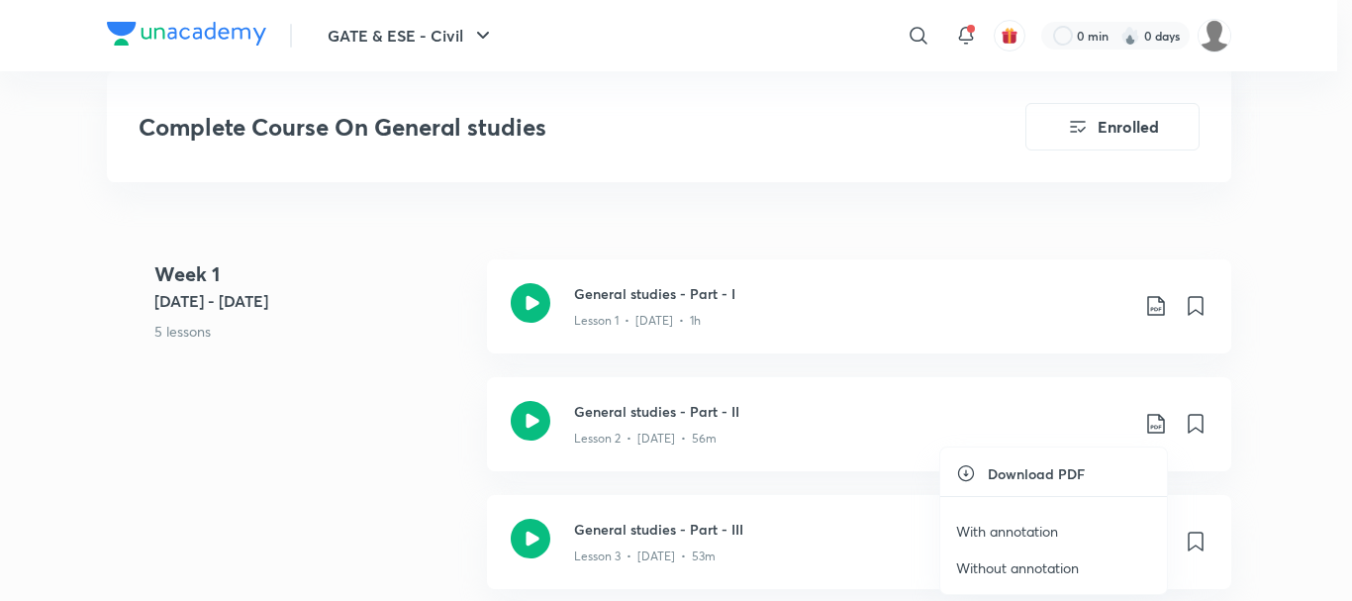
click at [1033, 540] on p "With annotation" at bounding box center [1007, 531] width 102 height 21
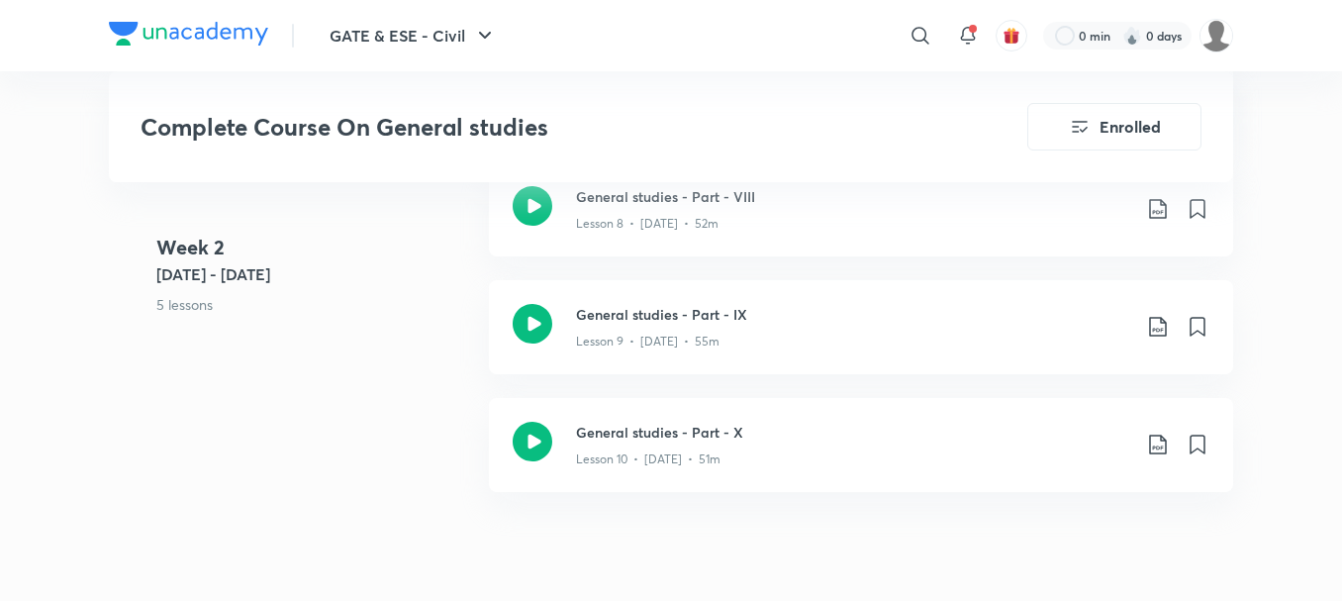
scroll to position [1732, 0]
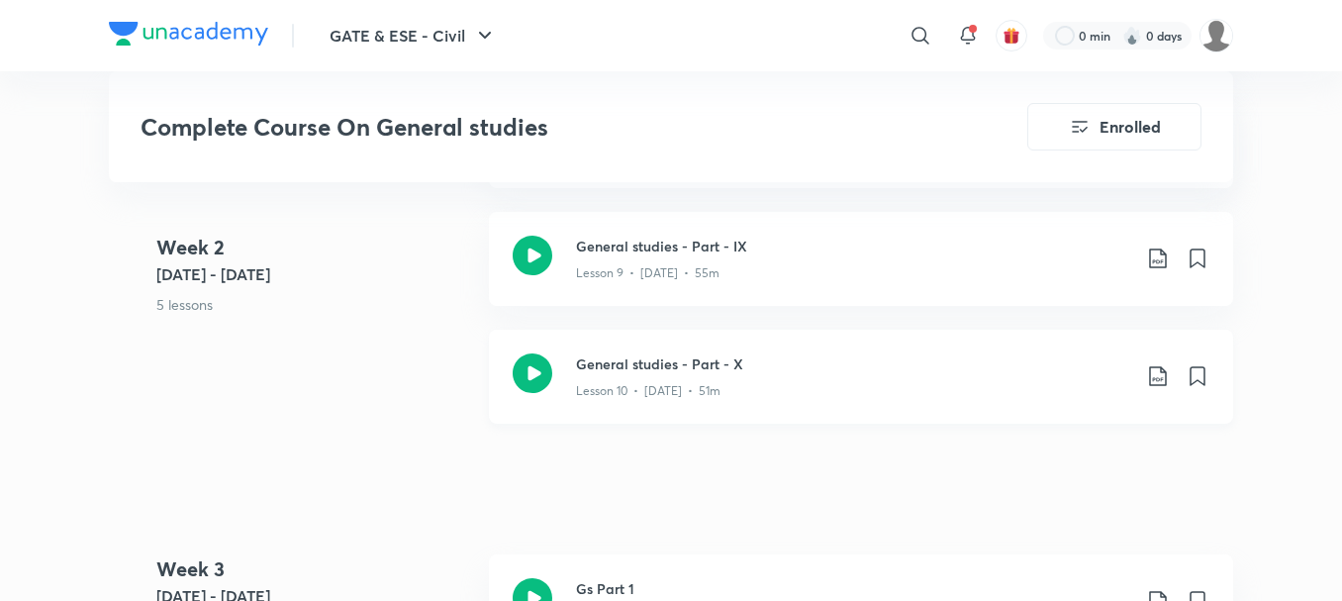
click at [1162, 376] on icon at bounding box center [1158, 376] width 24 height 24
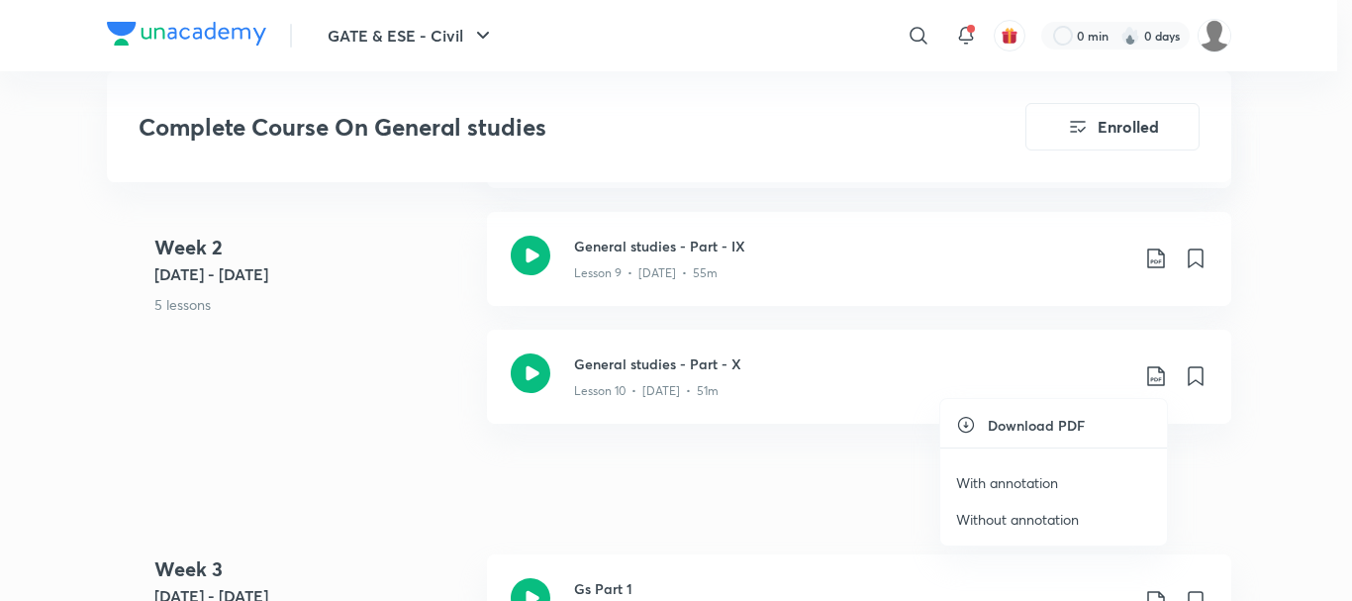
click at [1035, 496] on li "With annotation" at bounding box center [1053, 482] width 227 height 37
click at [1036, 484] on p "With annotation" at bounding box center [1007, 482] width 102 height 21
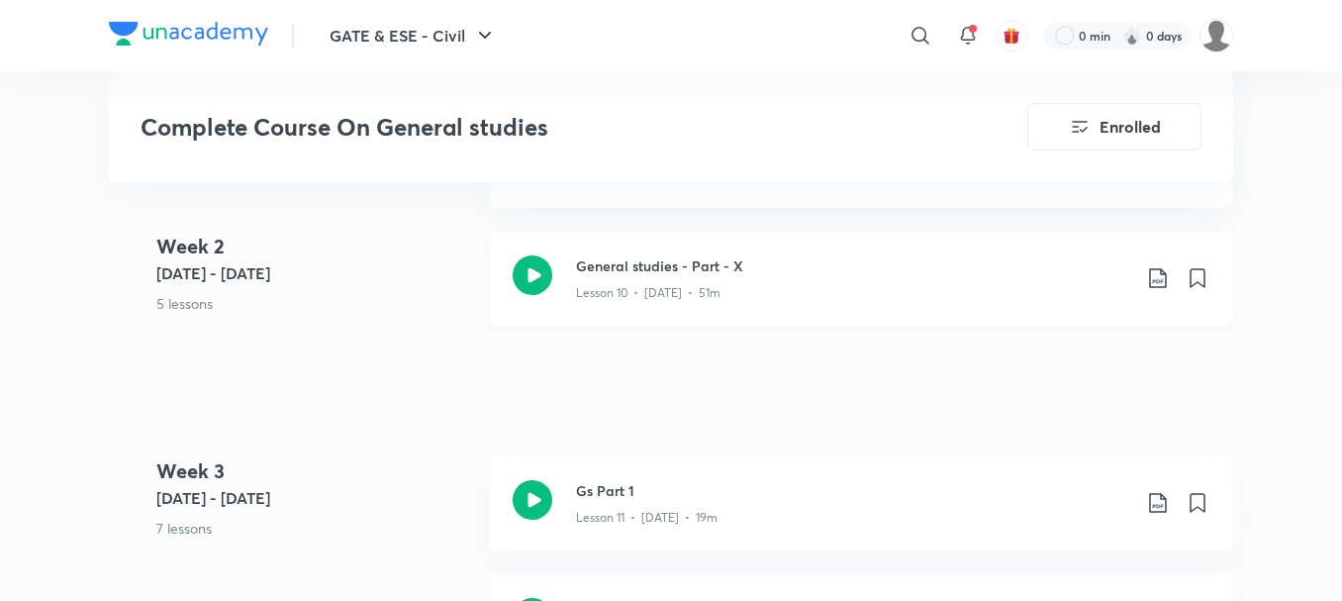
scroll to position [1836, 0]
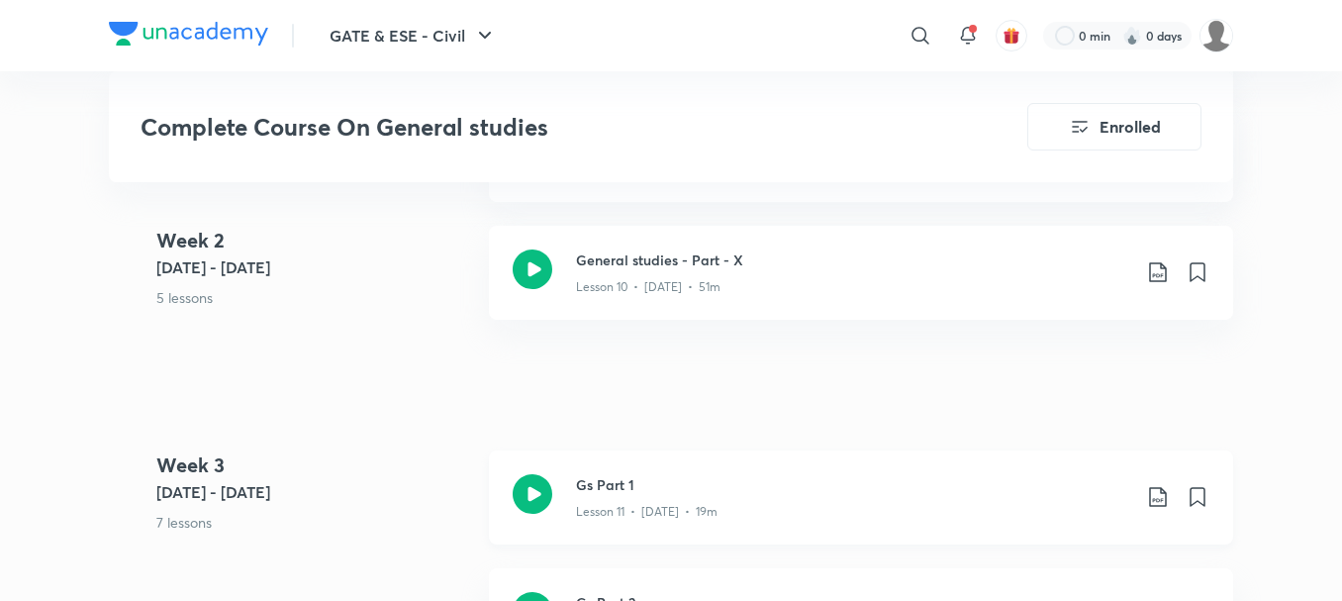
click at [1162, 501] on icon at bounding box center [1158, 497] width 24 height 24
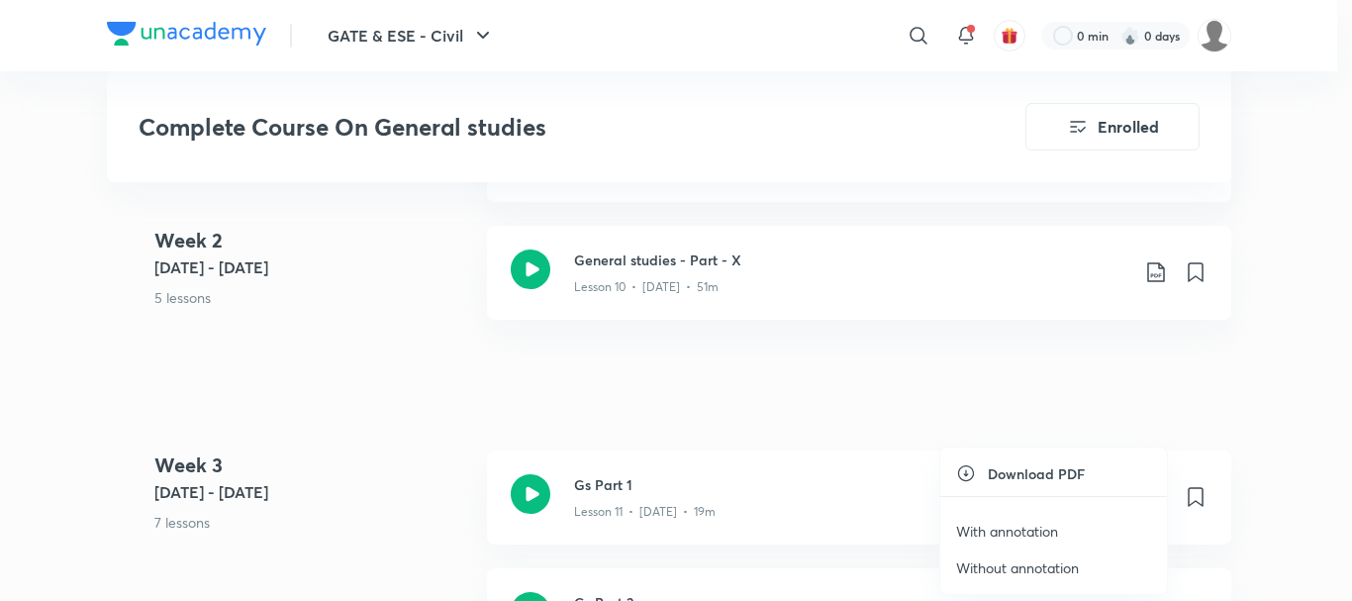
click at [1038, 540] on p "With annotation" at bounding box center [1007, 531] width 102 height 21
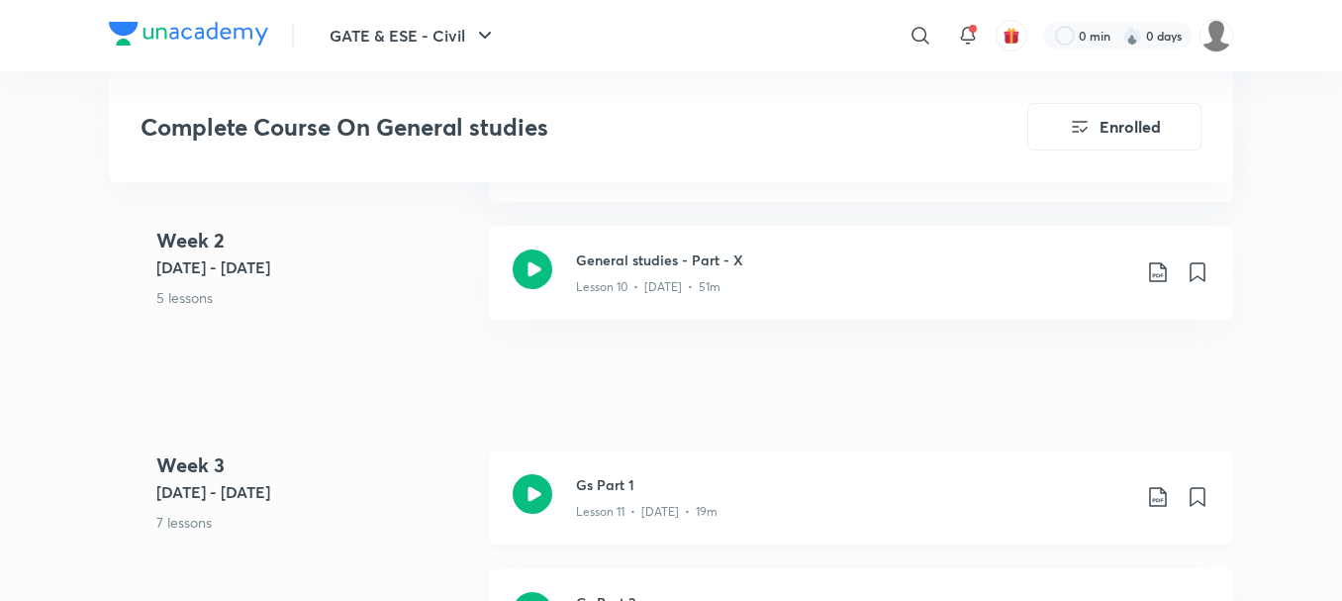
click at [1038, 540] on div "Gs Part 1 Lesson 11 • [DATE] • 19m" at bounding box center [861, 497] width 744 height 94
click at [1160, 498] on icon at bounding box center [1158, 497] width 24 height 24
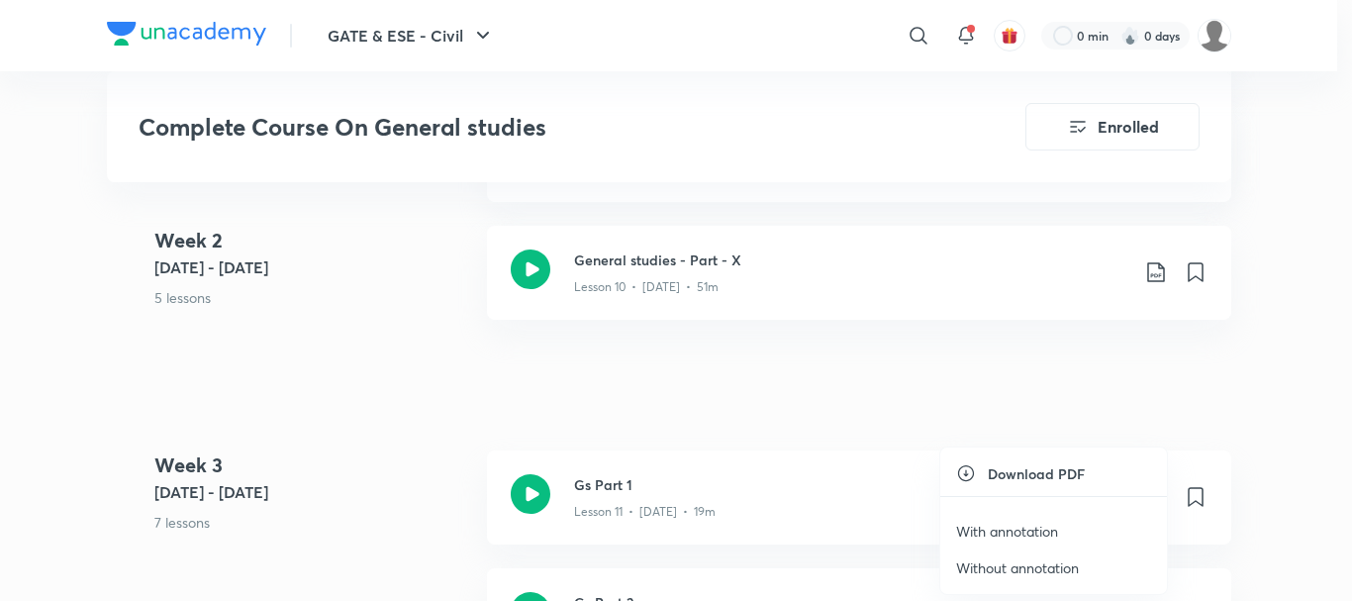
click at [1308, 366] on div at bounding box center [676, 300] width 1352 height 601
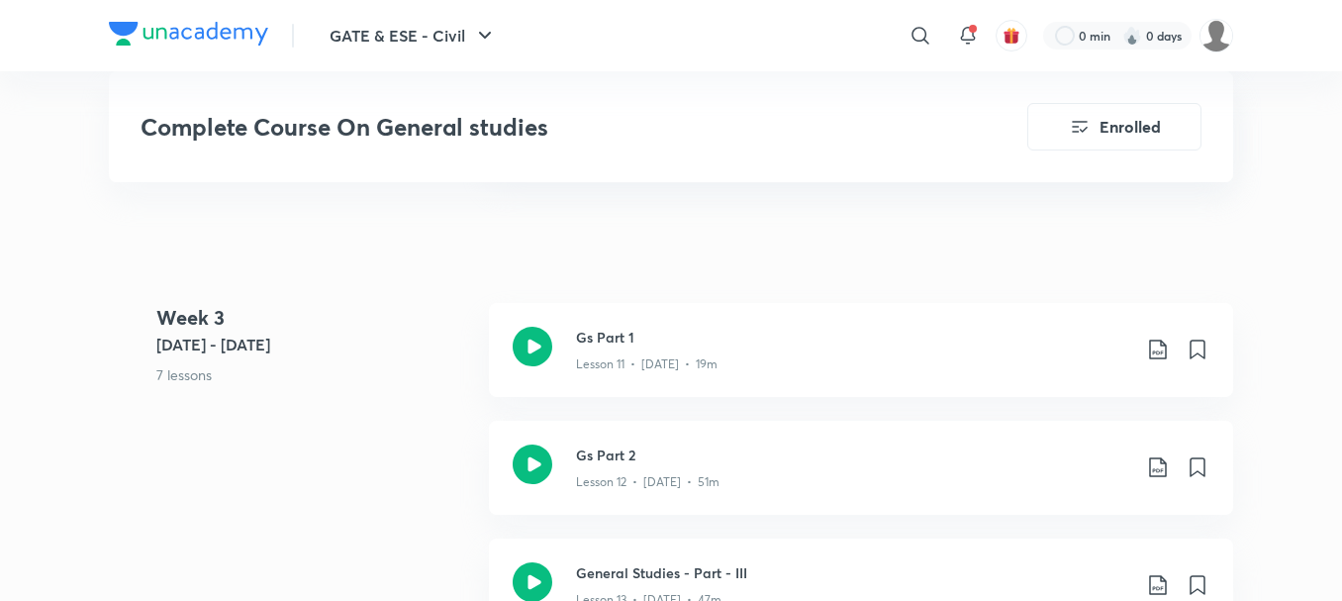
scroll to position [1986, 0]
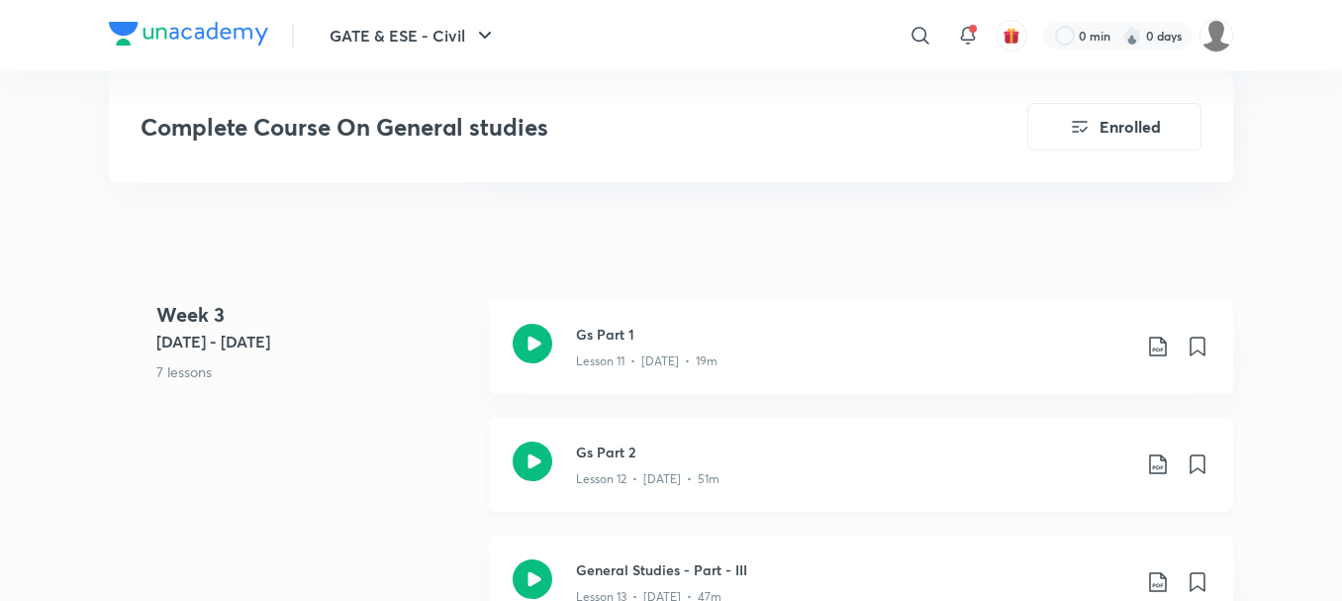
click at [1160, 461] on icon at bounding box center [1158, 464] width 24 height 24
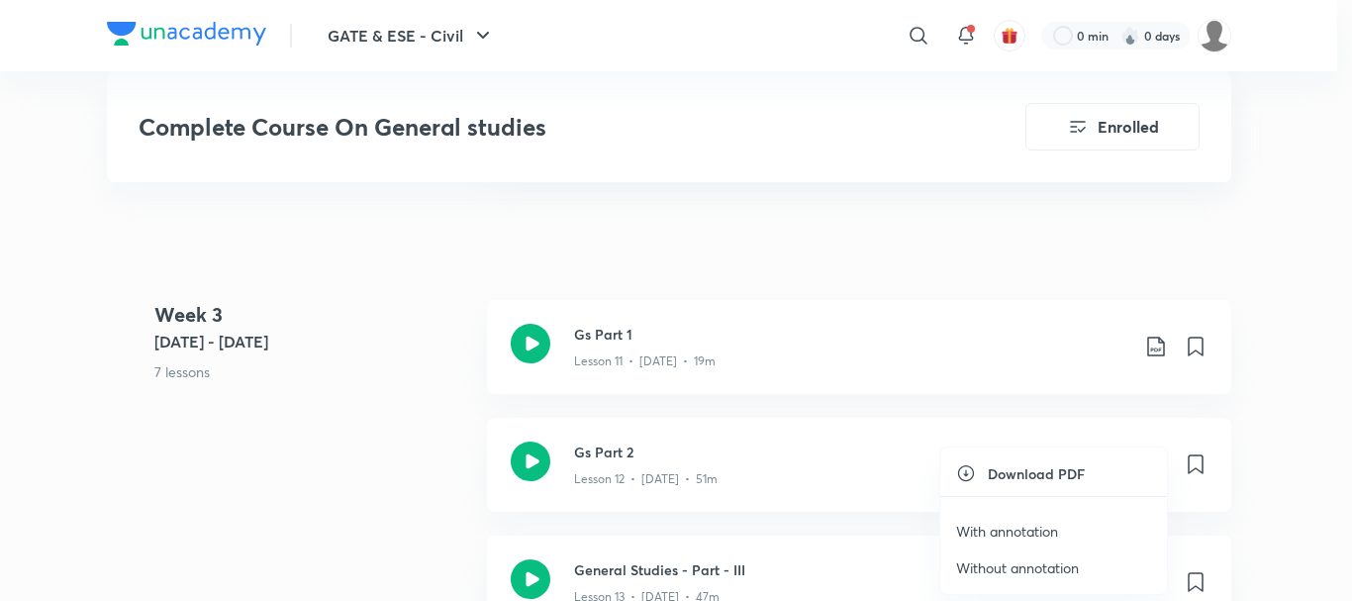
click at [1051, 534] on p "With annotation" at bounding box center [1007, 531] width 102 height 21
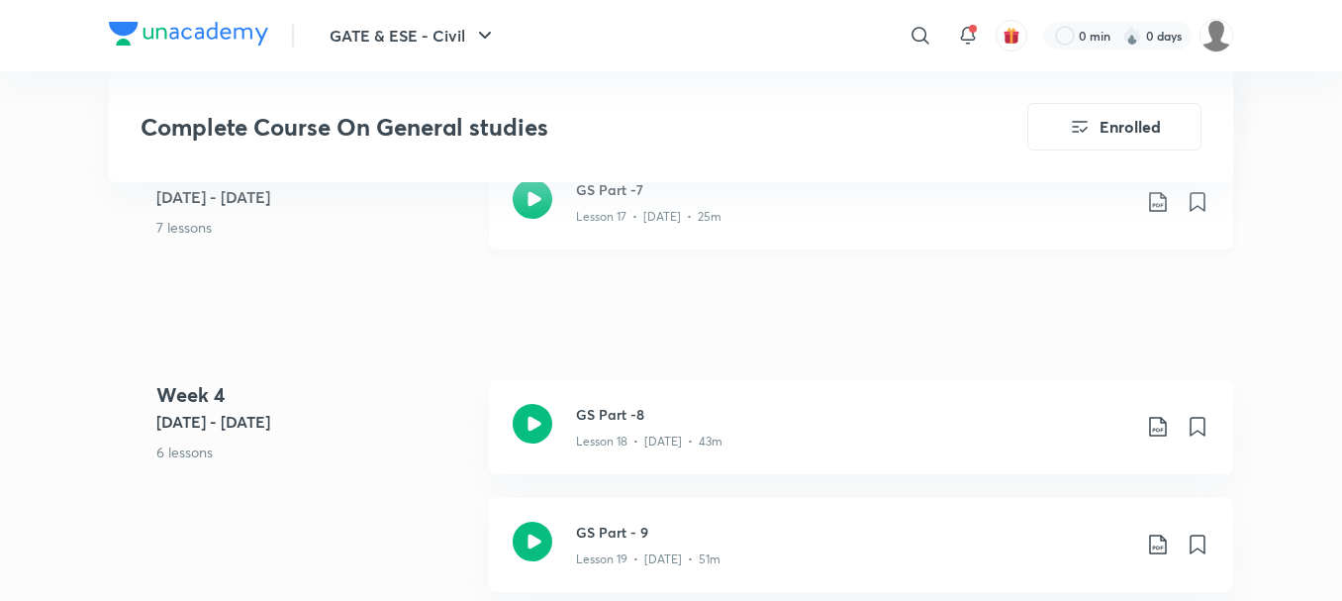
scroll to position [2836, 0]
click at [1151, 204] on icon at bounding box center [1158, 203] width 24 height 24
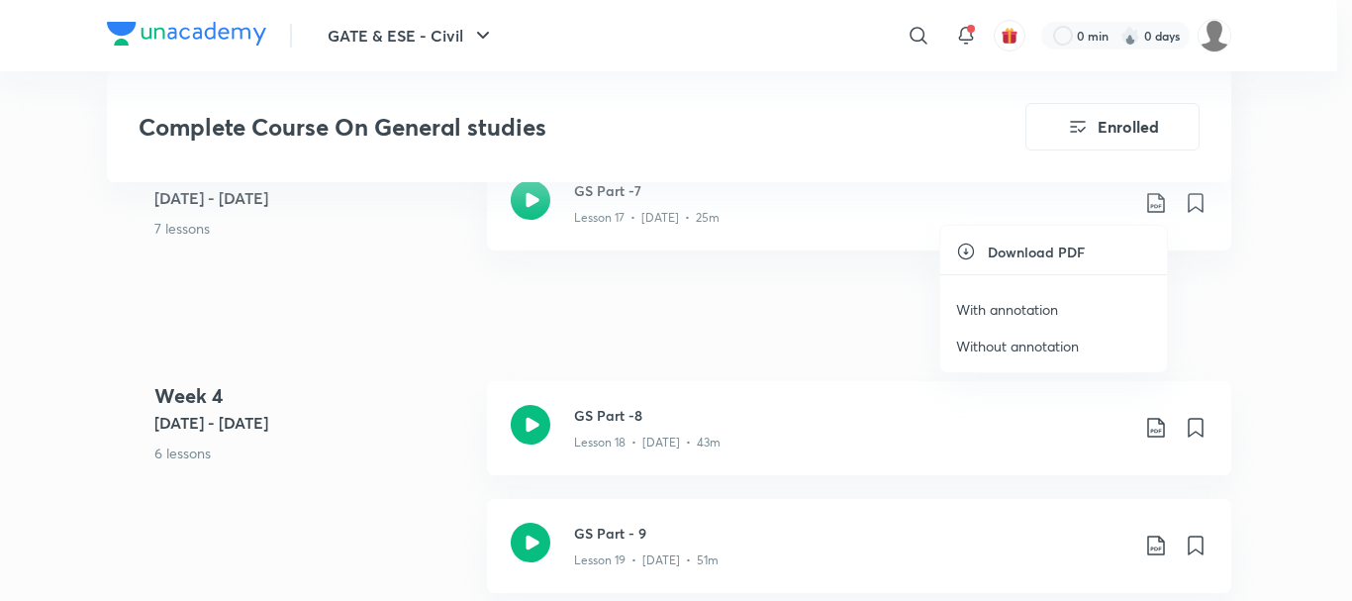
click at [1003, 318] on p "With annotation" at bounding box center [1007, 309] width 102 height 21
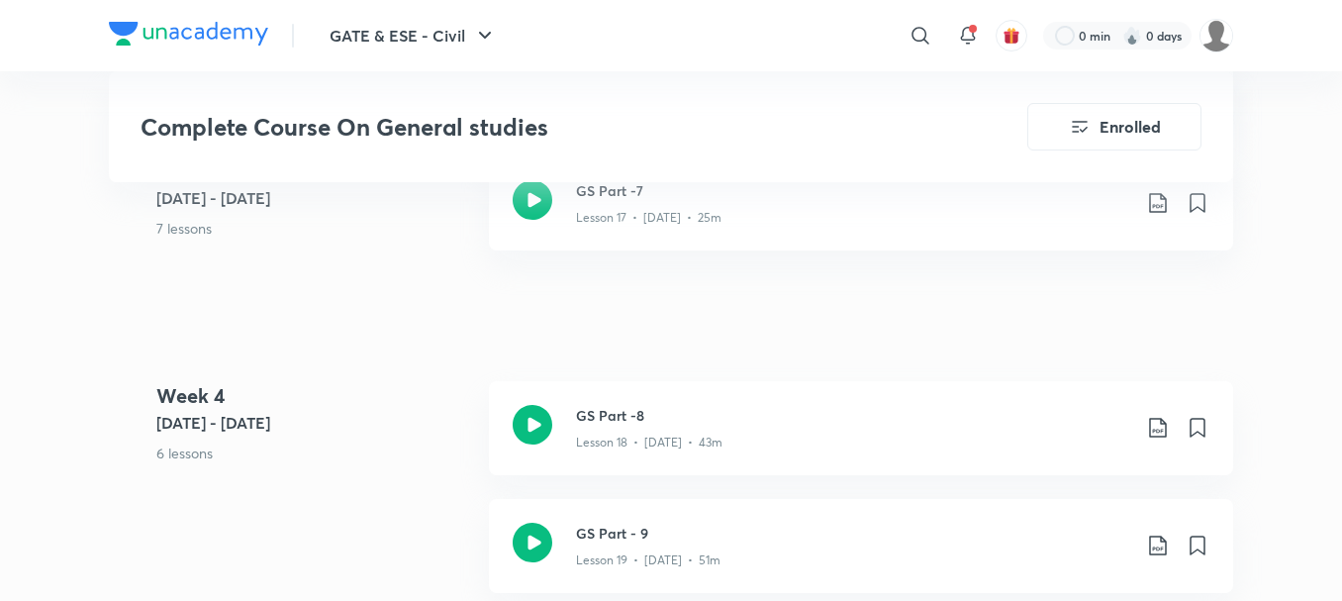
click at [419, 452] on p "6 lessons" at bounding box center [314, 452] width 317 height 21
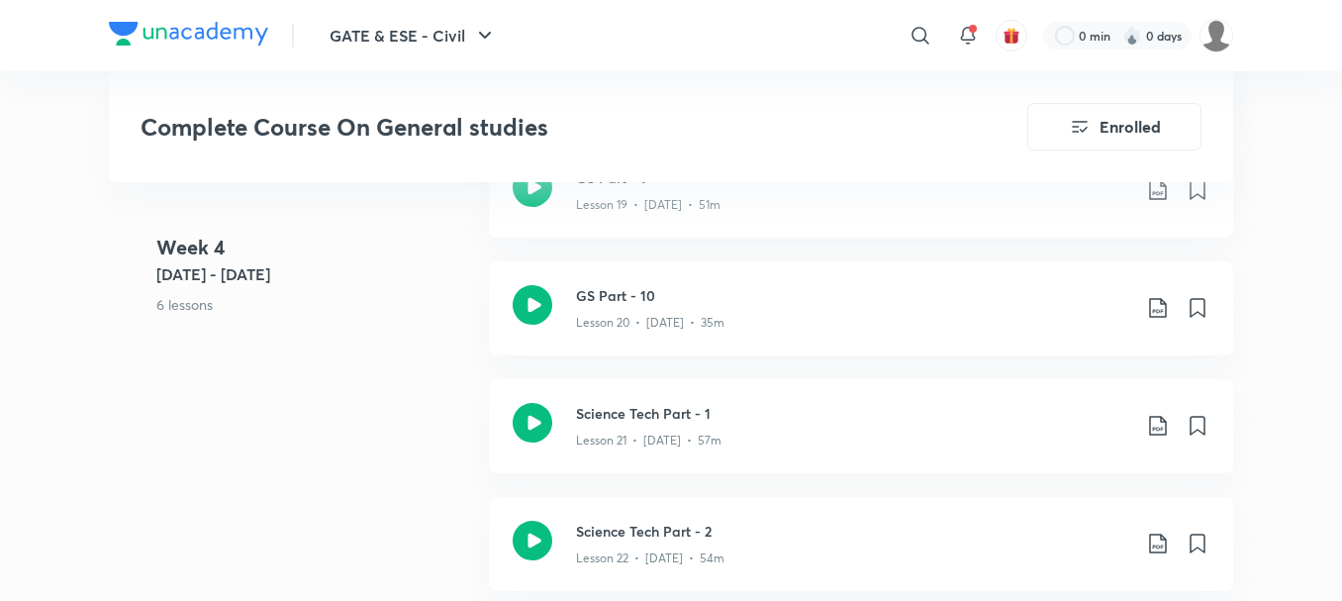
scroll to position [3207, 0]
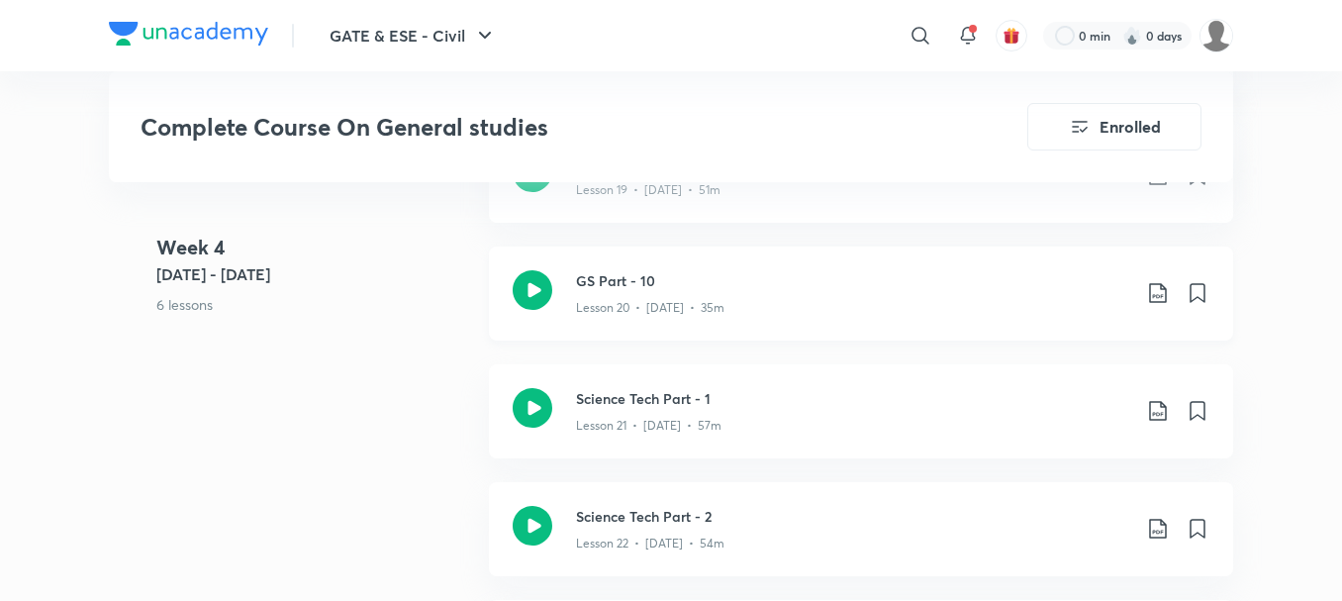
click at [1158, 290] on icon at bounding box center [1158, 293] width 24 height 24
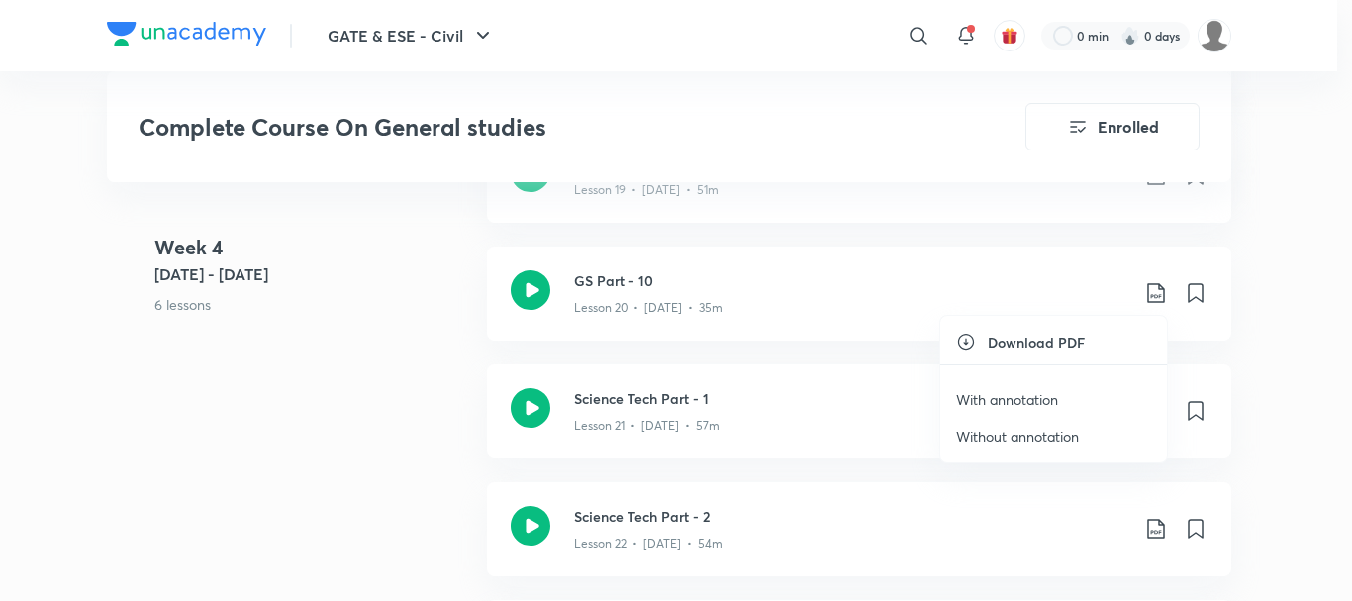
click at [1012, 394] on p "With annotation" at bounding box center [1007, 399] width 102 height 21
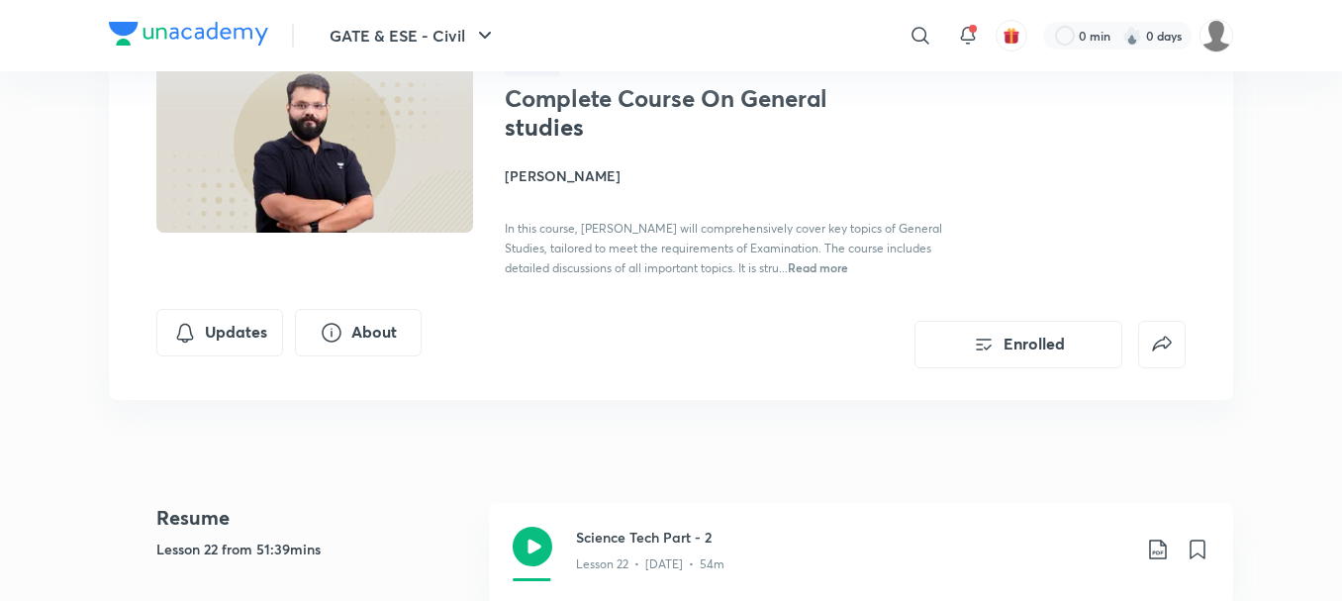
scroll to position [0, 0]
